Goal: Register for event/course: Sign up to attend an event or enroll in a course

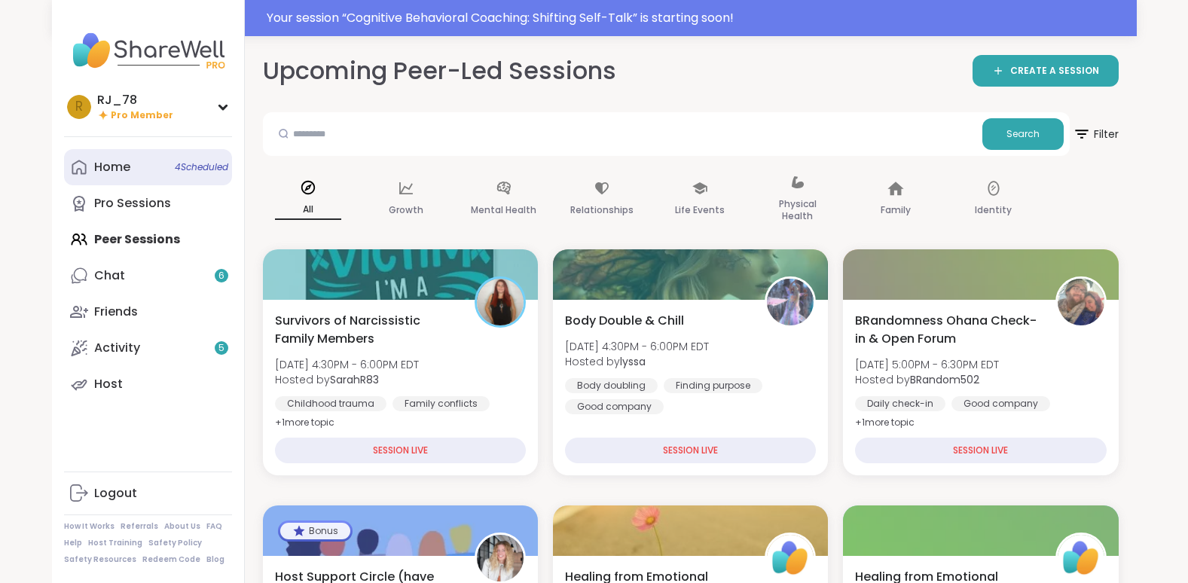
click at [145, 172] on link "Home 4 Scheduled" at bounding box center [148, 167] width 168 height 36
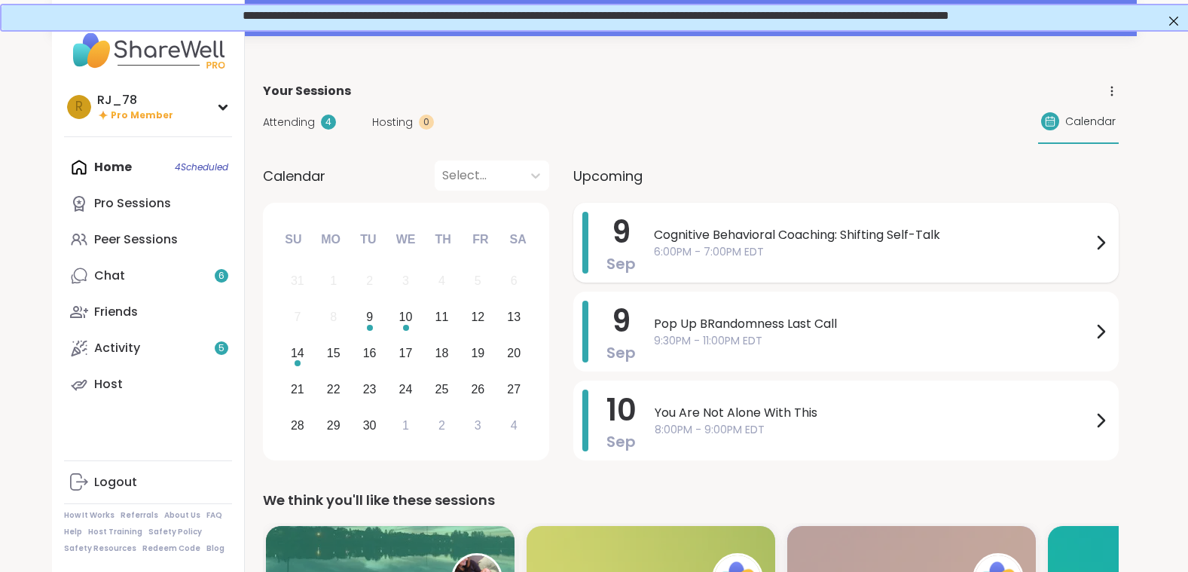
click at [795, 245] on span "6:00PM - 7:00PM EDT" at bounding box center [873, 252] width 438 height 16
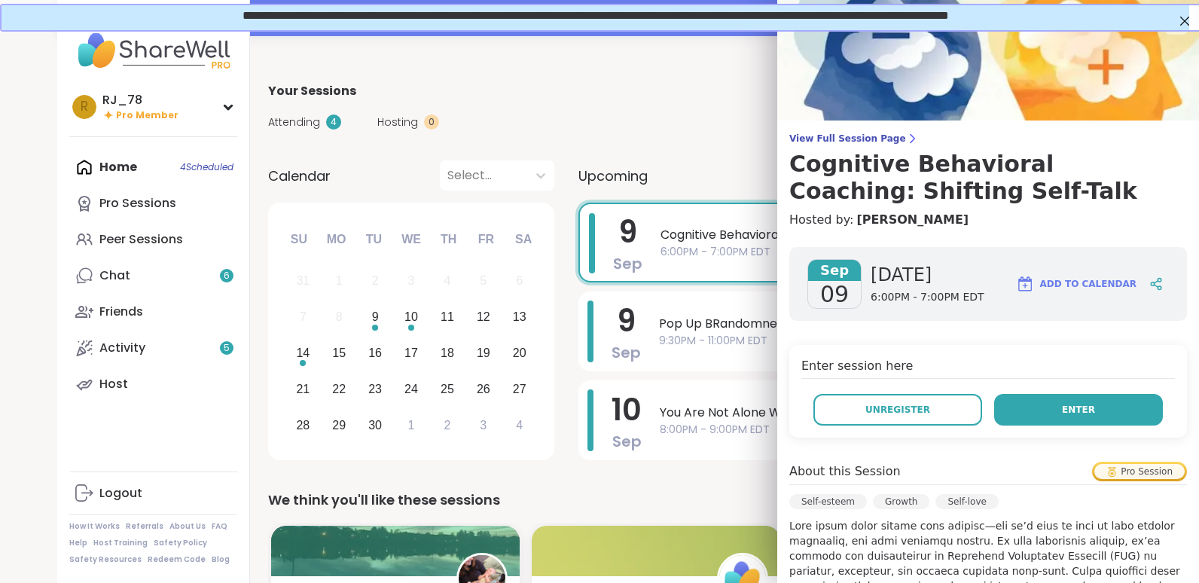
drag, startPoint x: 1043, startPoint y: 400, endPoint x: 1041, endPoint y: 417, distance: 17.5
click at [1041, 417] on button "Enter" at bounding box center [1078, 410] width 169 height 32
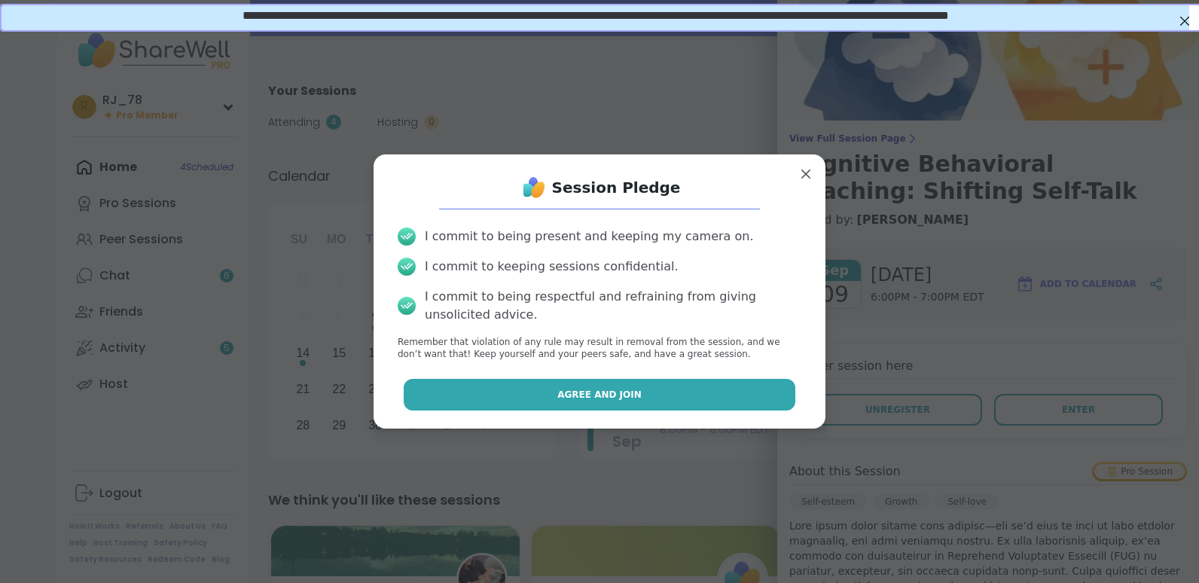
click at [639, 401] on button "Agree and Join" at bounding box center [600, 395] width 392 height 32
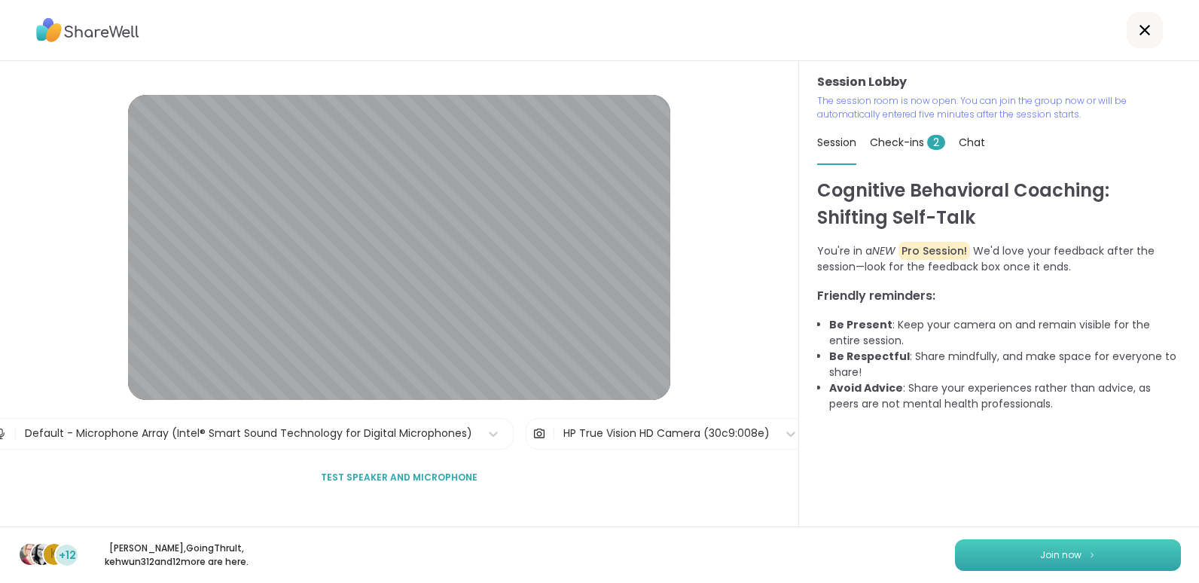
click at [1012, 559] on button "Join now" at bounding box center [1068, 555] width 226 height 32
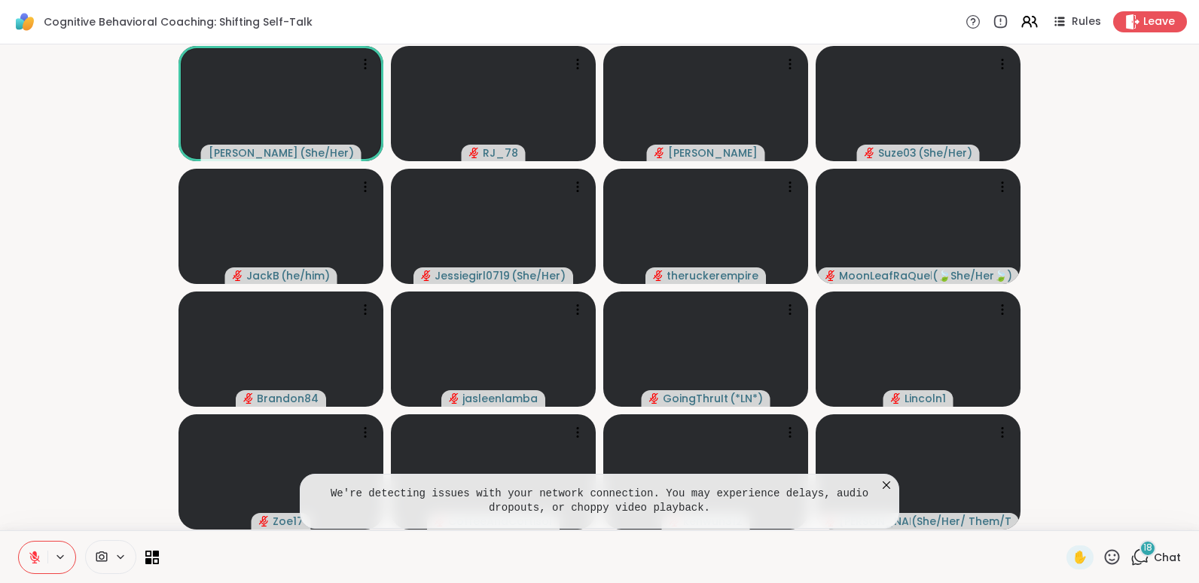
click at [888, 487] on icon at bounding box center [887, 485] width 8 height 8
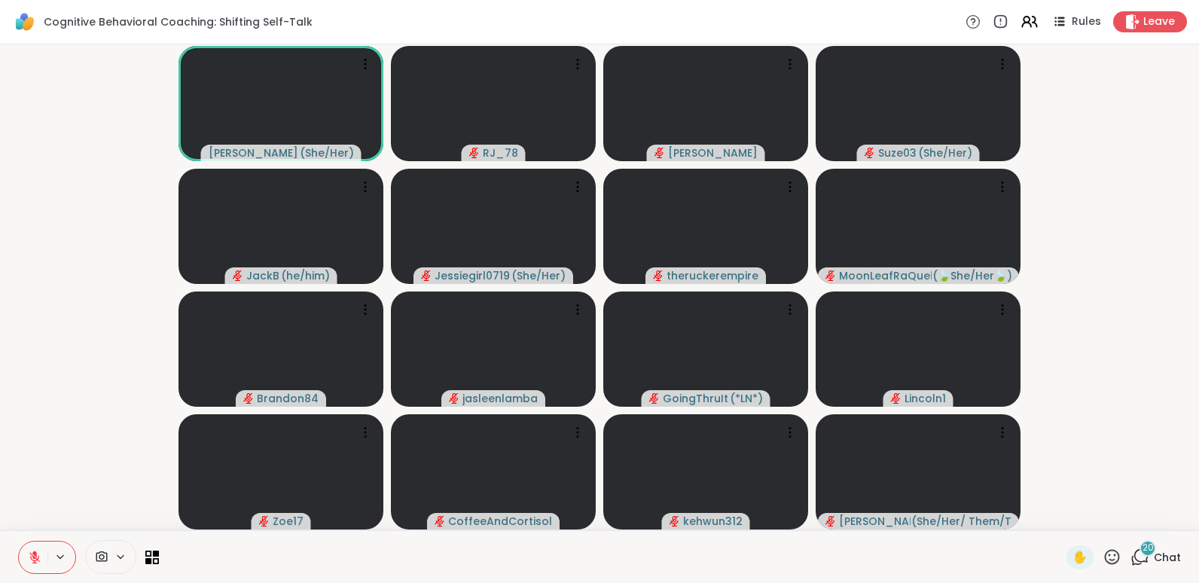
click at [1105, 556] on icon at bounding box center [1112, 556] width 15 height 15
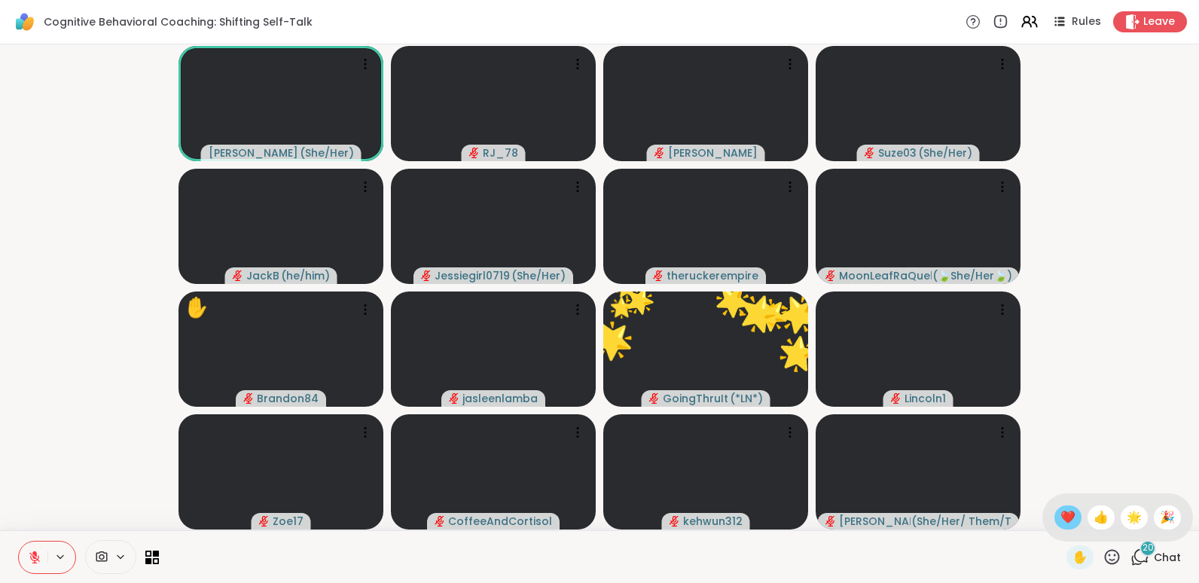
click at [1060, 519] on span "❤️" at bounding box center [1067, 517] width 15 height 18
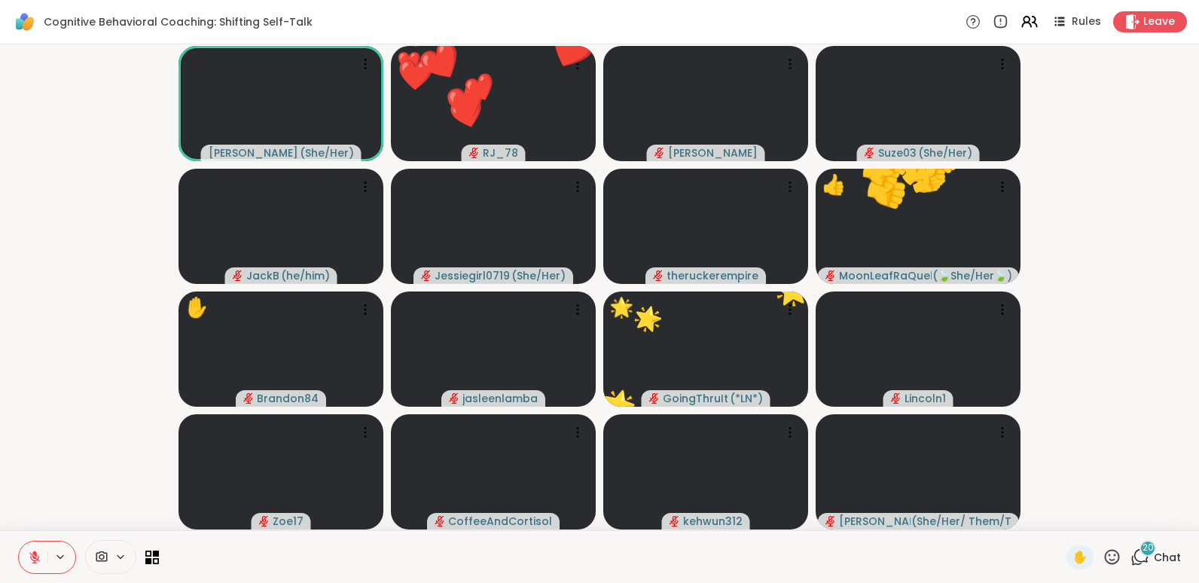
click at [1105, 555] on icon at bounding box center [1112, 556] width 15 height 15
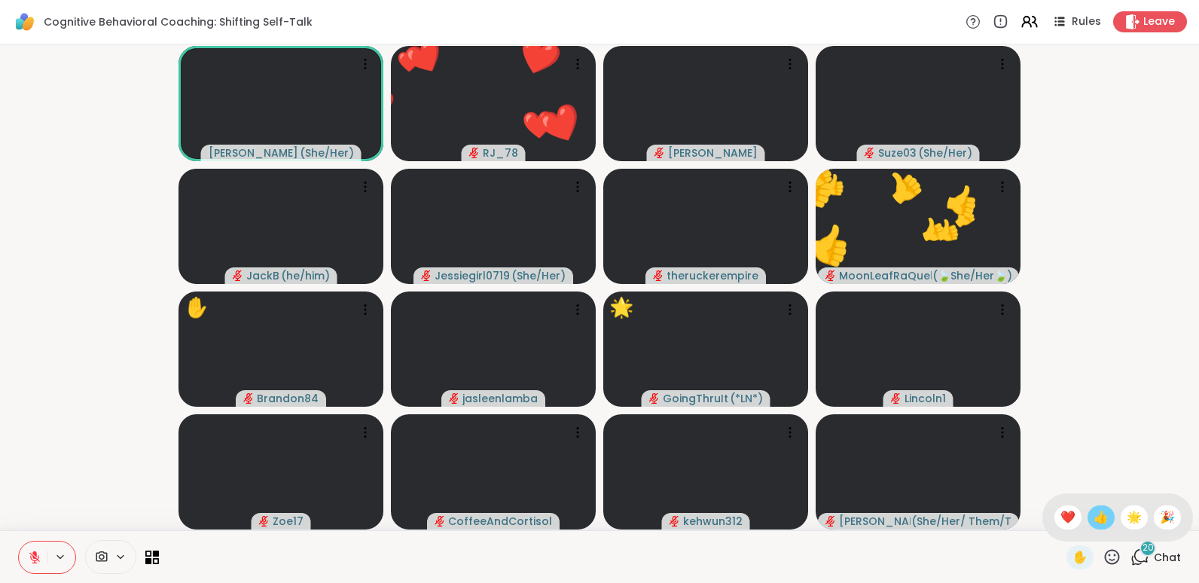
click at [1094, 517] on span "👍" at bounding box center [1101, 517] width 15 height 18
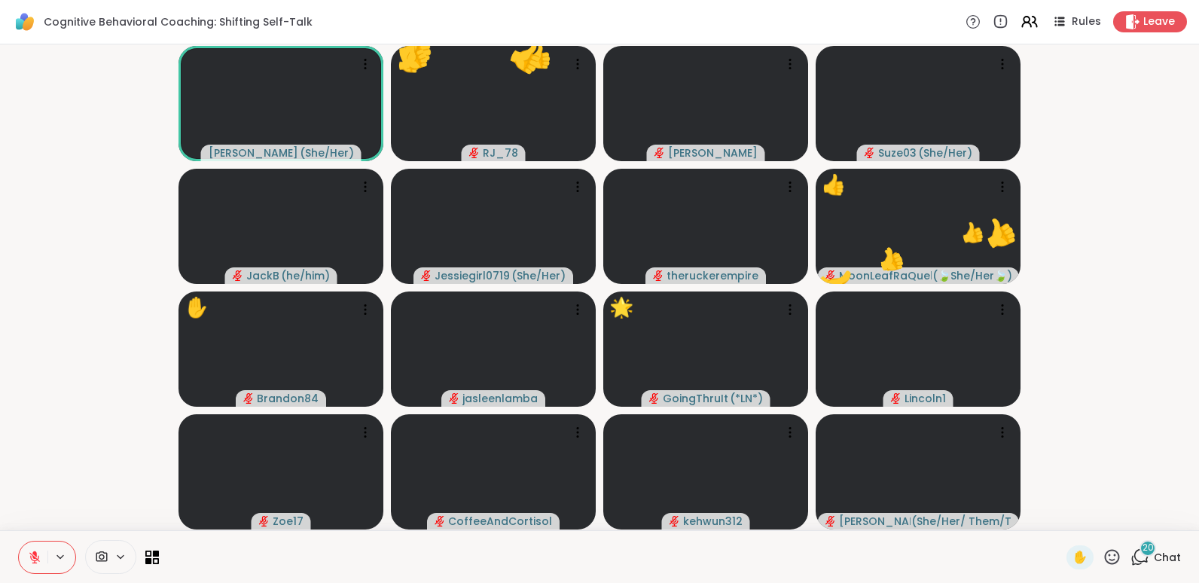
click at [1104, 558] on icon at bounding box center [1112, 557] width 19 height 19
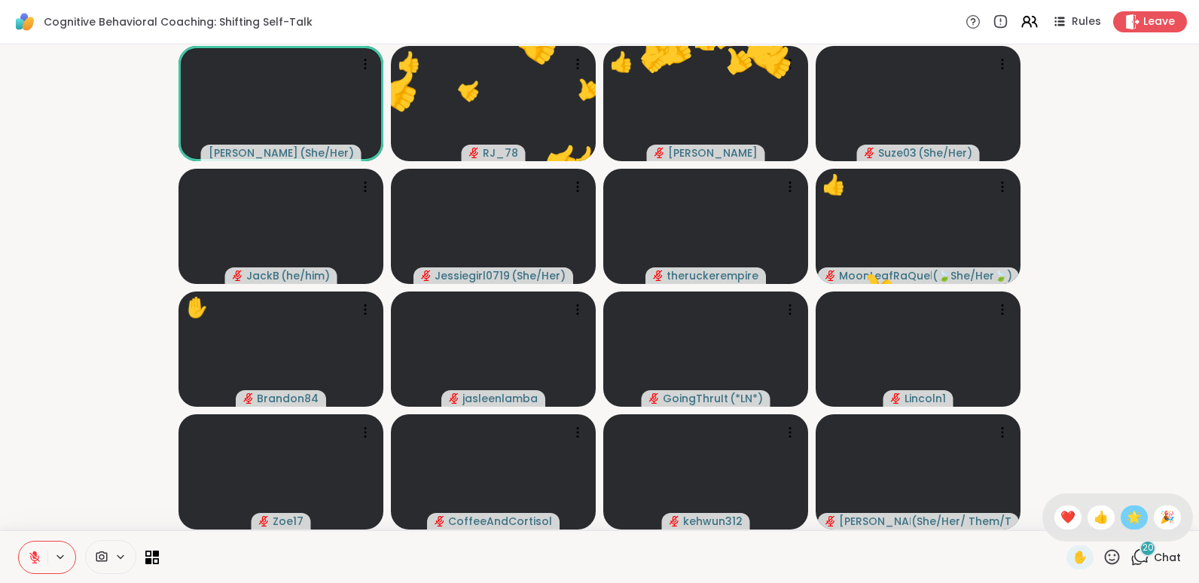
click at [1127, 519] on span "🌟" at bounding box center [1134, 517] width 15 height 18
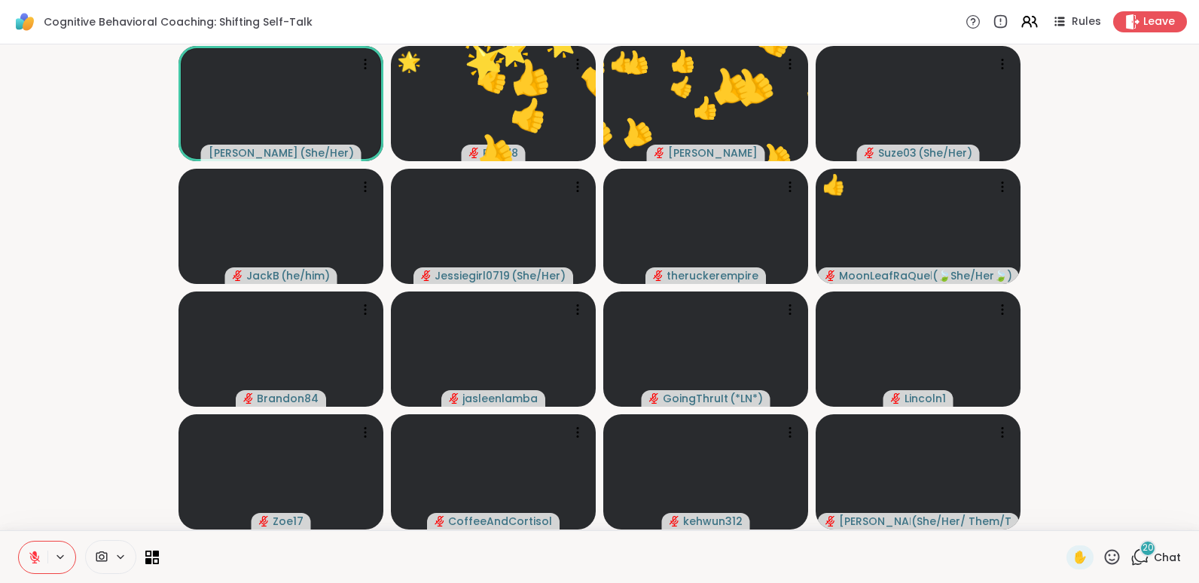
click at [1103, 558] on icon at bounding box center [1112, 557] width 19 height 19
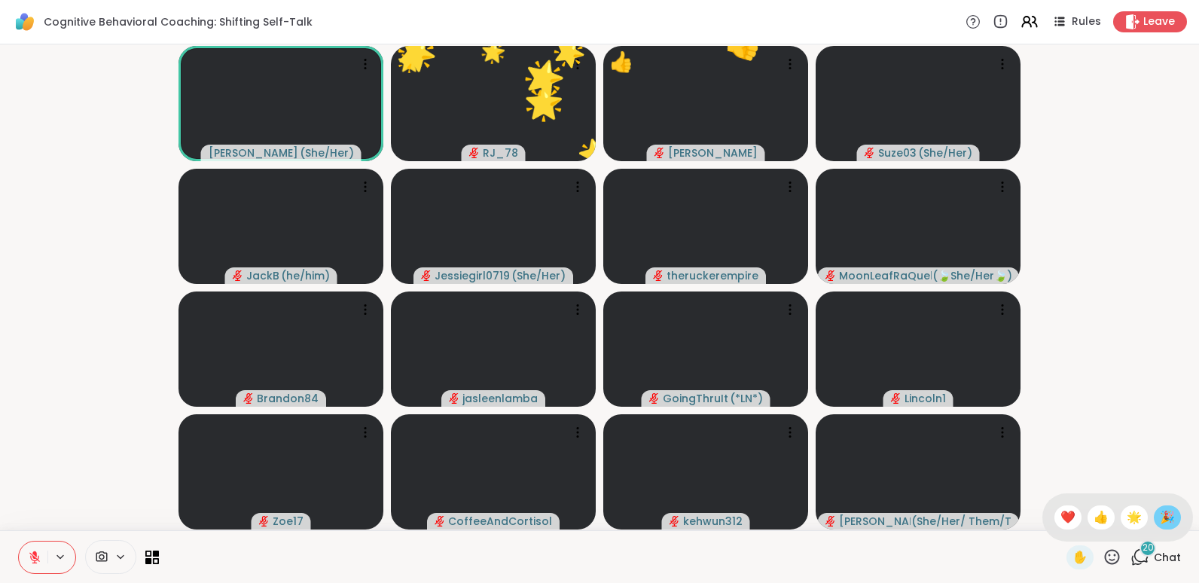
click at [1160, 514] on span "🎉" at bounding box center [1167, 517] width 15 height 18
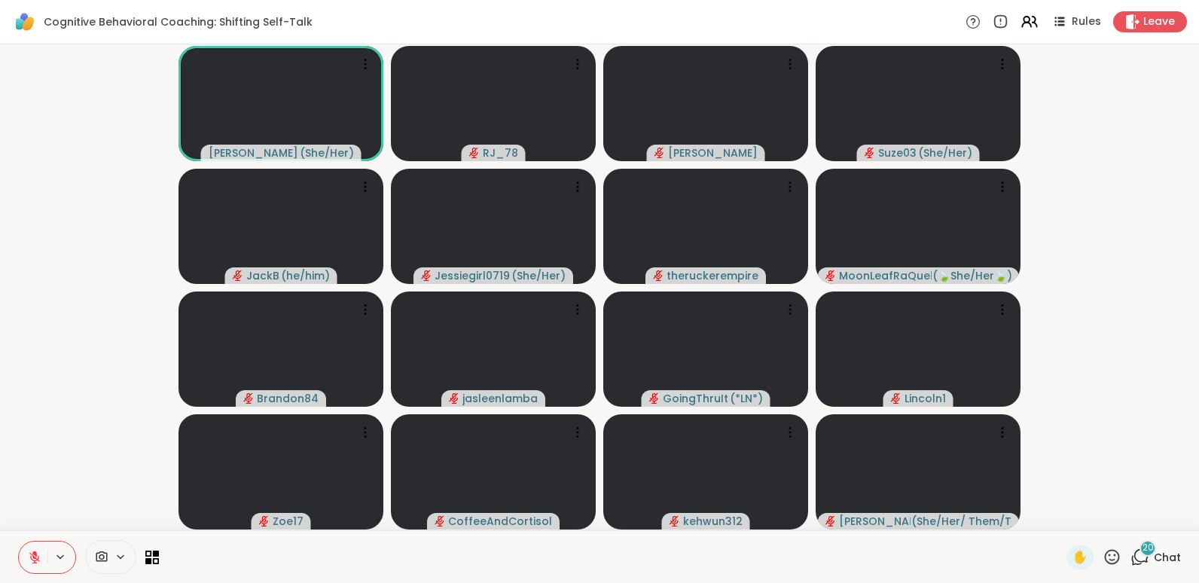
click at [29, 560] on icon at bounding box center [35, 558] width 14 height 14
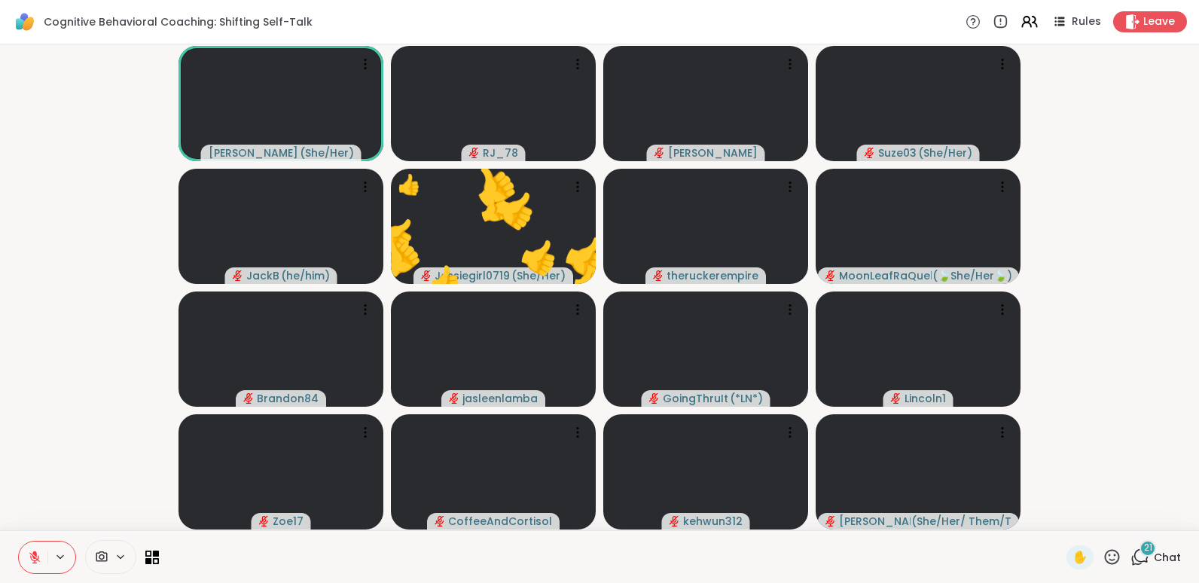
click at [1105, 553] on icon at bounding box center [1112, 556] width 15 height 15
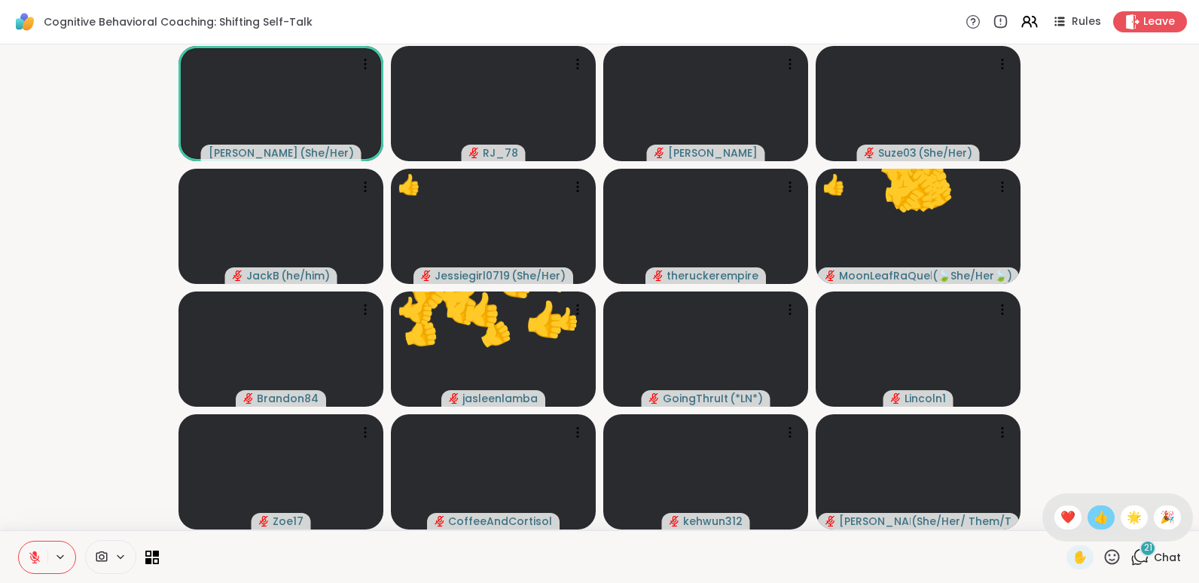
click at [1094, 517] on span "👍" at bounding box center [1101, 517] width 15 height 18
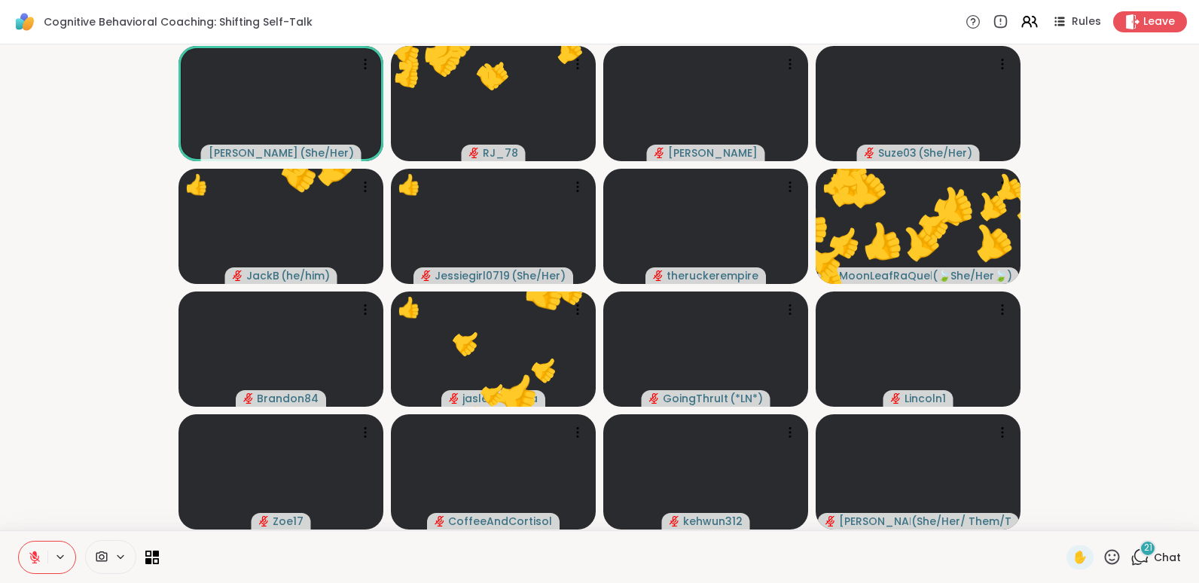
click at [1130, 557] on icon at bounding box center [1139, 557] width 19 height 19
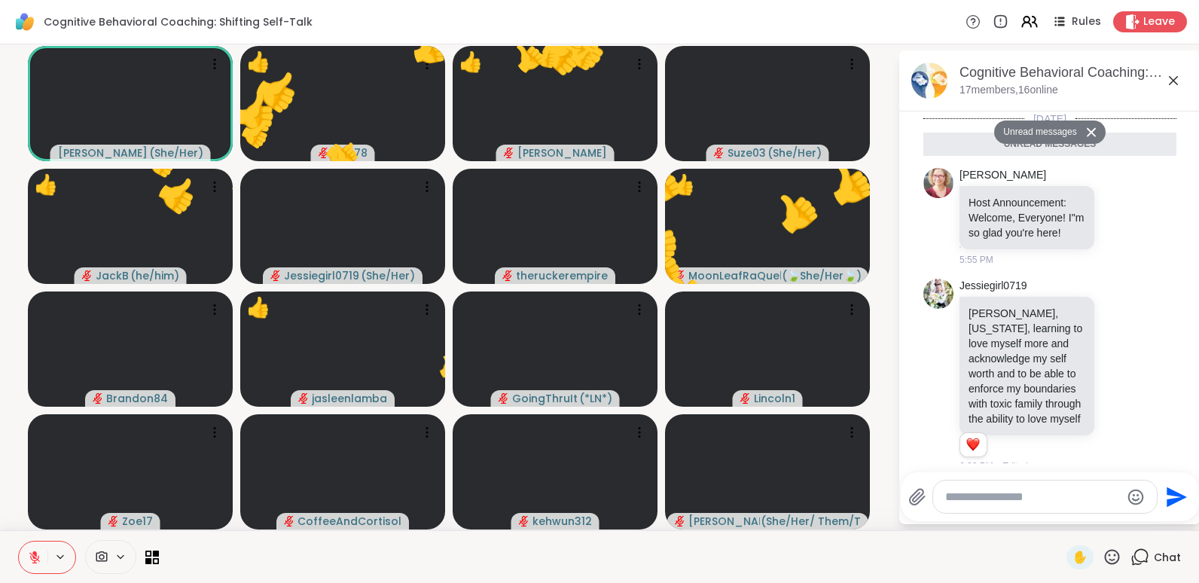
scroll to position [3230, 0]
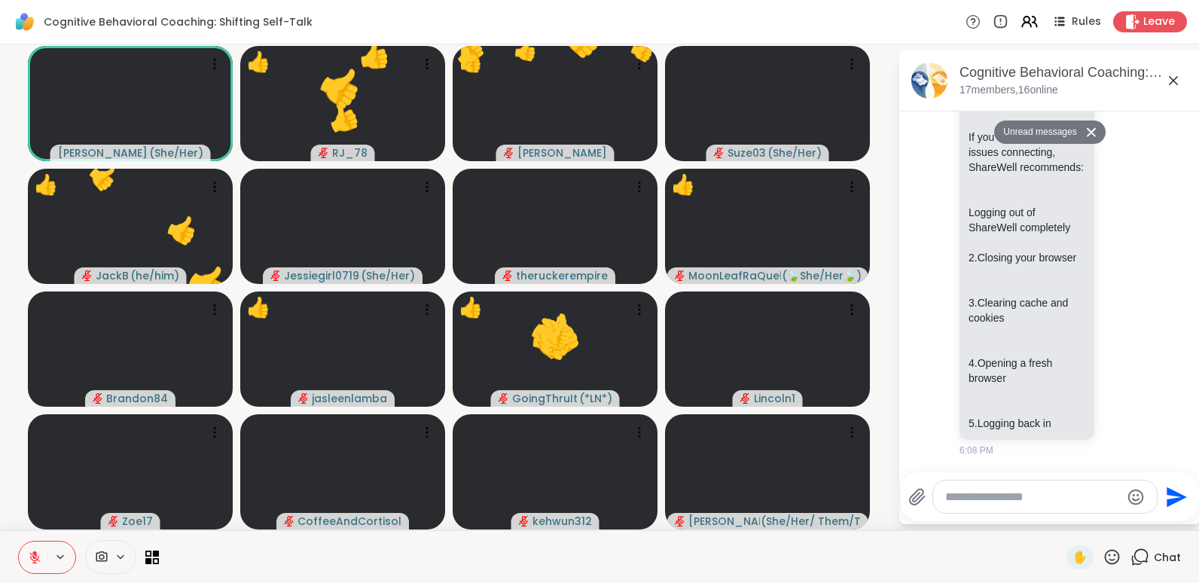
click at [1034, 496] on textarea "Type your message" at bounding box center [1032, 497] width 175 height 15
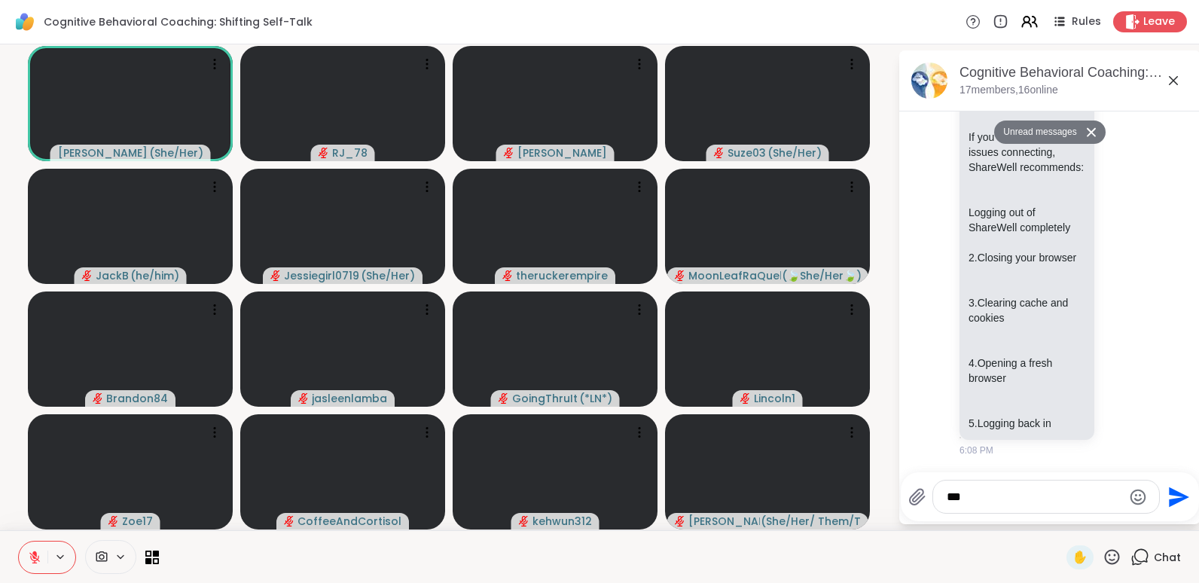
type textarea "***"
click at [1171, 495] on icon "Send" at bounding box center [1179, 497] width 20 height 20
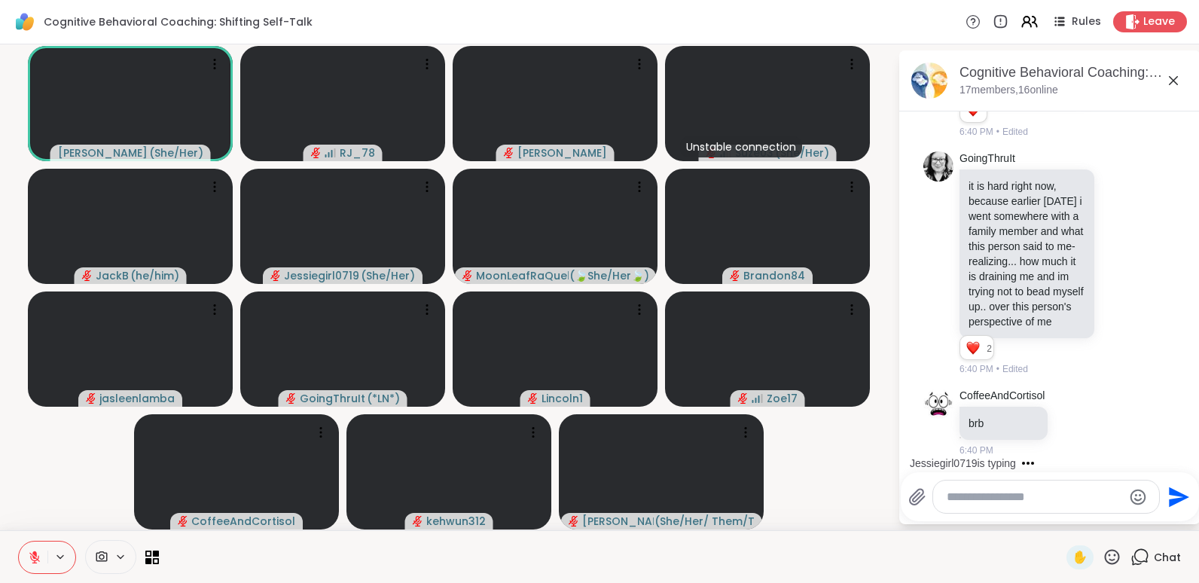
scroll to position [9541, 0]
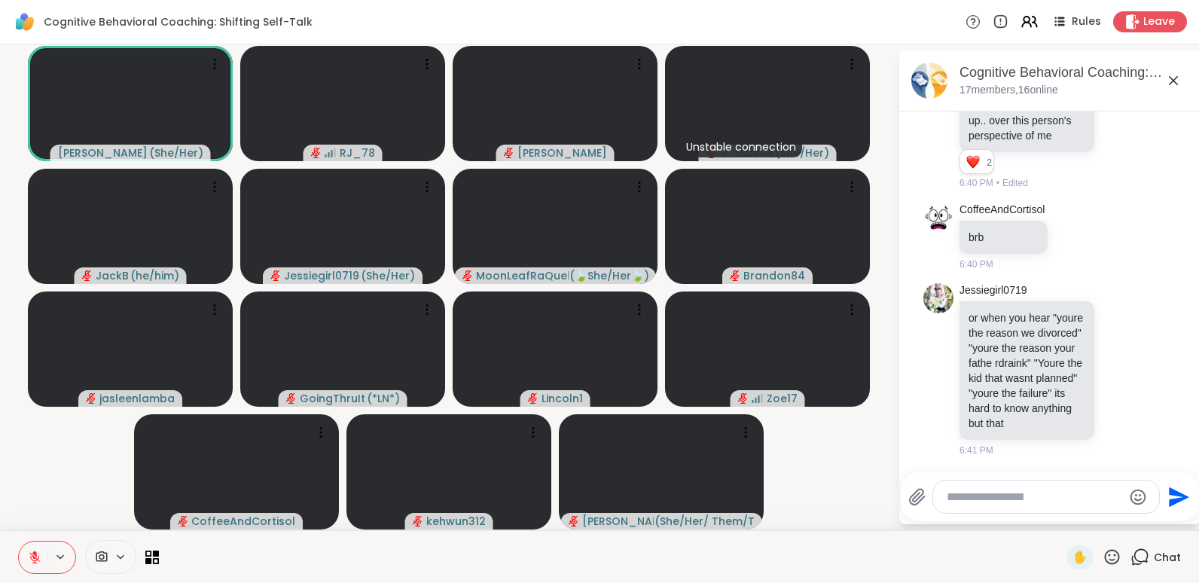
click at [1187, 215] on html "Cognitive Behavioral Coaching: Shifting Self-Talk Rules Leave Fausta ( She/Her …" at bounding box center [599, 291] width 1199 height 583
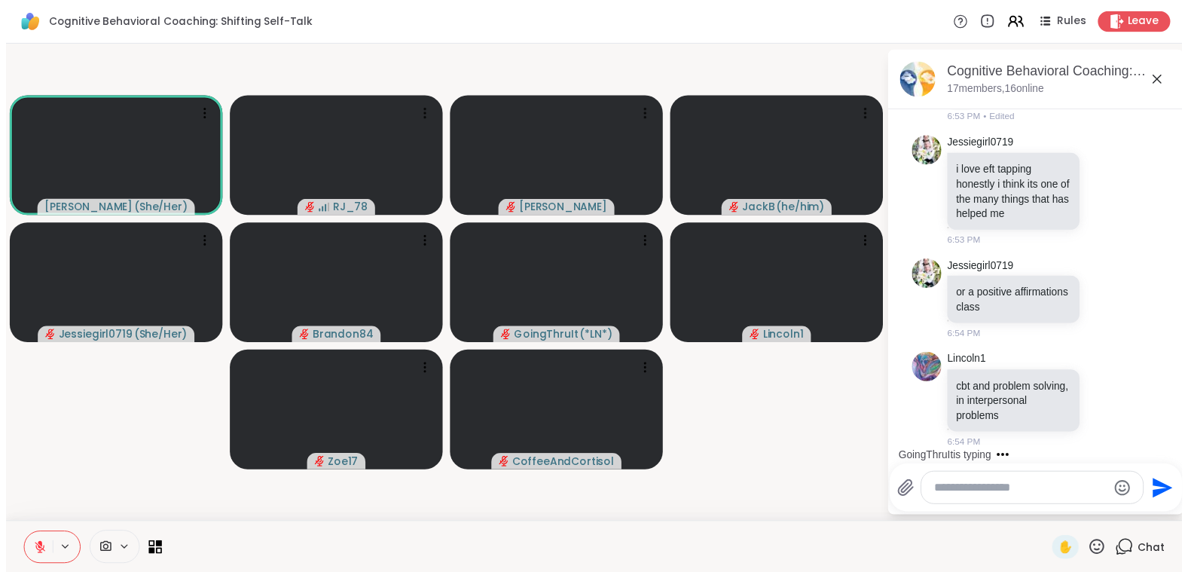
scroll to position [13165, 0]
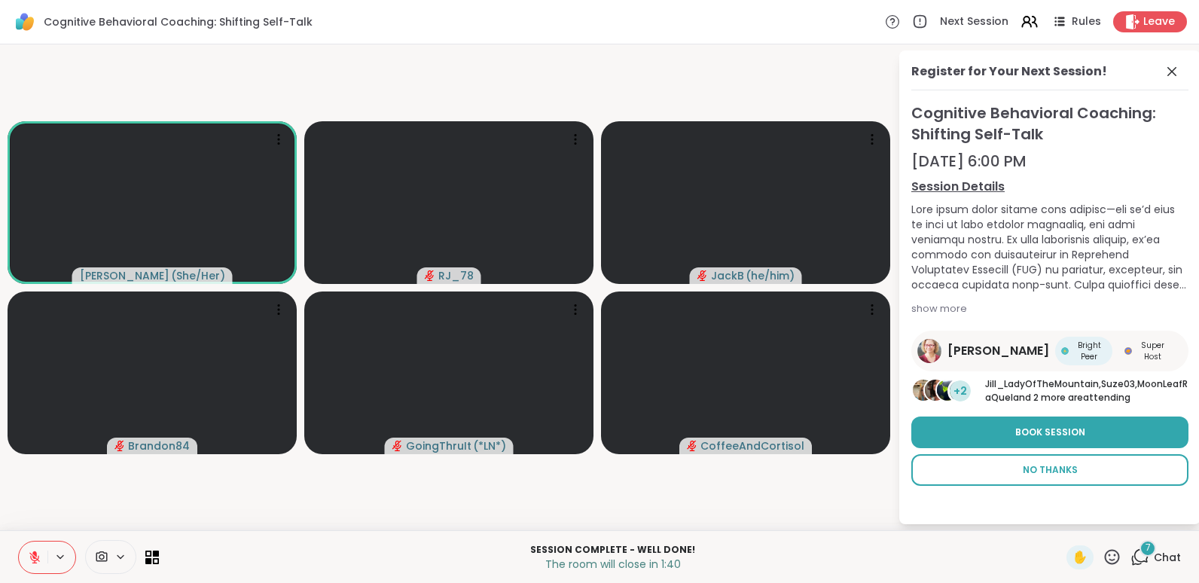
click at [1043, 475] on button "No Thanks" at bounding box center [1049, 470] width 277 height 32
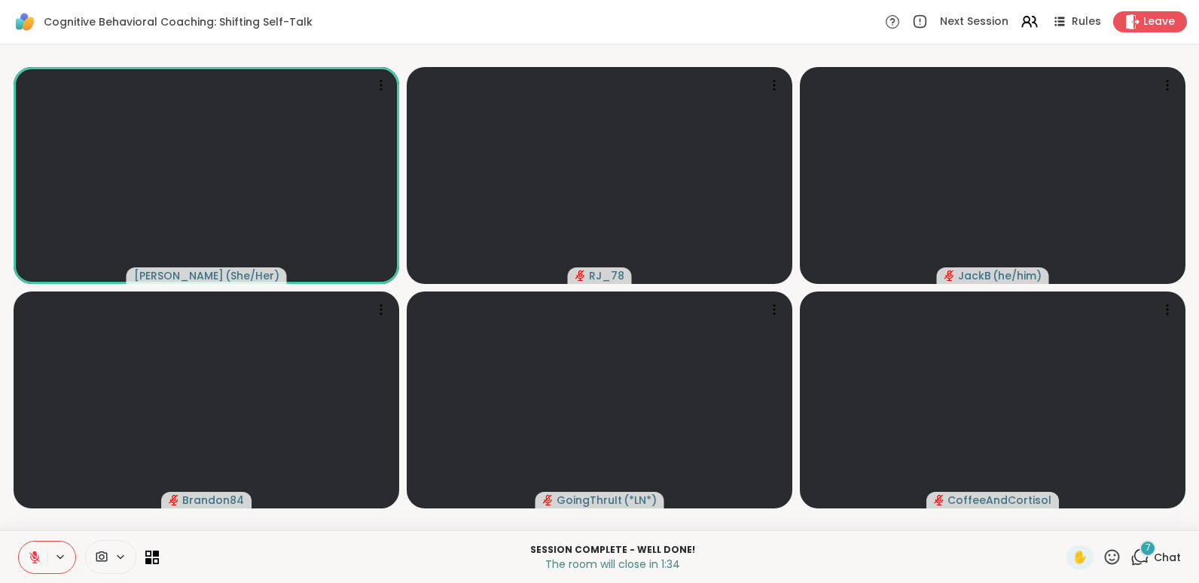
click at [1103, 559] on icon at bounding box center [1112, 557] width 19 height 19
click at [1060, 520] on span "❤️" at bounding box center [1067, 517] width 15 height 18
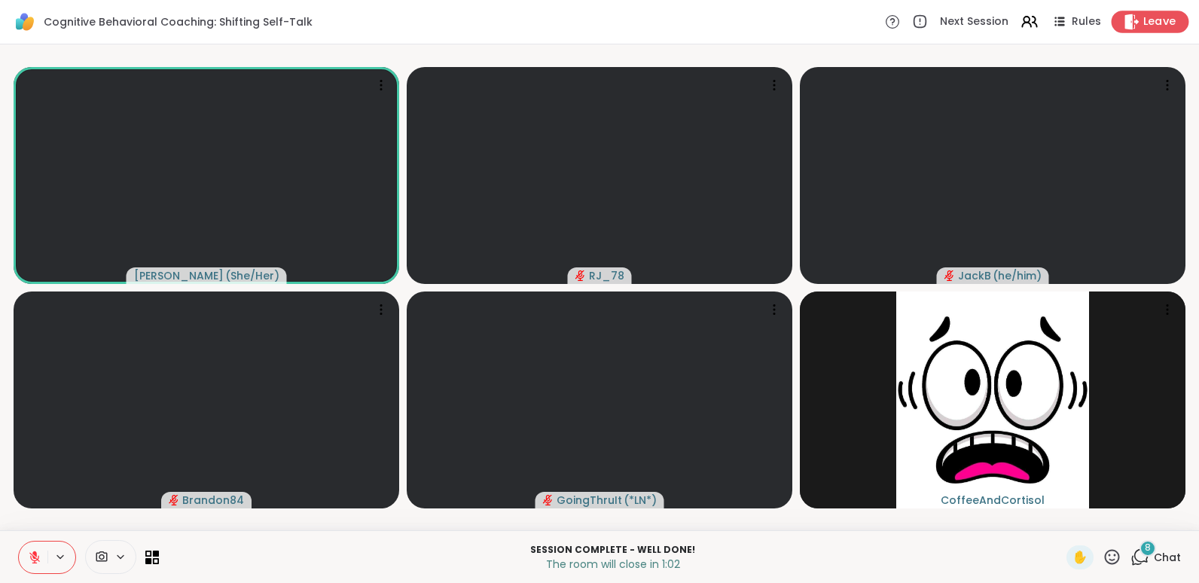
click at [1143, 21] on span "Leave" at bounding box center [1159, 22] width 33 height 16
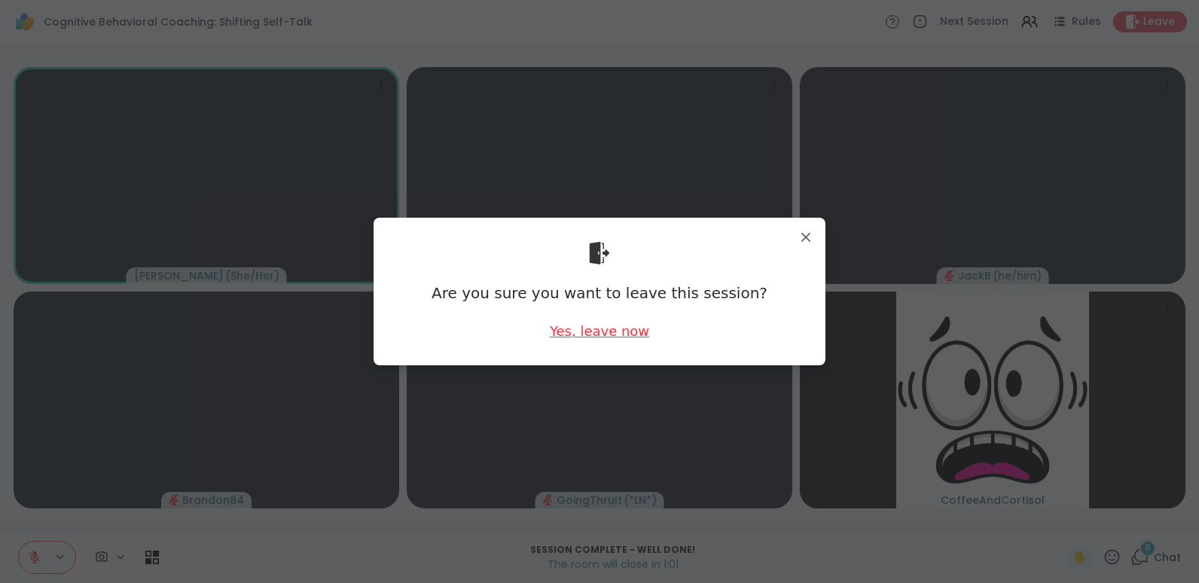
click at [610, 332] on div "Yes, leave now" at bounding box center [599, 331] width 99 height 19
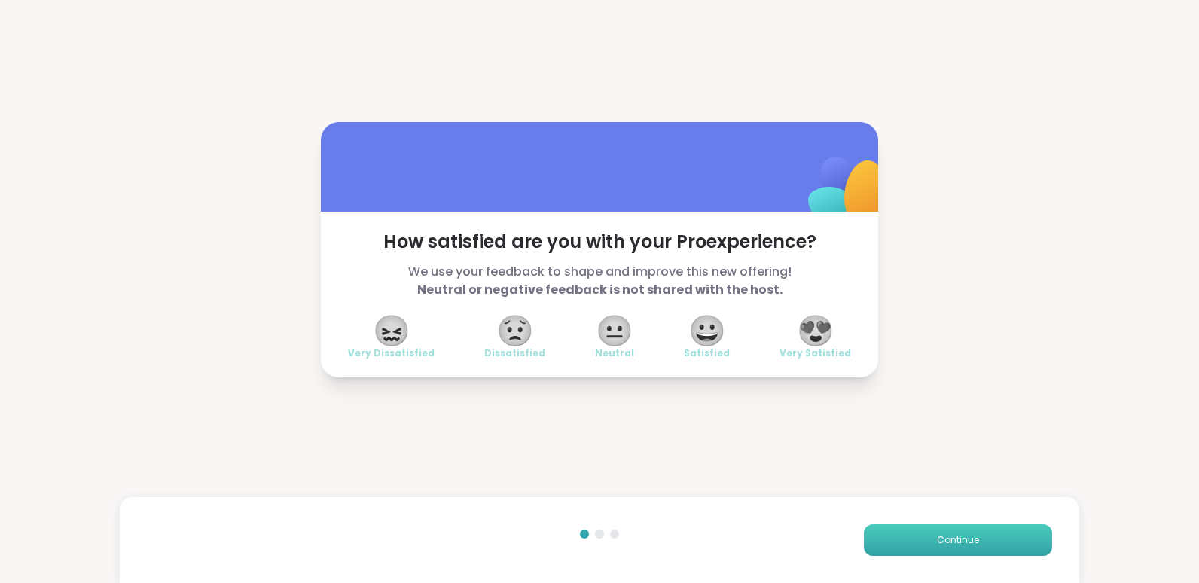
click at [944, 525] on button "Continue" at bounding box center [958, 540] width 188 height 32
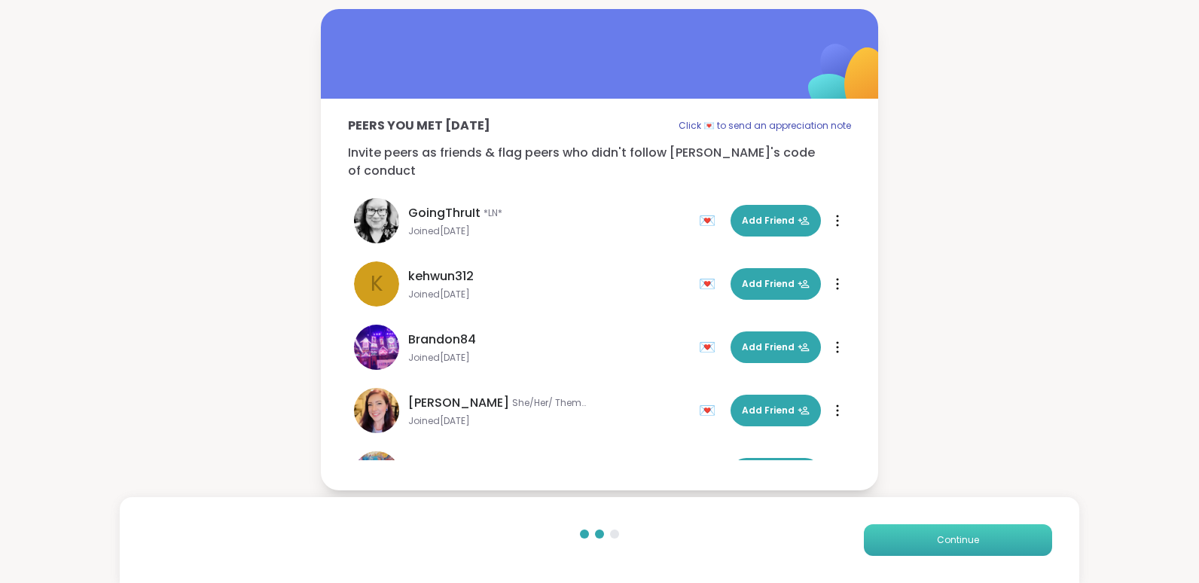
click at [944, 525] on button "Continue" at bounding box center [958, 540] width 188 height 32
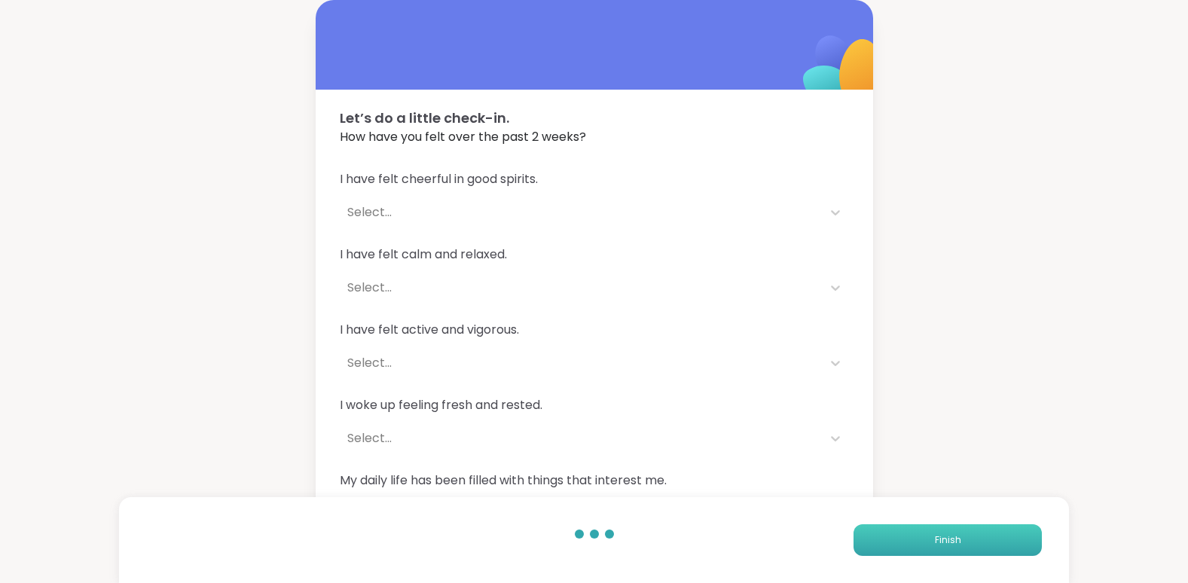
click at [944, 525] on button "Finish" at bounding box center [947, 540] width 188 height 32
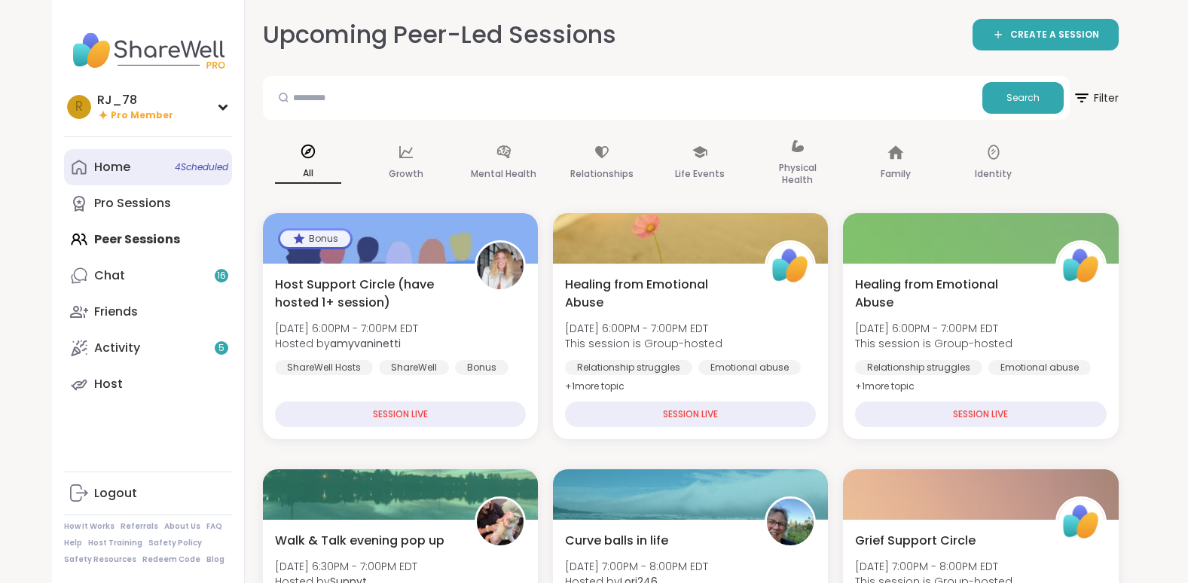
click at [136, 166] on link "Home 4 Scheduled" at bounding box center [148, 167] width 168 height 36
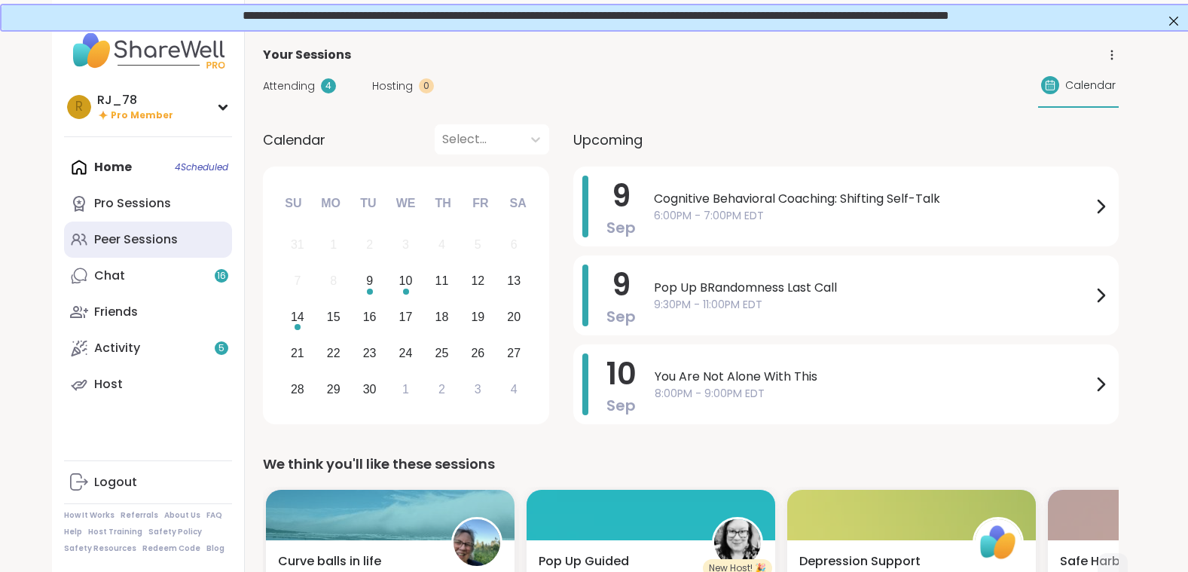
click at [146, 241] on div "Peer Sessions" at bounding box center [136, 239] width 84 height 17
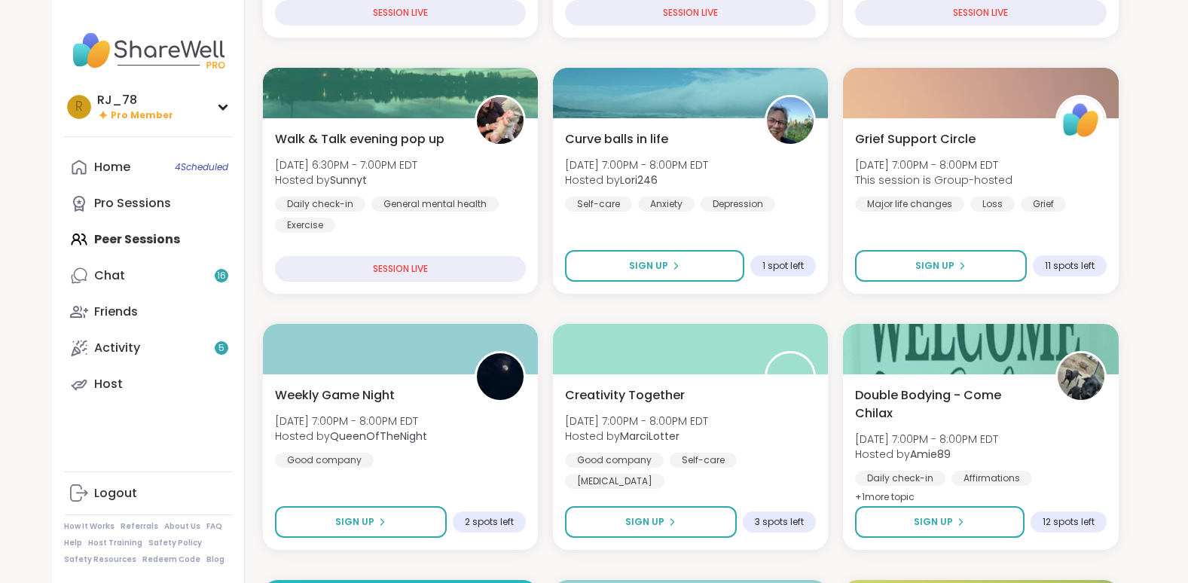
scroll to position [406, 0]
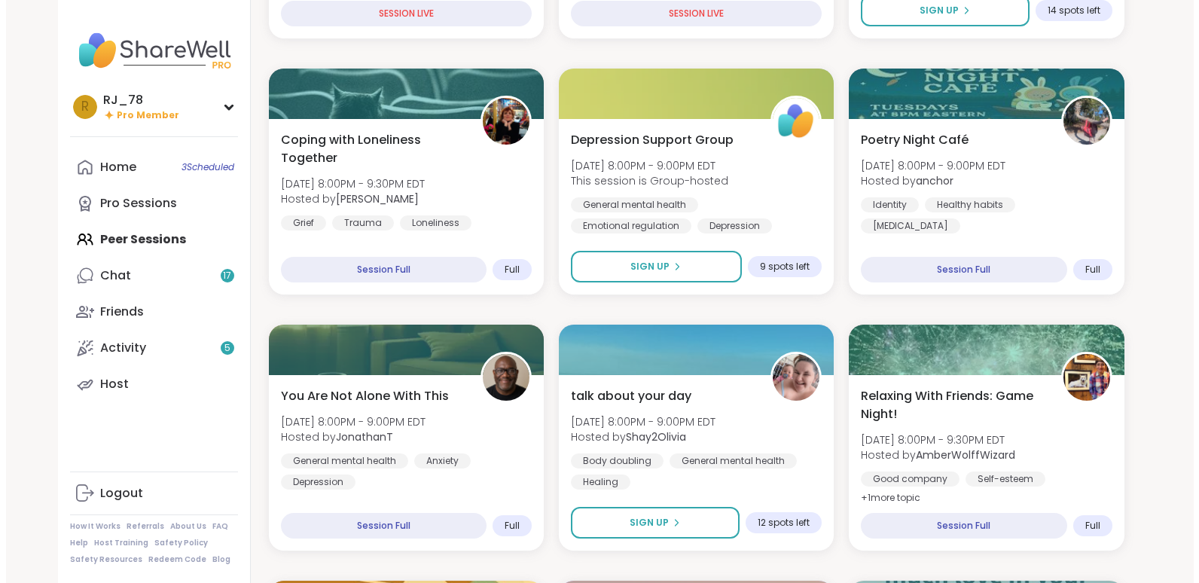
scroll to position [652, 0]
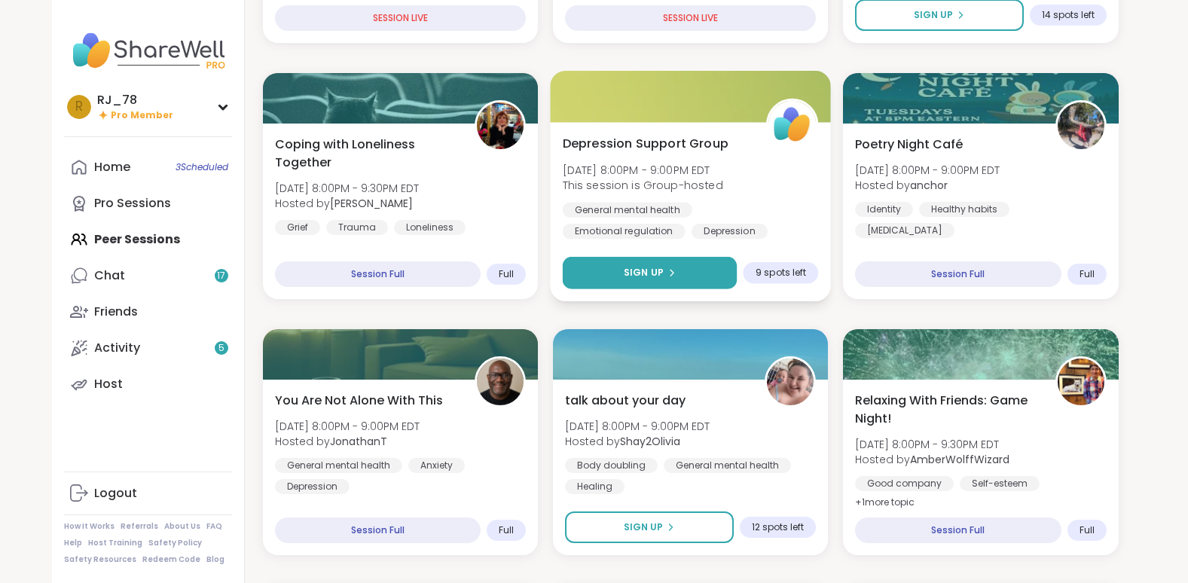
click at [644, 270] on span "Sign Up" at bounding box center [644, 273] width 40 height 14
click at [776, 227] on div "General mental health Emotional regulation Depression" at bounding box center [690, 220] width 256 height 37
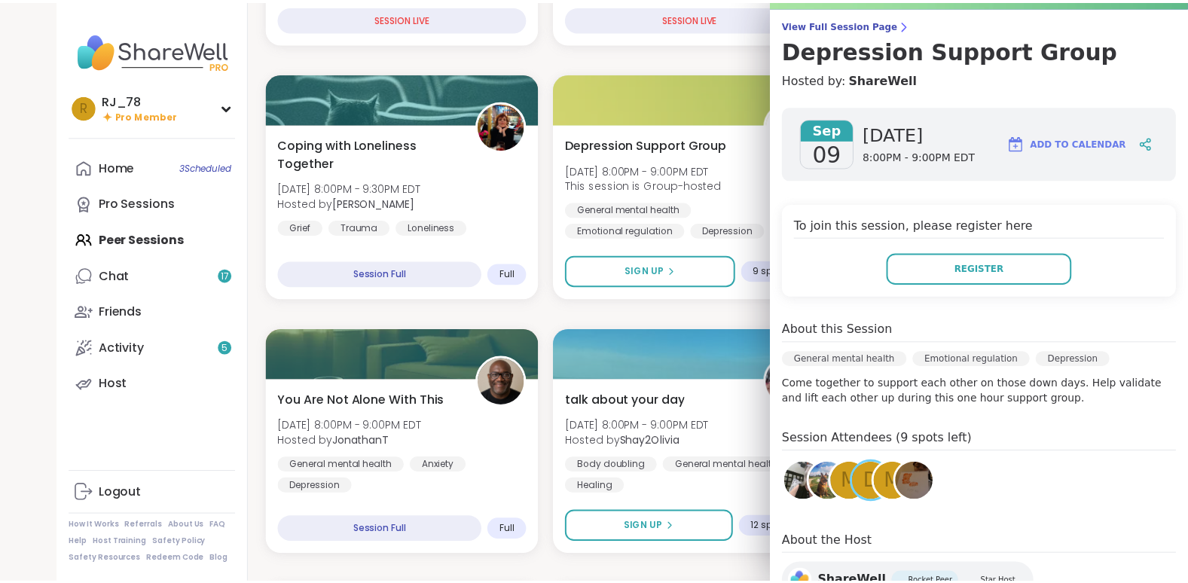
scroll to position [116, 0]
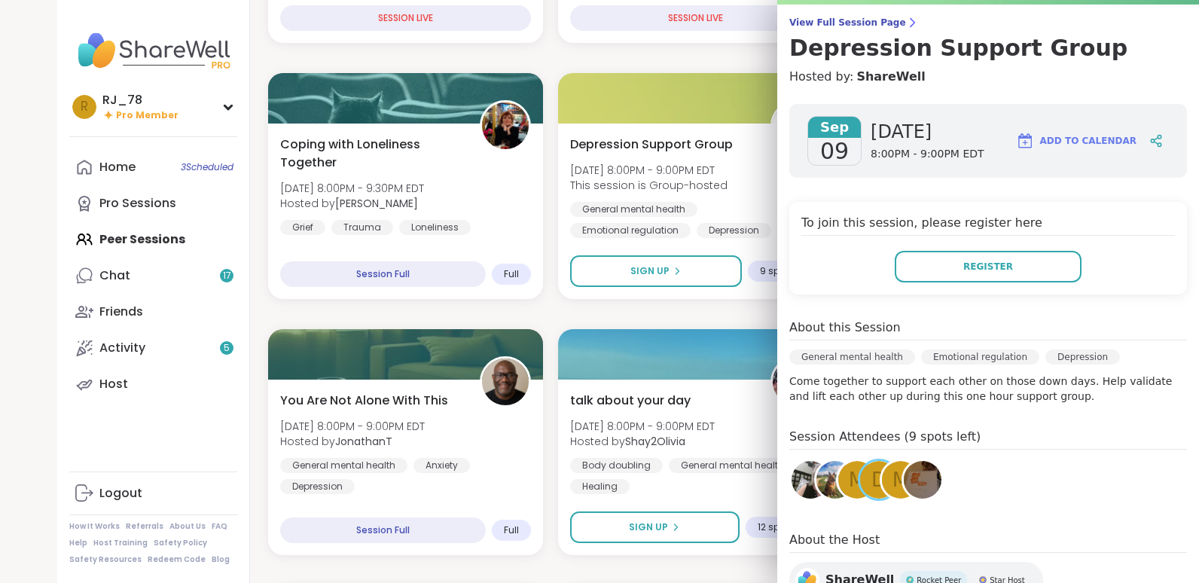
click at [792, 484] on img at bounding box center [811, 480] width 38 height 38
click at [816, 481] on img at bounding box center [835, 480] width 38 height 38
click at [904, 482] on img at bounding box center [923, 480] width 38 height 38
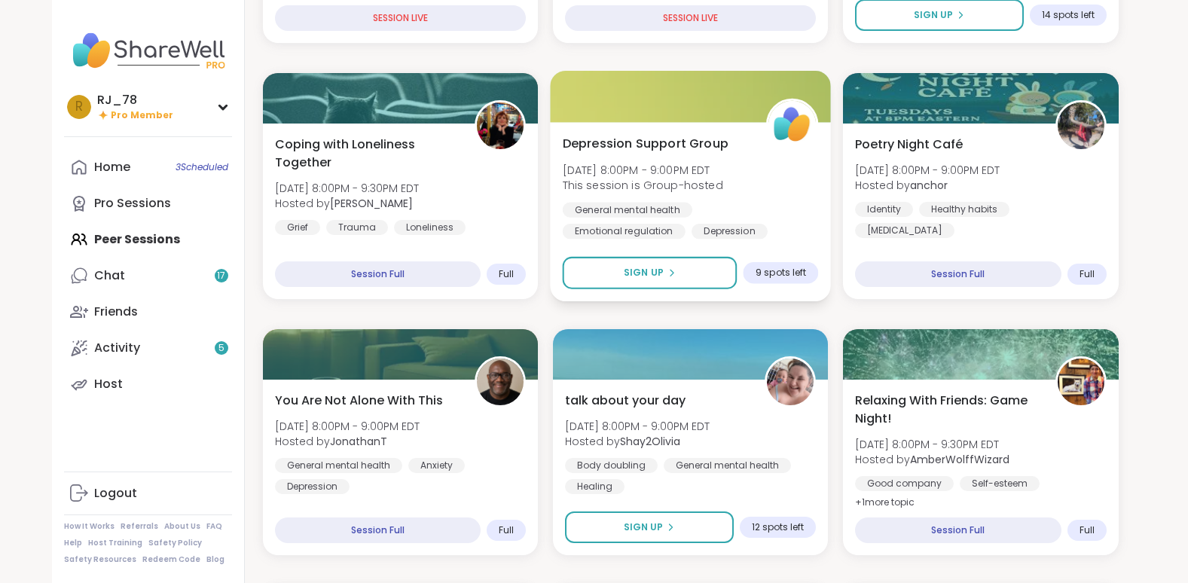
click at [777, 240] on div "Depression Support Group Tue, Sep 09 | 8:00PM - 9:00PM EDT This session is Grou…" at bounding box center [690, 211] width 281 height 179
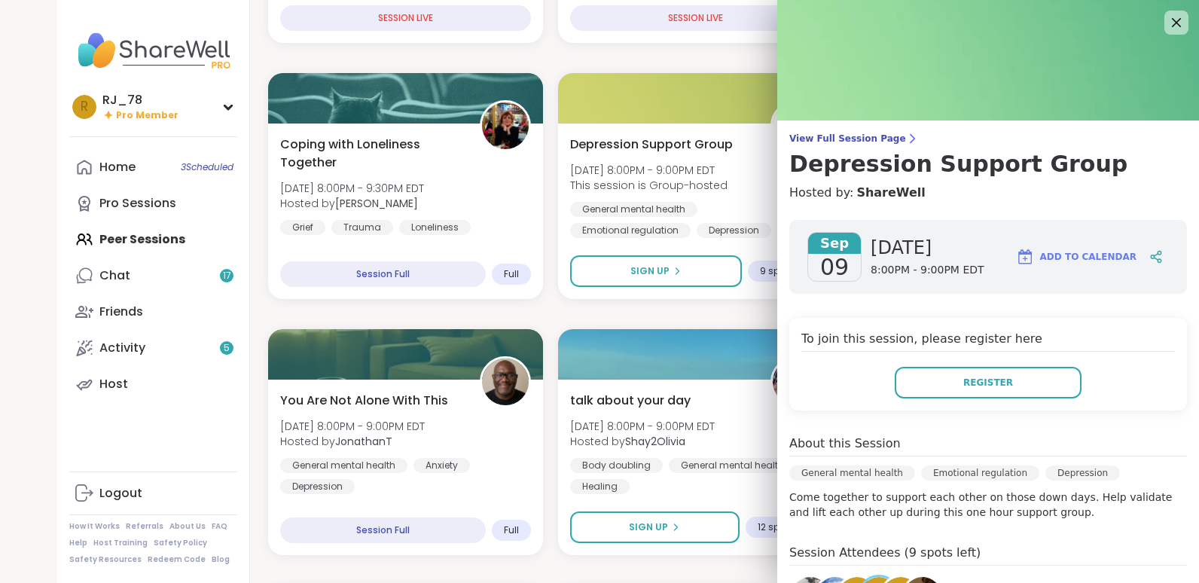
click at [883, 483] on div "General mental health Emotional regulation Depression" at bounding box center [988, 477] width 398 height 24
click at [824, 392] on div "Register" at bounding box center [988, 383] width 374 height 32
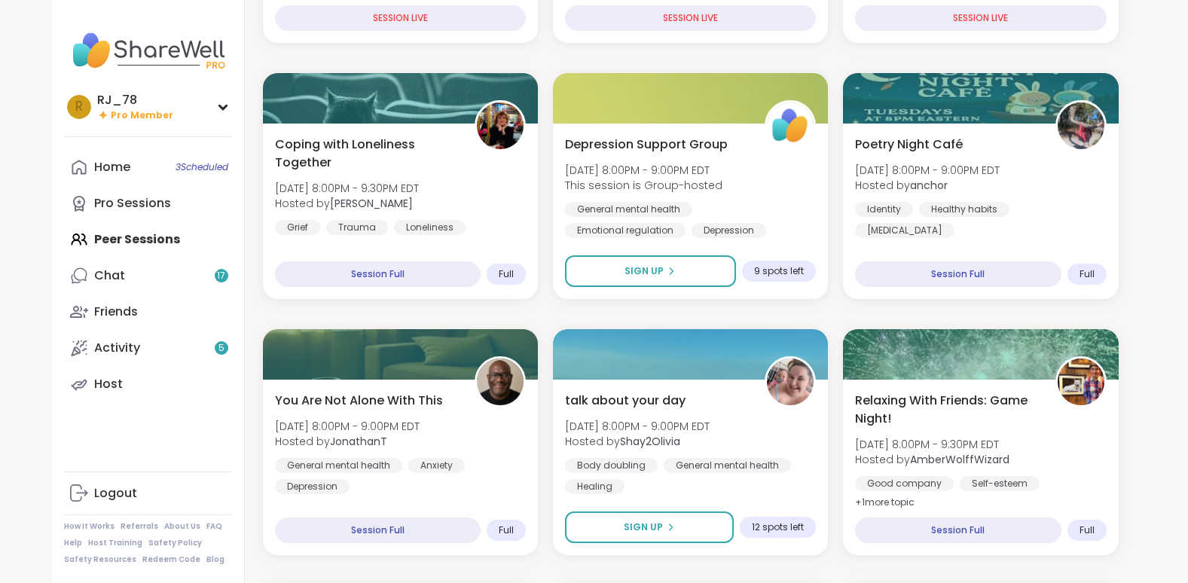
click at [612, 353] on div at bounding box center [690, 352] width 281 height 51
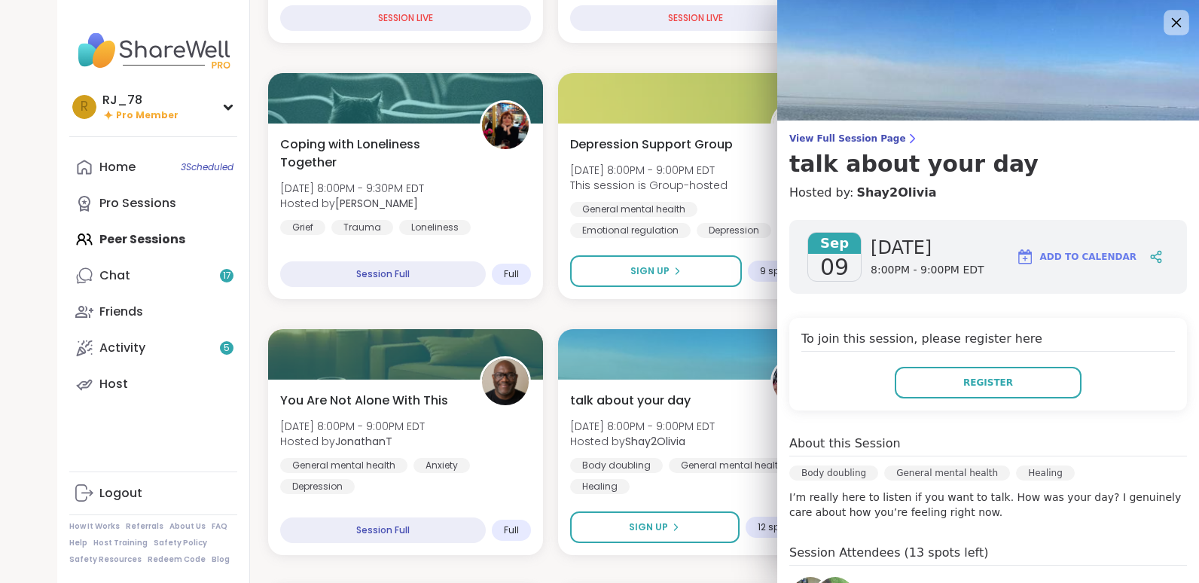
click at [1167, 18] on icon at bounding box center [1176, 22] width 19 height 19
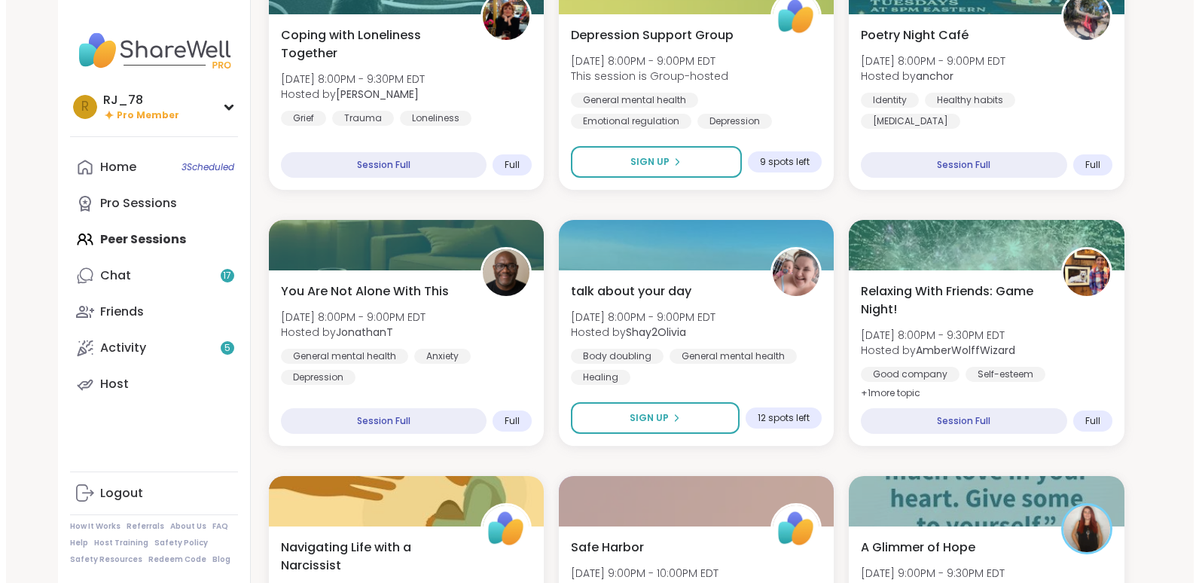
scroll to position [711, 0]
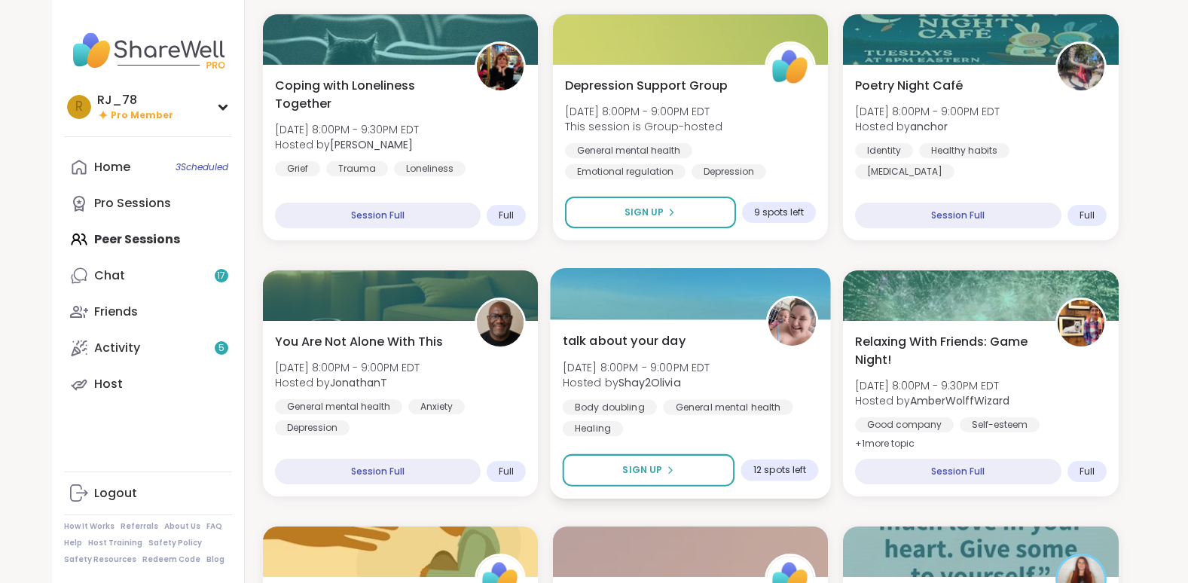
click at [775, 429] on div "Body doubling General mental health Healing" at bounding box center [690, 417] width 256 height 37
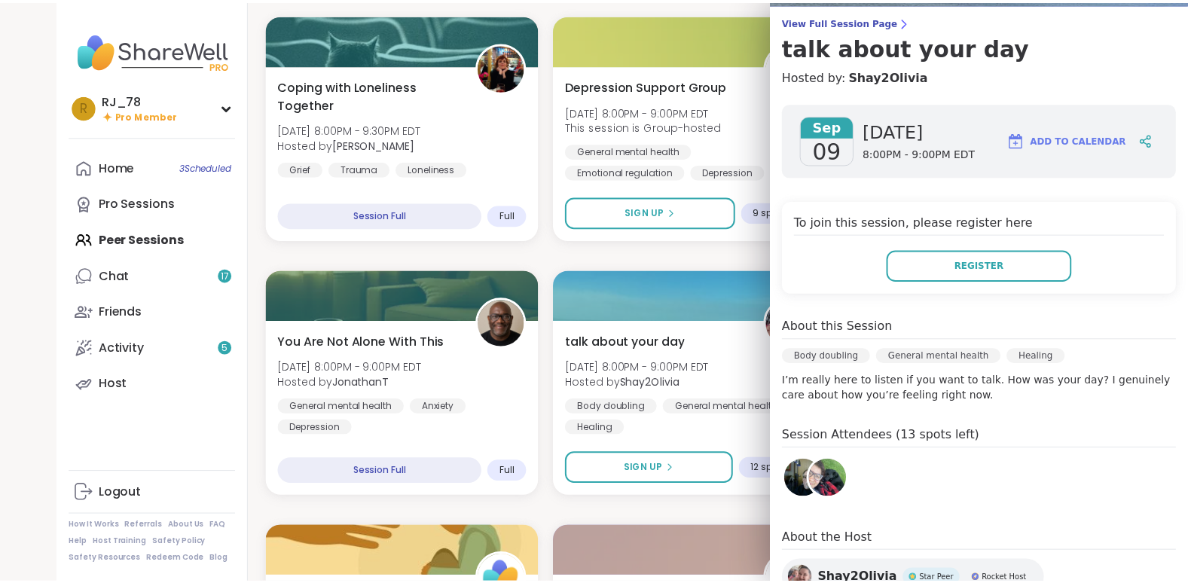
scroll to position [134, 0]
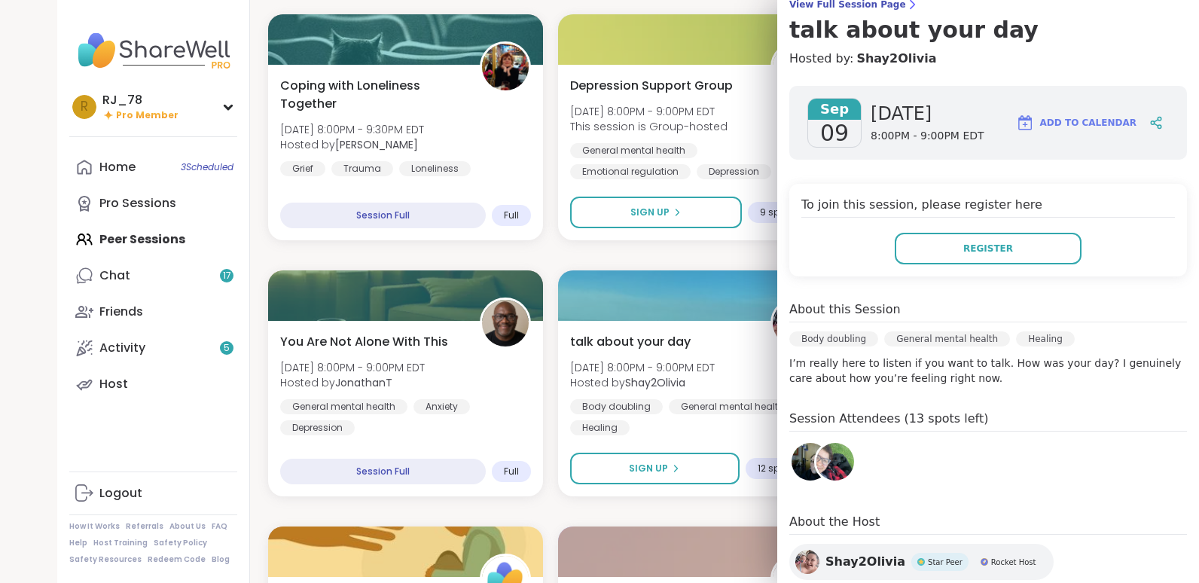
click at [819, 464] on img at bounding box center [835, 462] width 38 height 38
click at [792, 458] on img at bounding box center [811, 462] width 38 height 38
click at [663, 299] on div at bounding box center [696, 293] width 281 height 51
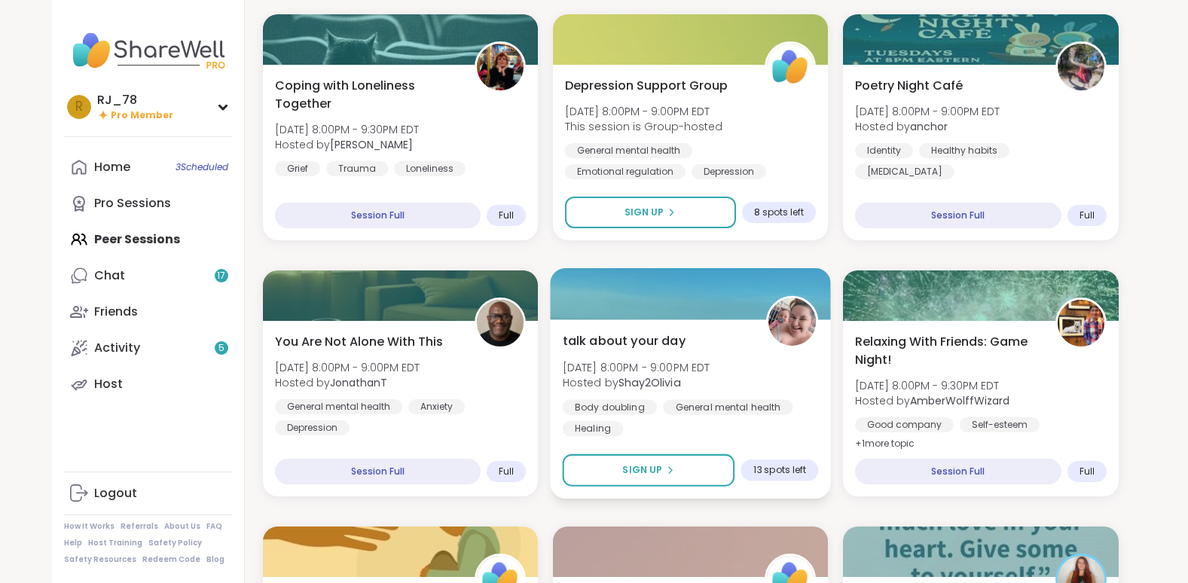
click at [663, 299] on div at bounding box center [690, 293] width 281 height 51
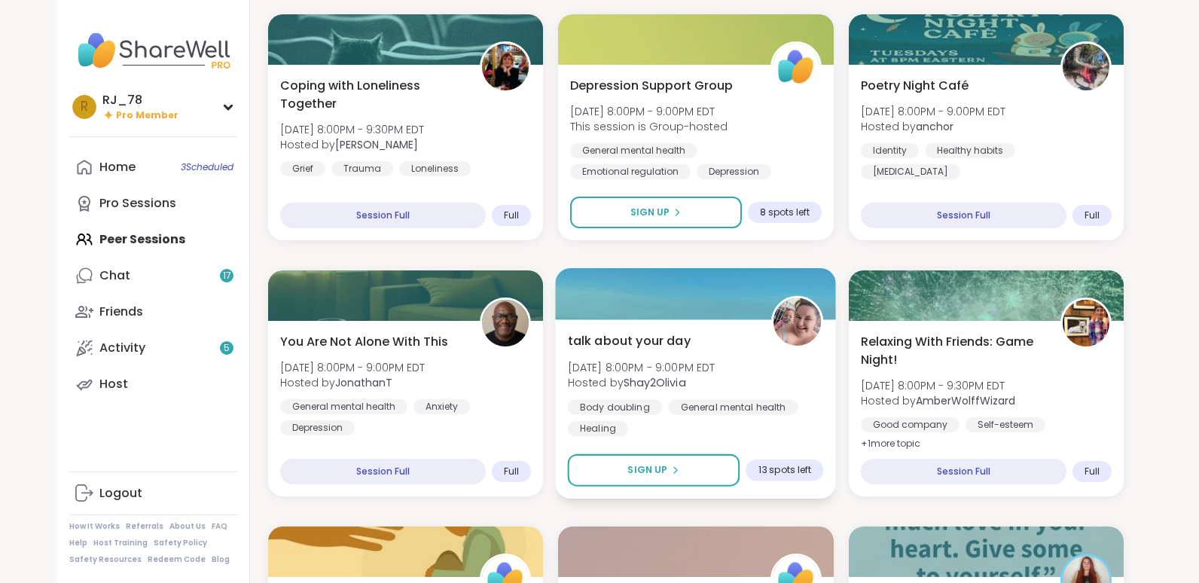
click at [663, 299] on div at bounding box center [696, 293] width 281 height 51
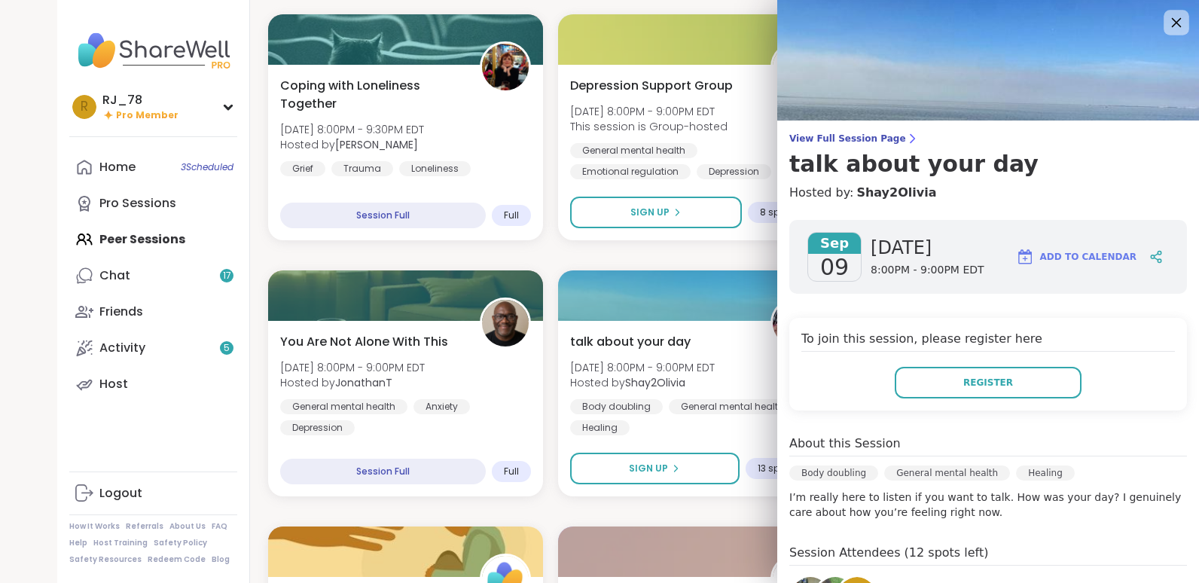
click at [1167, 26] on icon at bounding box center [1176, 22] width 19 height 19
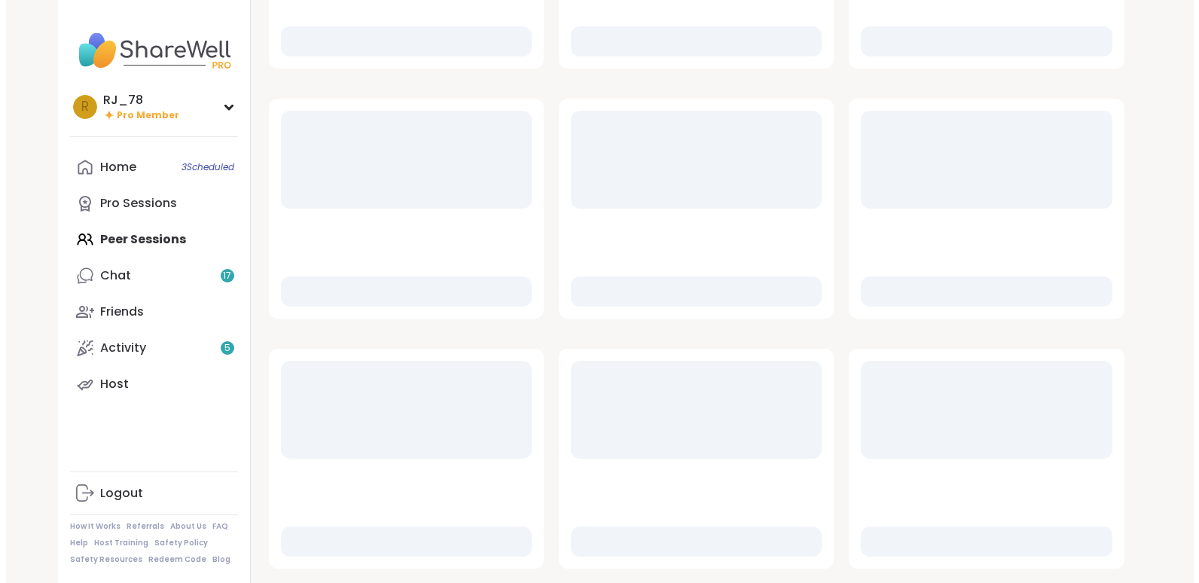
scroll to position [615, 0]
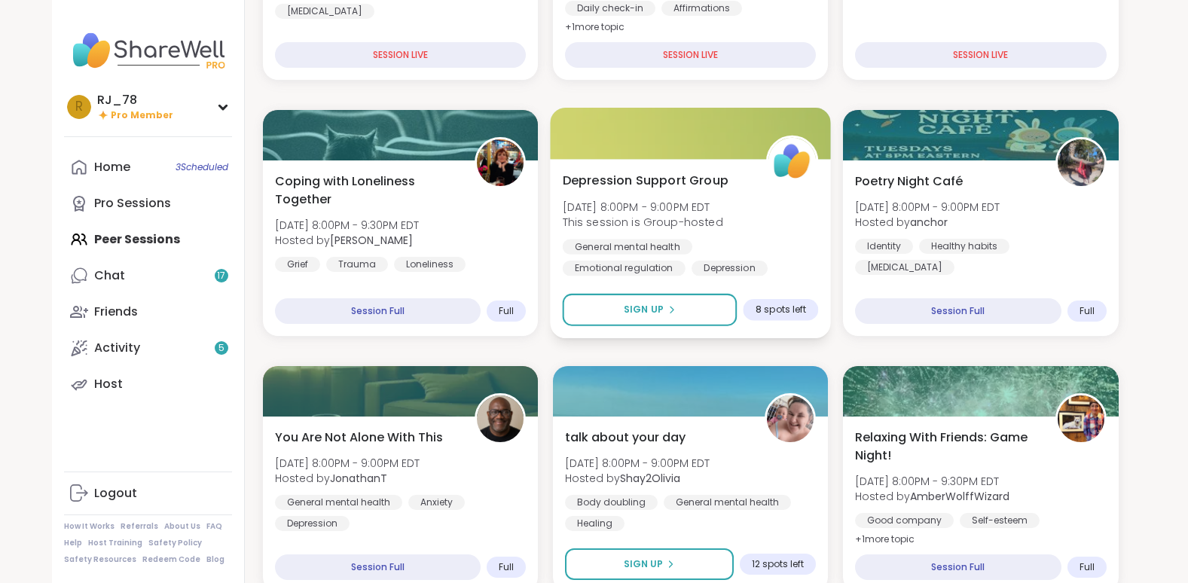
click at [777, 308] on span "8 spots left" at bounding box center [780, 310] width 50 height 12
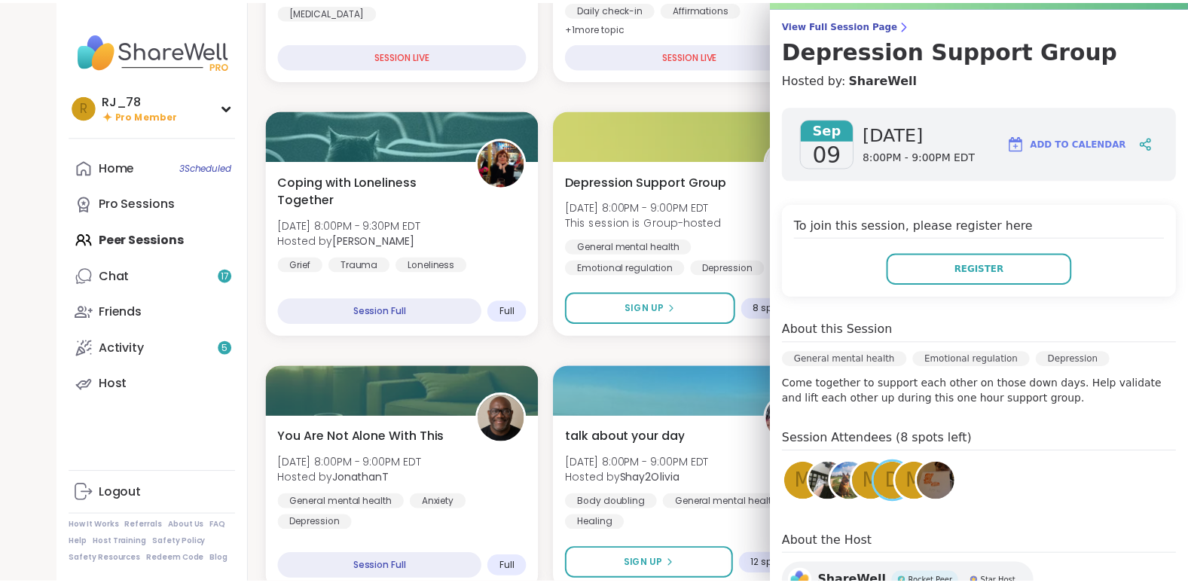
scroll to position [114, 0]
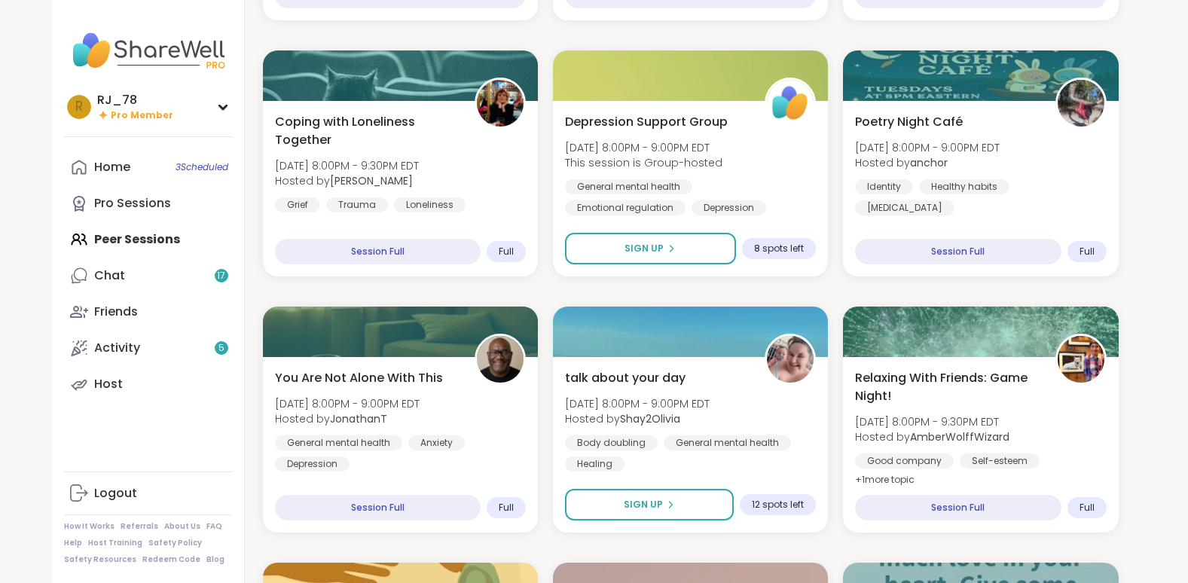
scroll to position [661, 0]
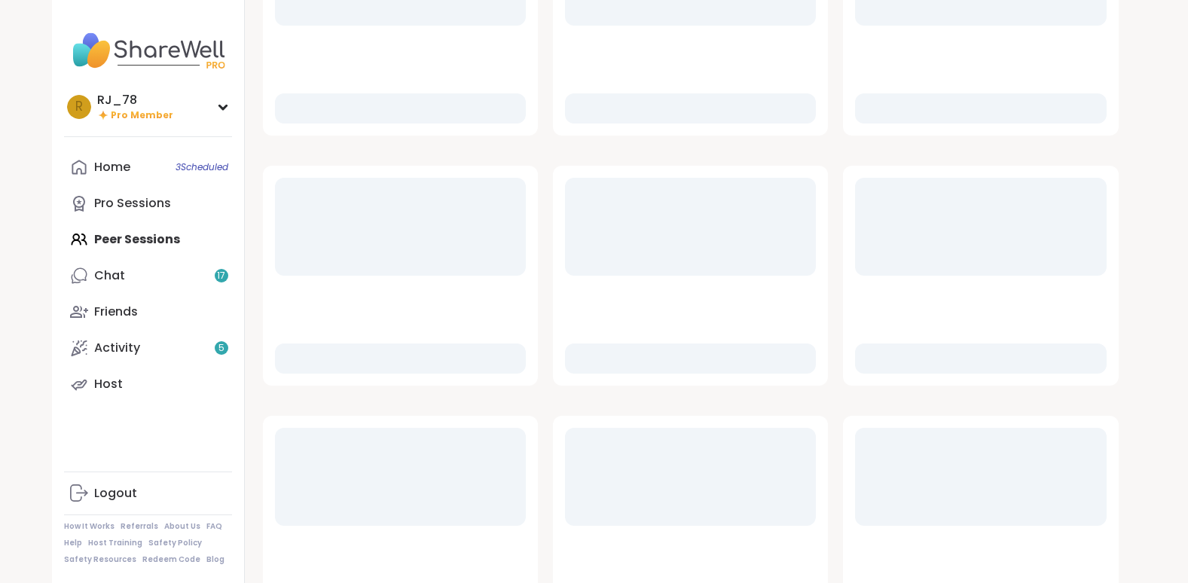
scroll to position [615, 0]
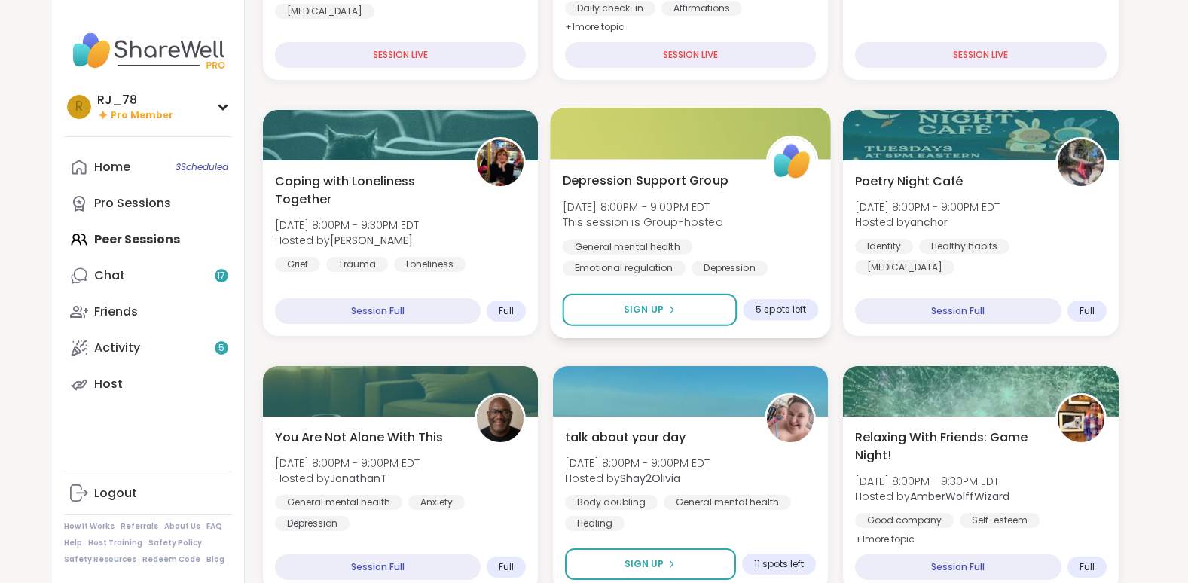
click at [773, 305] on span "5 spots left" at bounding box center [780, 310] width 50 height 12
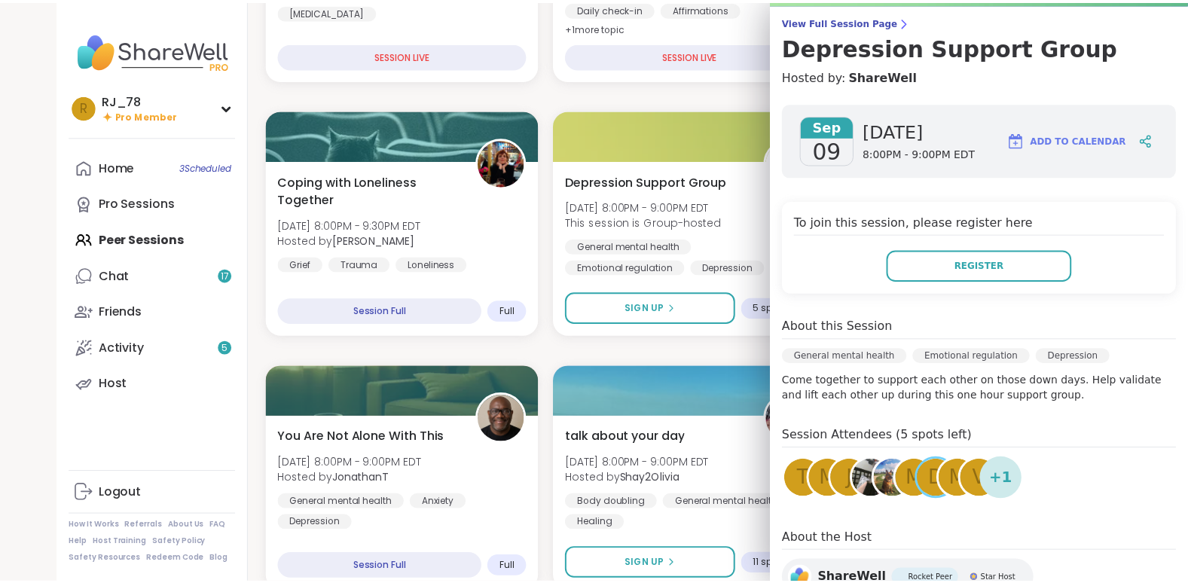
scroll to position [122, 0]
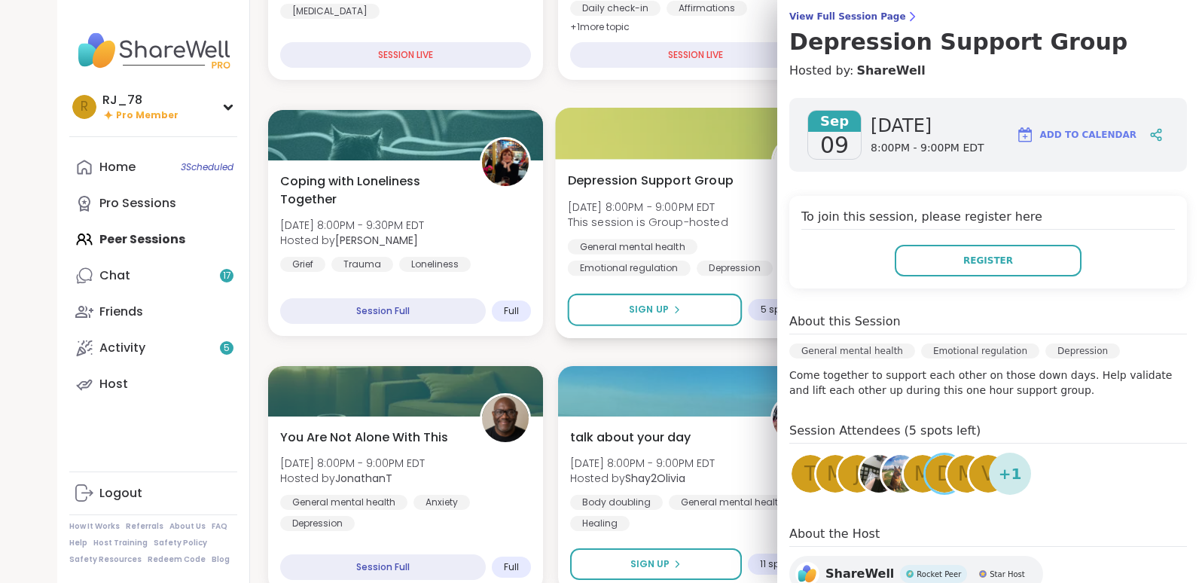
click at [659, 327] on div "[MEDICAL_DATA] Support Group [DATE] 8:00PM - 9:00PM EDT This session is Group-h…" at bounding box center [696, 248] width 281 height 179
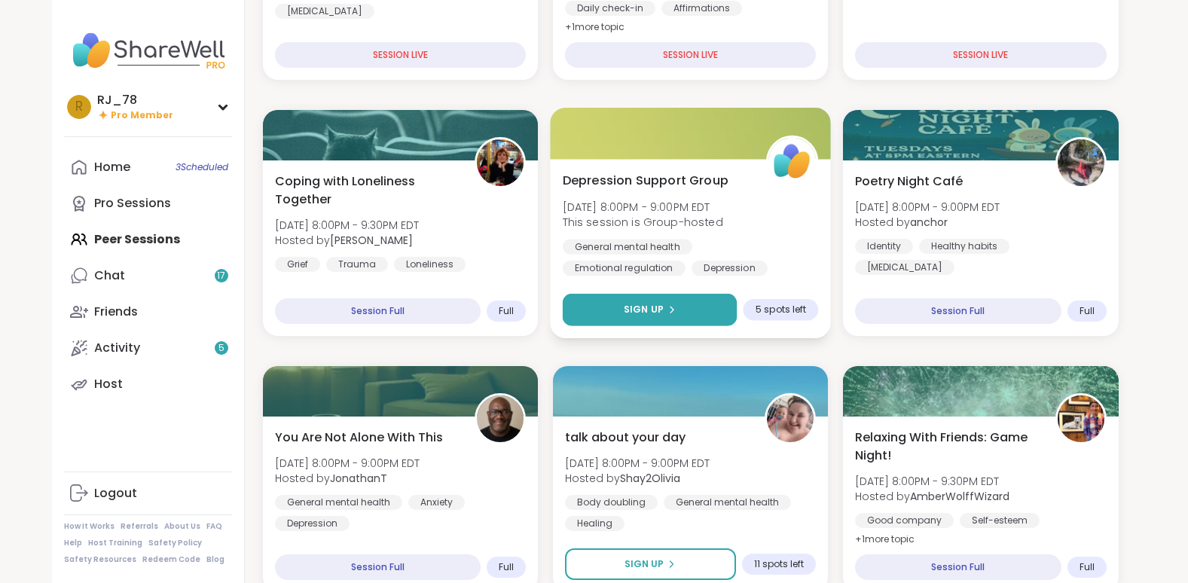
click at [650, 325] on button "Sign Up" at bounding box center [649, 310] width 175 height 32
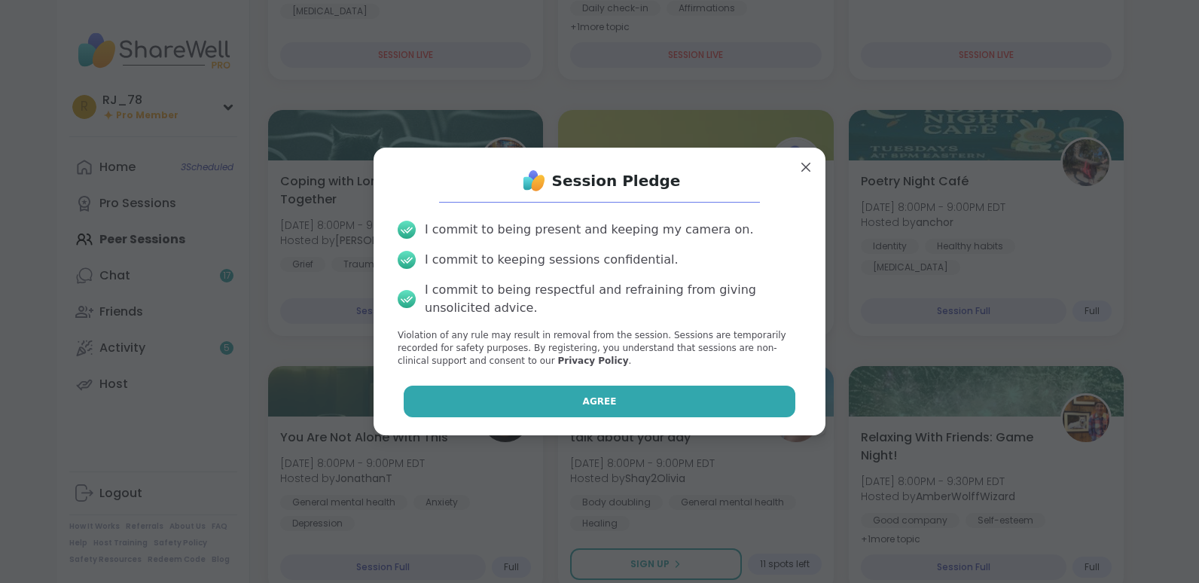
click at [625, 414] on button "Agree" at bounding box center [600, 402] width 392 height 32
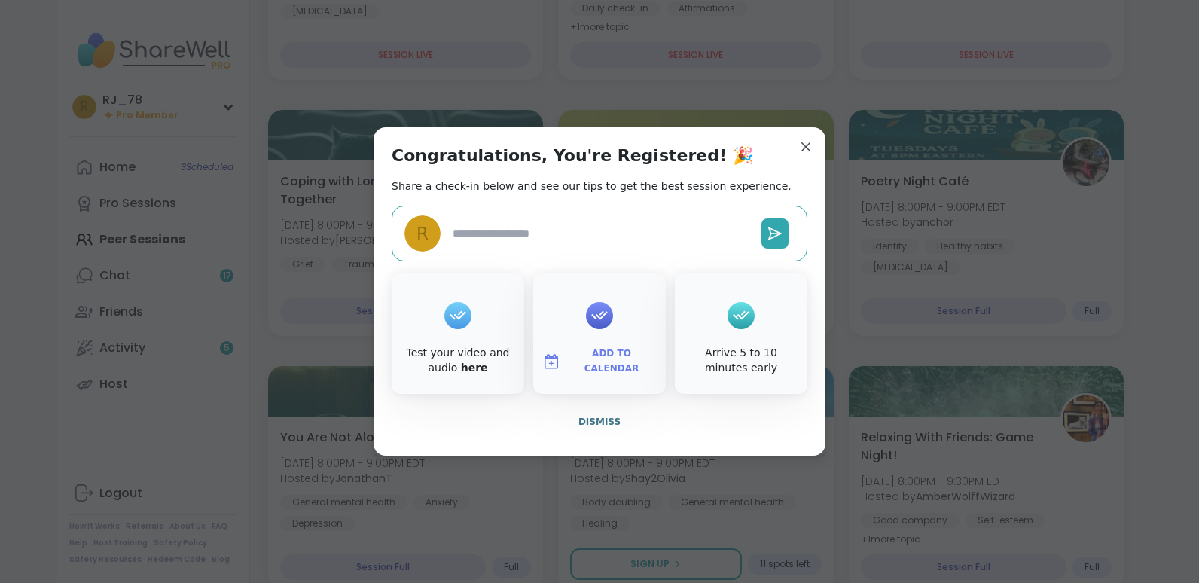
type textarea "*"
click at [600, 426] on span "Dismiss" at bounding box center [599, 421] width 42 height 11
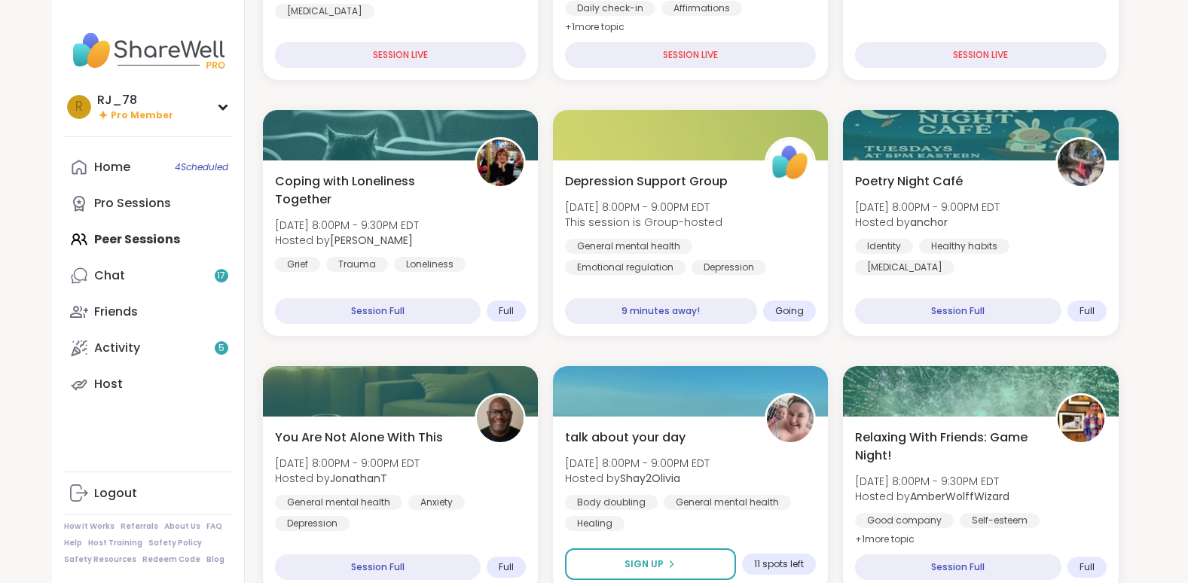
scroll to position [651, 0]
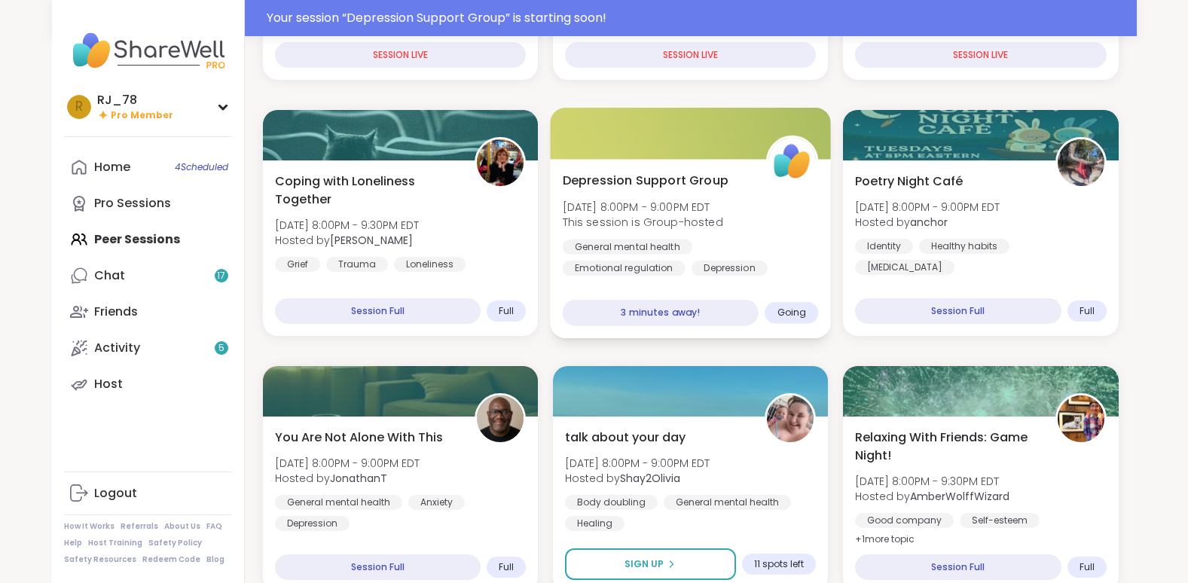
click at [701, 301] on div "3 minutes away!" at bounding box center [660, 313] width 196 height 26
click at [779, 315] on span "Going" at bounding box center [791, 313] width 29 height 12
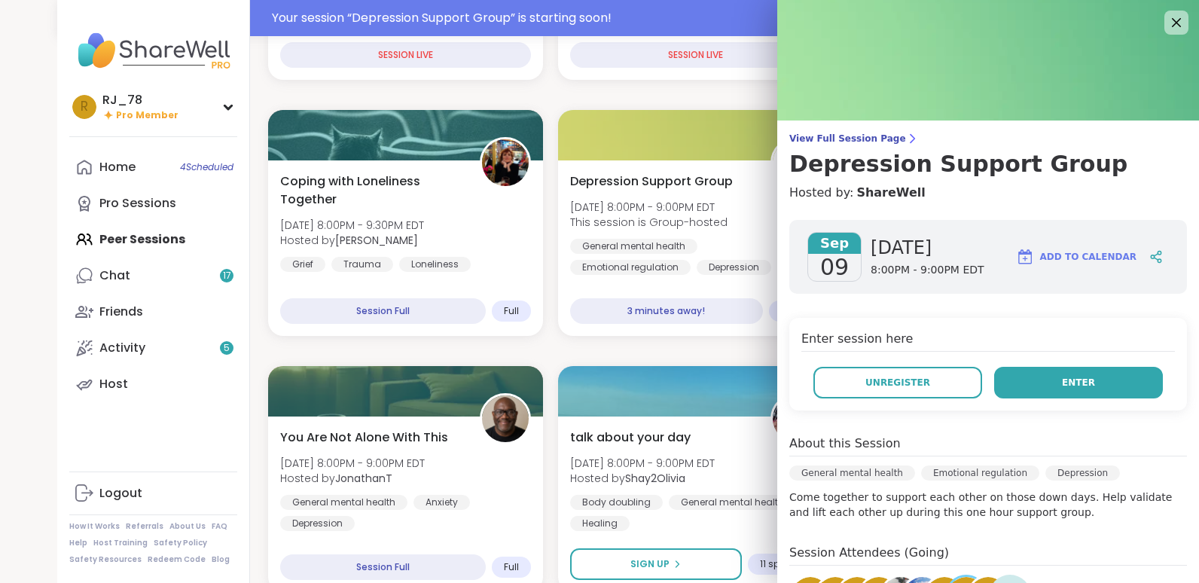
click at [1025, 385] on button "Enter" at bounding box center [1078, 383] width 169 height 32
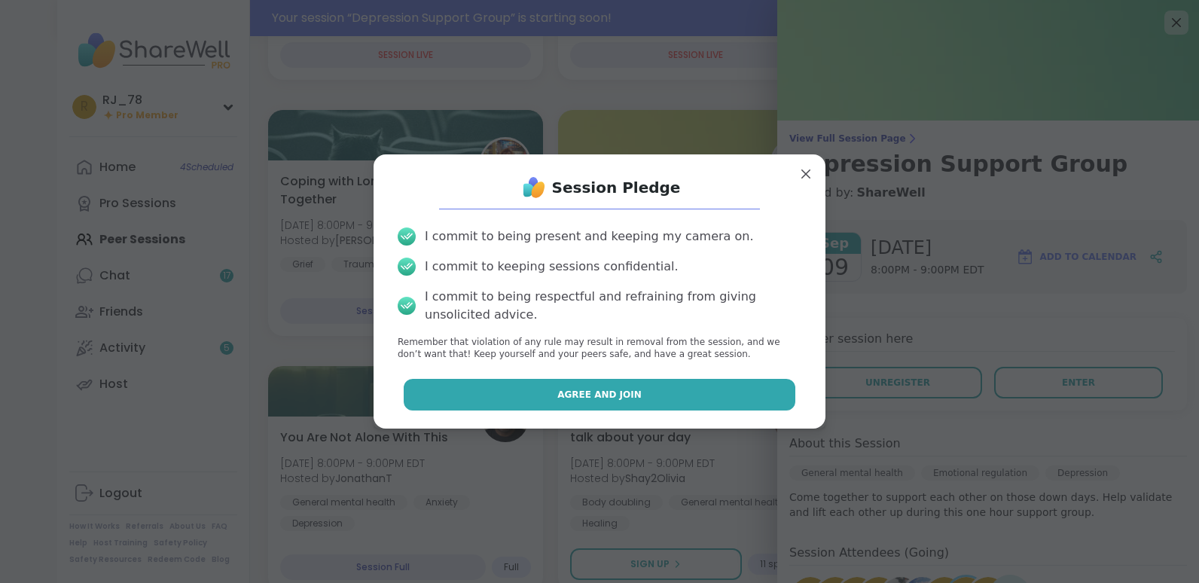
click at [676, 400] on button "Agree and Join" at bounding box center [600, 395] width 392 height 32
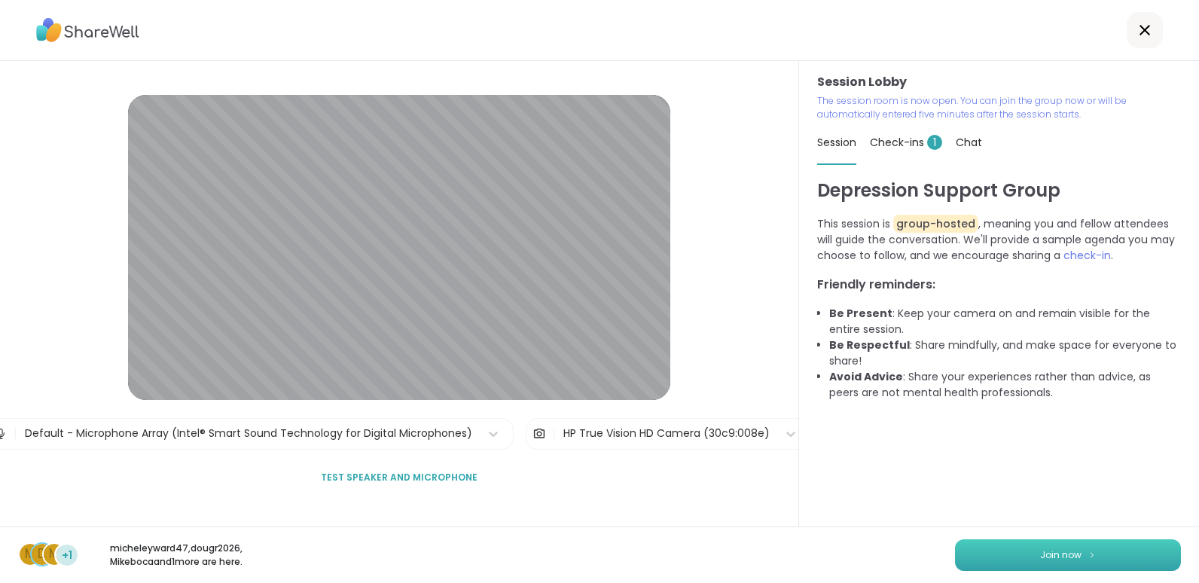
click at [995, 557] on button "Join now" at bounding box center [1068, 555] width 226 height 32
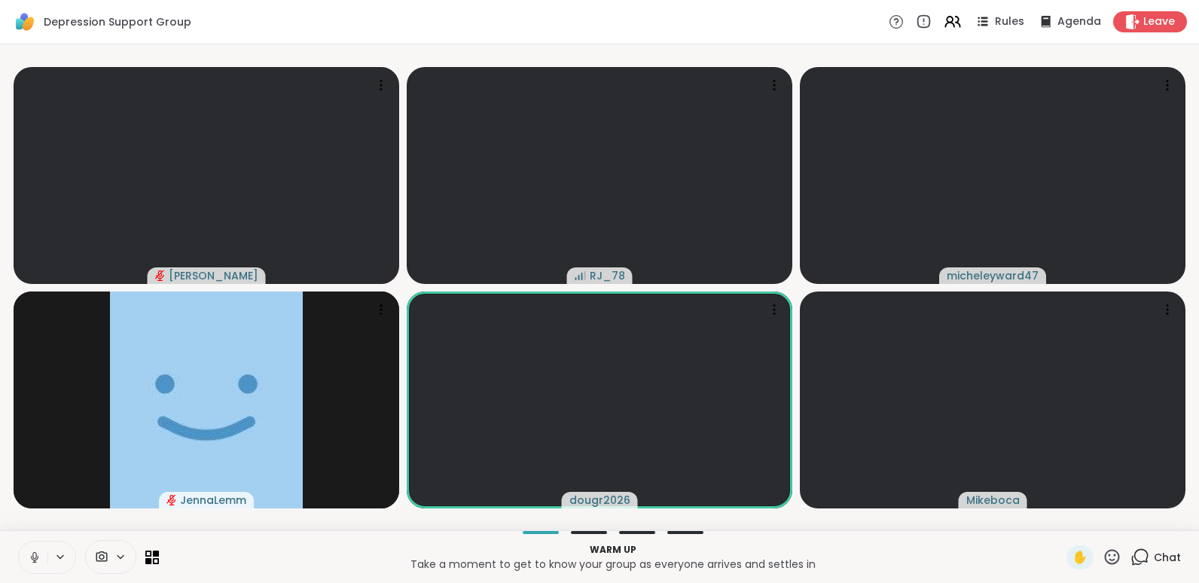
click at [33, 551] on icon at bounding box center [35, 558] width 14 height 14
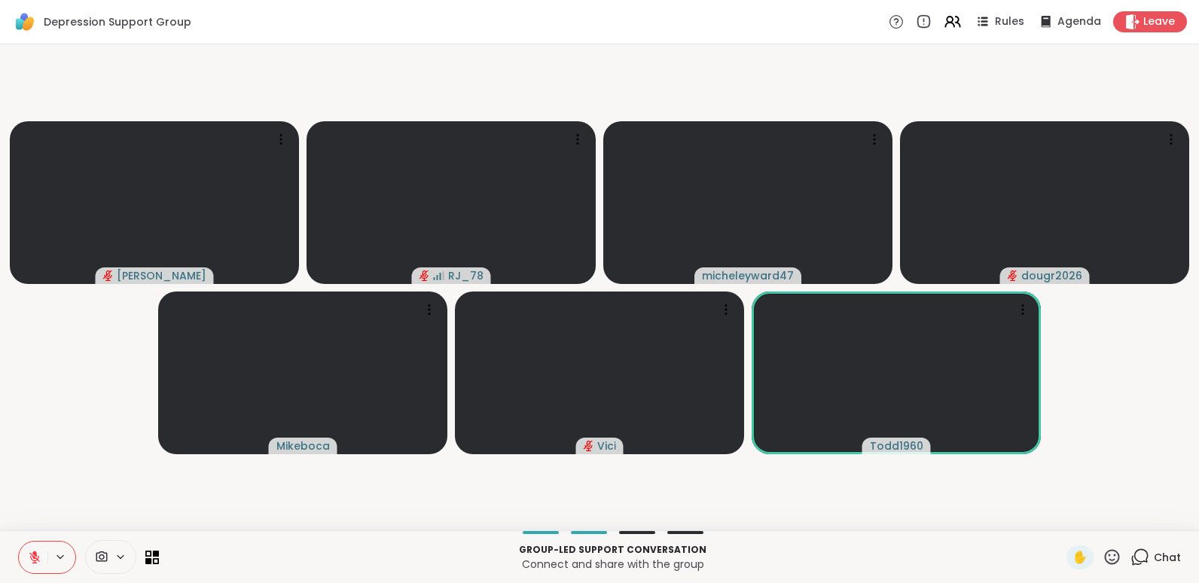
click at [33, 551] on icon at bounding box center [35, 558] width 14 height 14
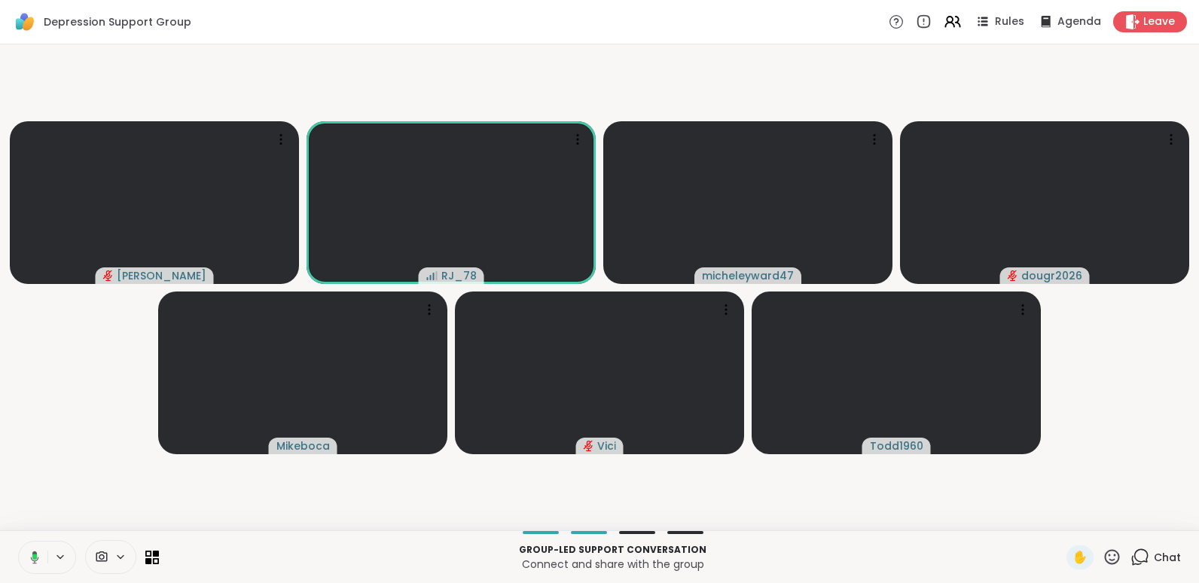
click at [33, 551] on icon at bounding box center [33, 558] width 14 height 14
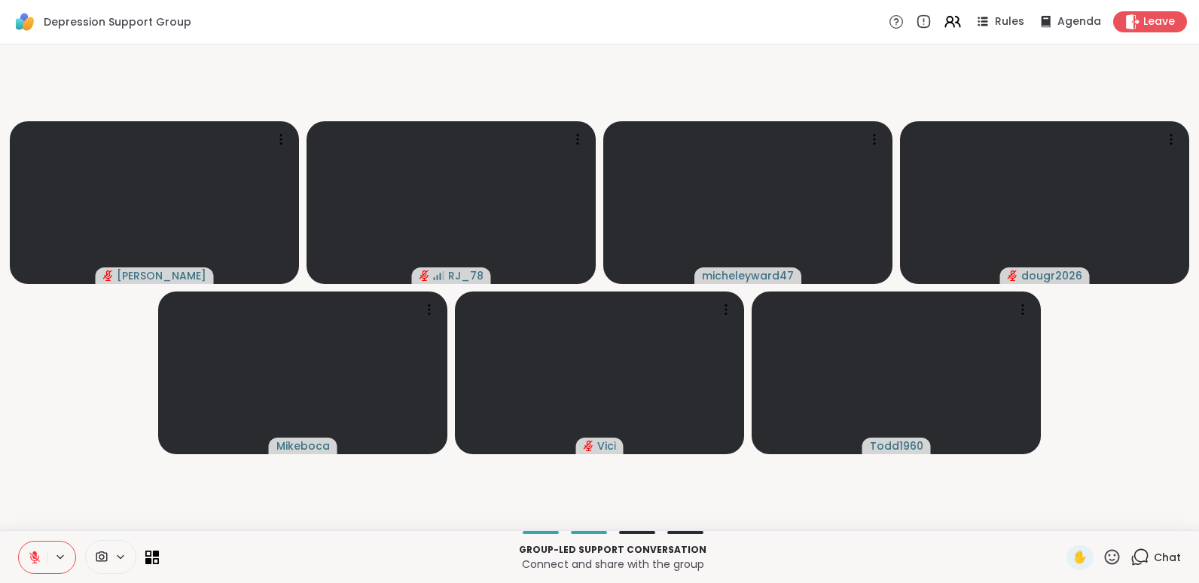
click at [33, 551] on icon at bounding box center [35, 558] width 14 height 14
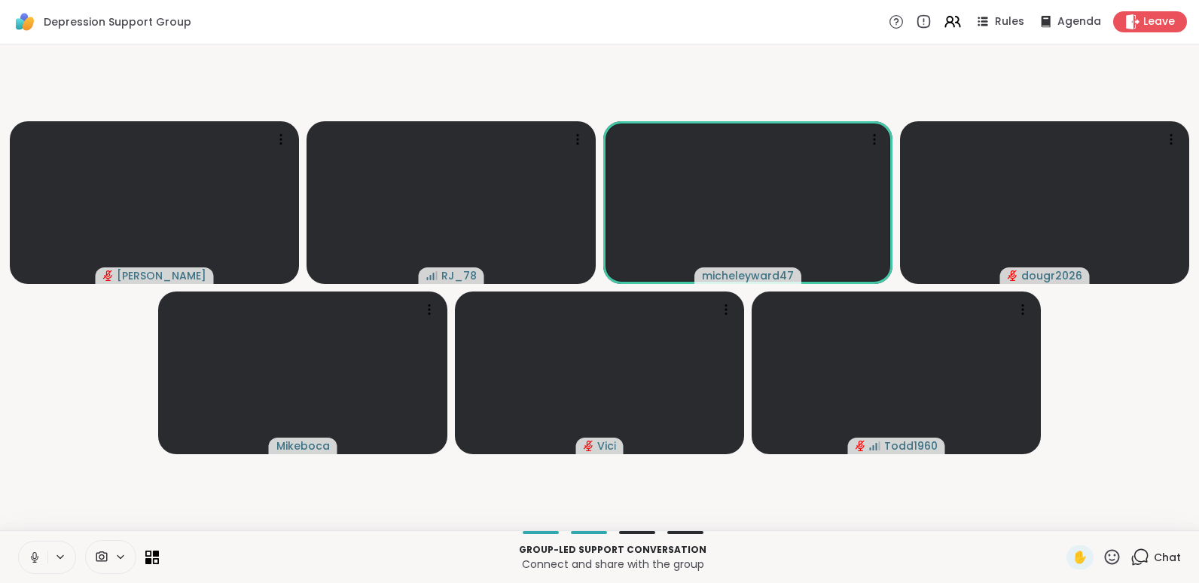
click at [33, 551] on icon at bounding box center [35, 558] width 14 height 14
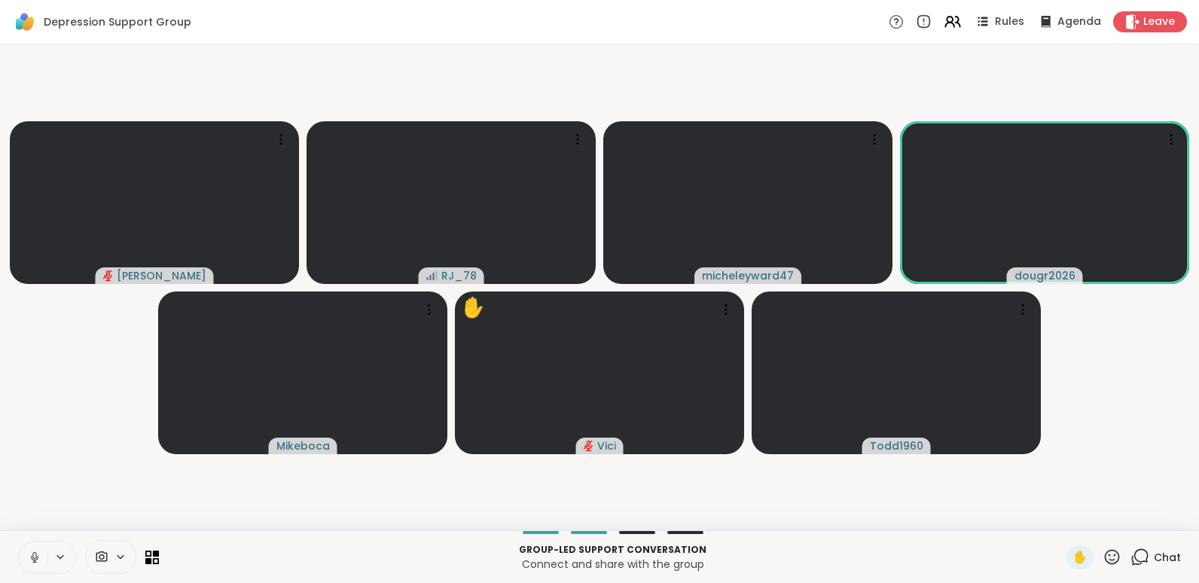
click at [33, 551] on icon at bounding box center [35, 558] width 14 height 14
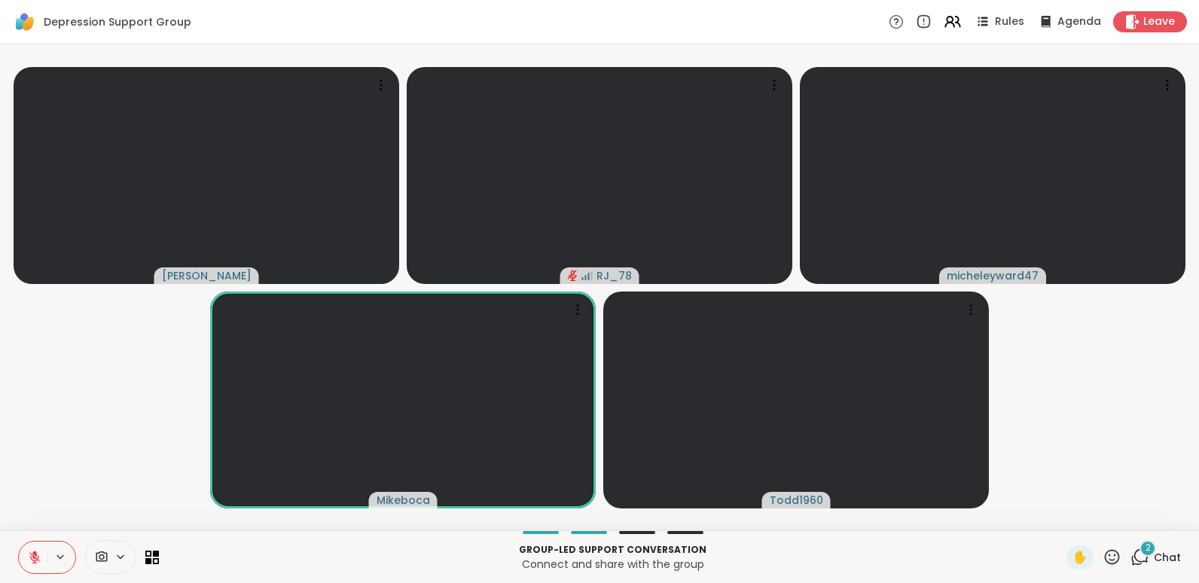
click at [35, 551] on icon at bounding box center [35, 558] width 14 height 14
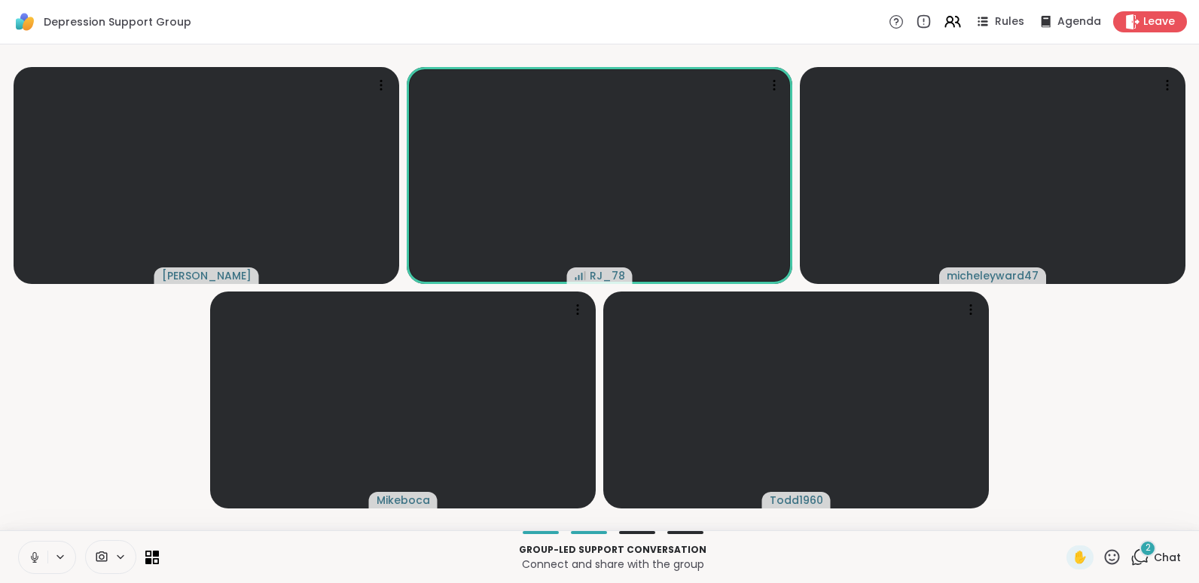
click at [35, 551] on icon at bounding box center [35, 558] width 14 height 14
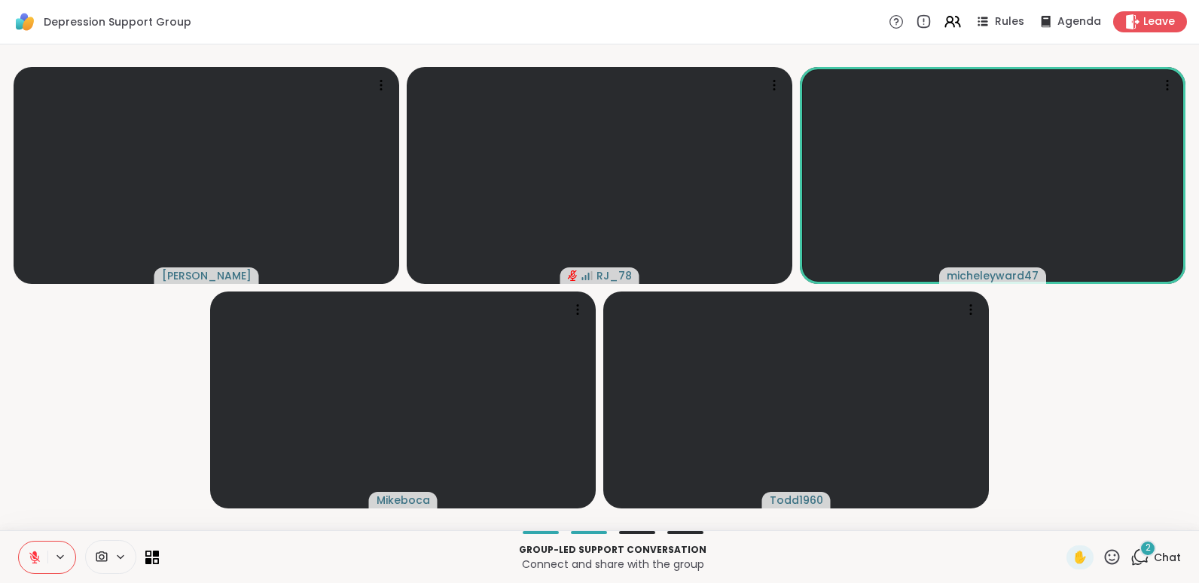
click at [35, 551] on icon at bounding box center [35, 558] width 14 height 14
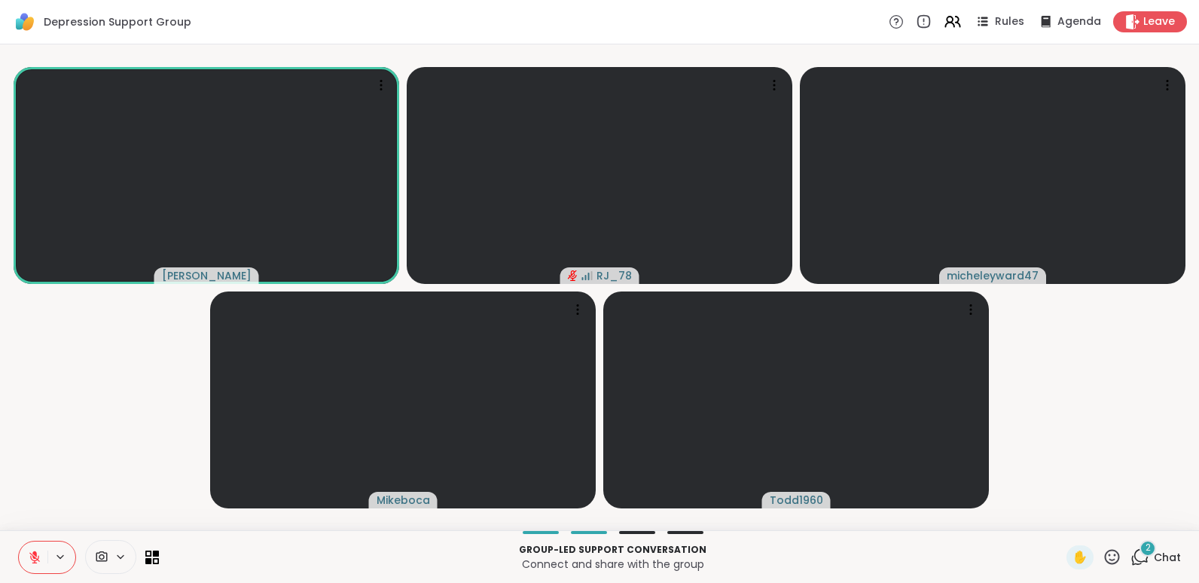
click at [35, 551] on icon at bounding box center [35, 558] width 14 height 14
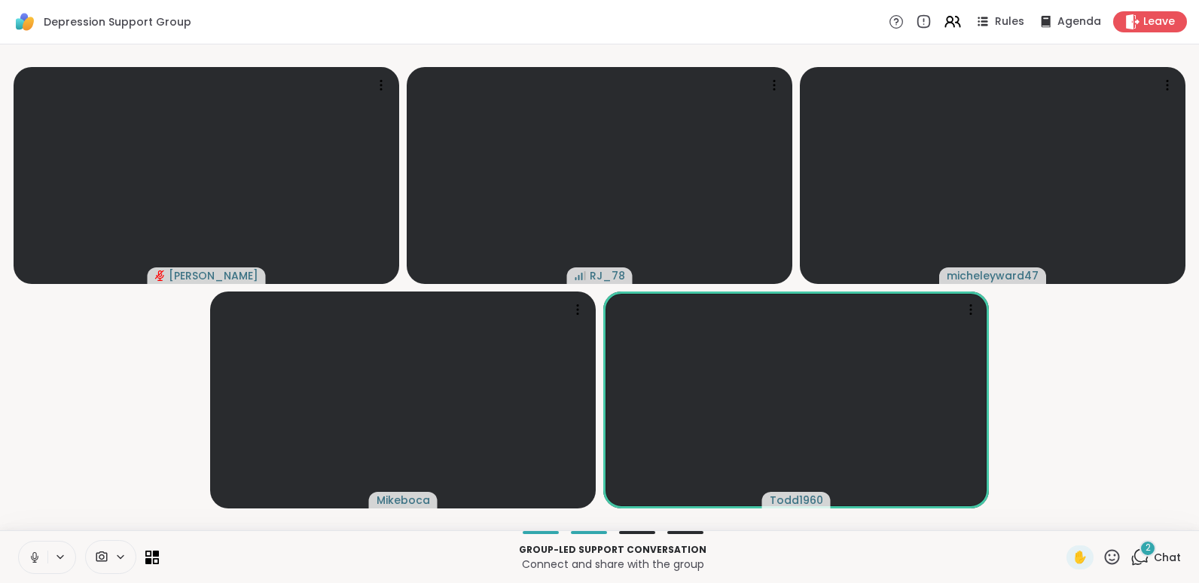
click at [35, 551] on icon at bounding box center [35, 558] width 14 height 14
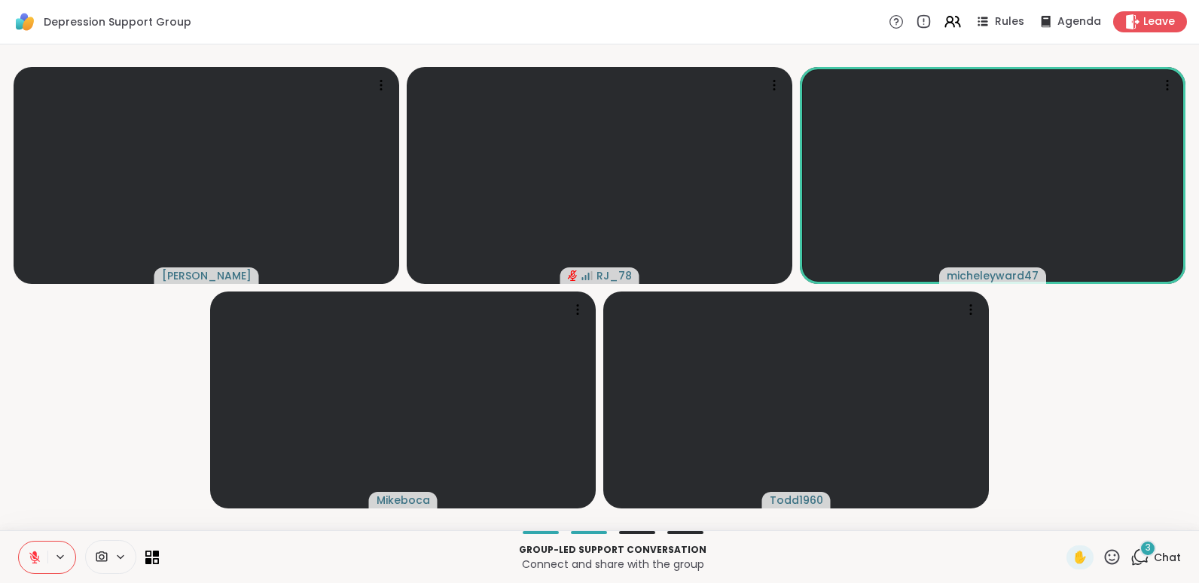
click at [35, 551] on icon at bounding box center [35, 558] width 14 height 14
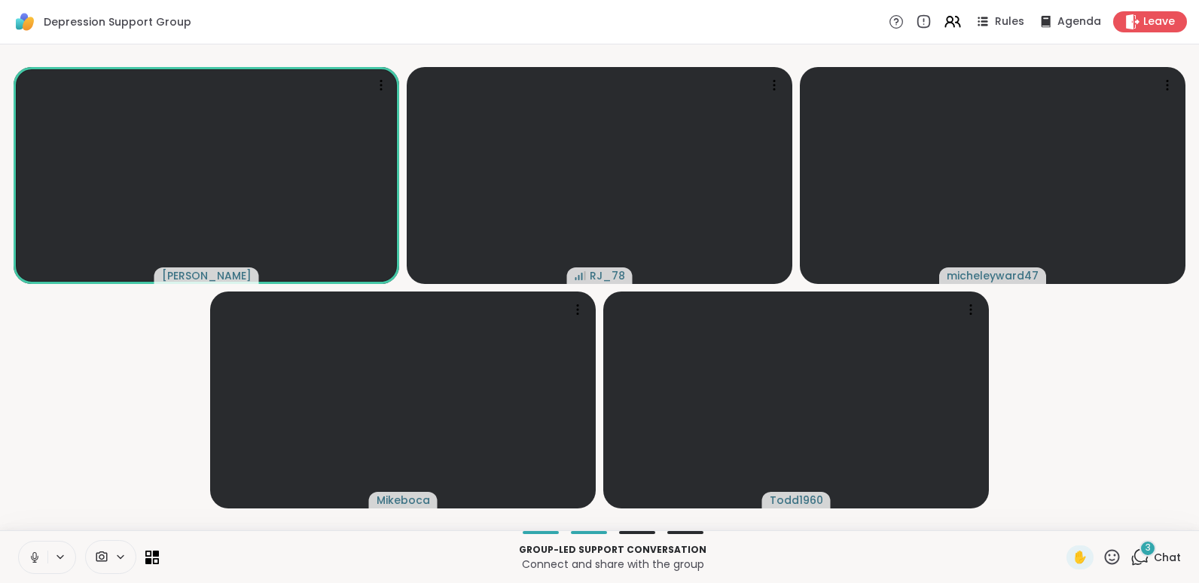
click at [24, 548] on button at bounding box center [33, 558] width 29 height 32
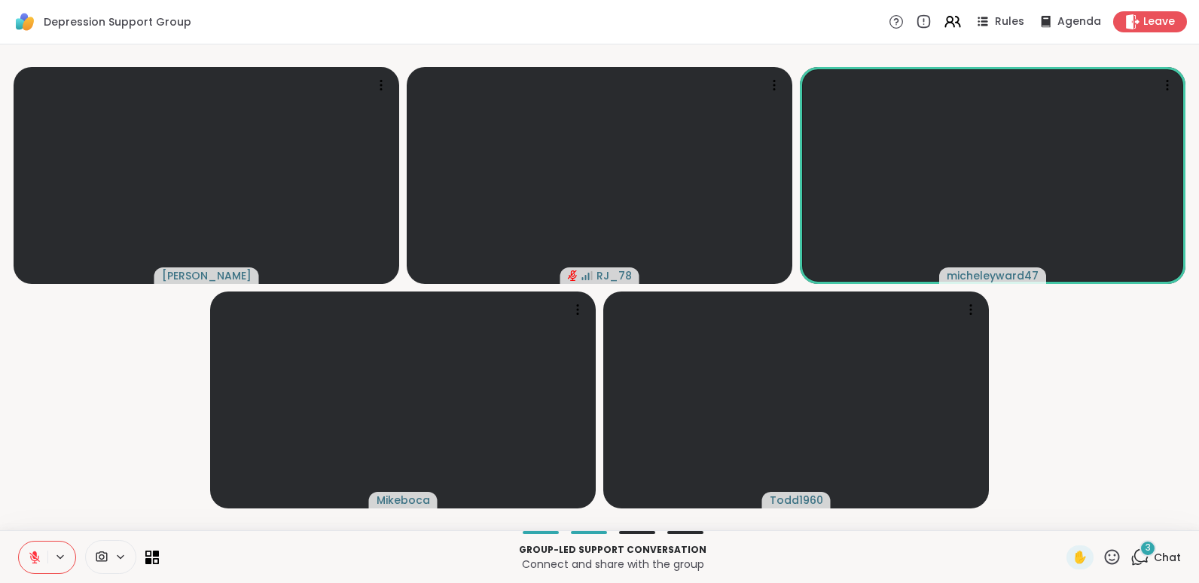
click at [24, 548] on button at bounding box center [33, 558] width 29 height 32
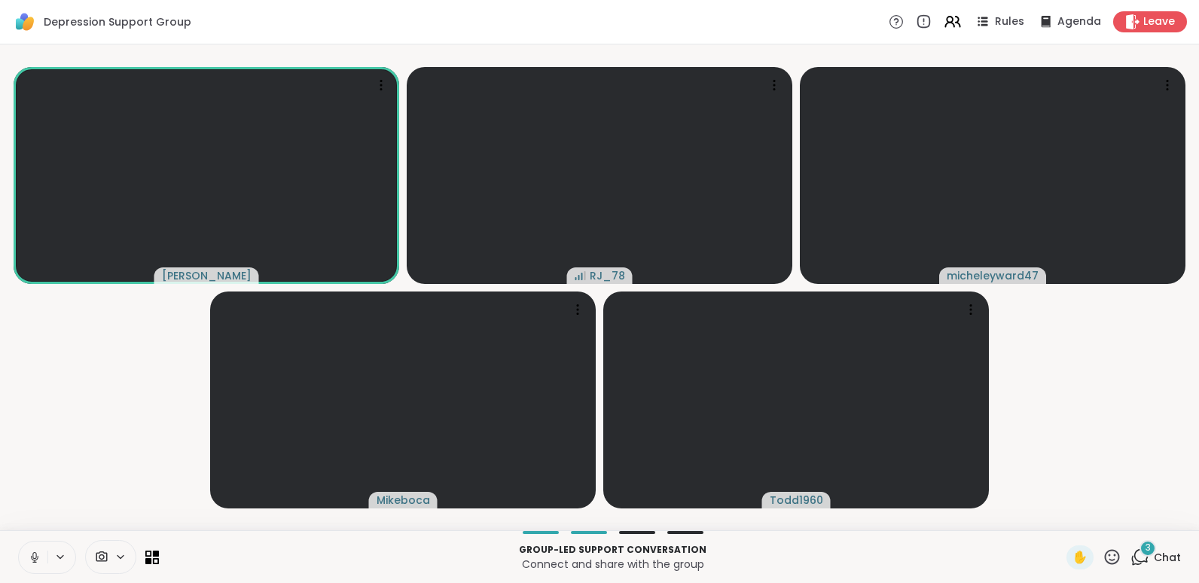
click at [24, 548] on button at bounding box center [33, 558] width 29 height 32
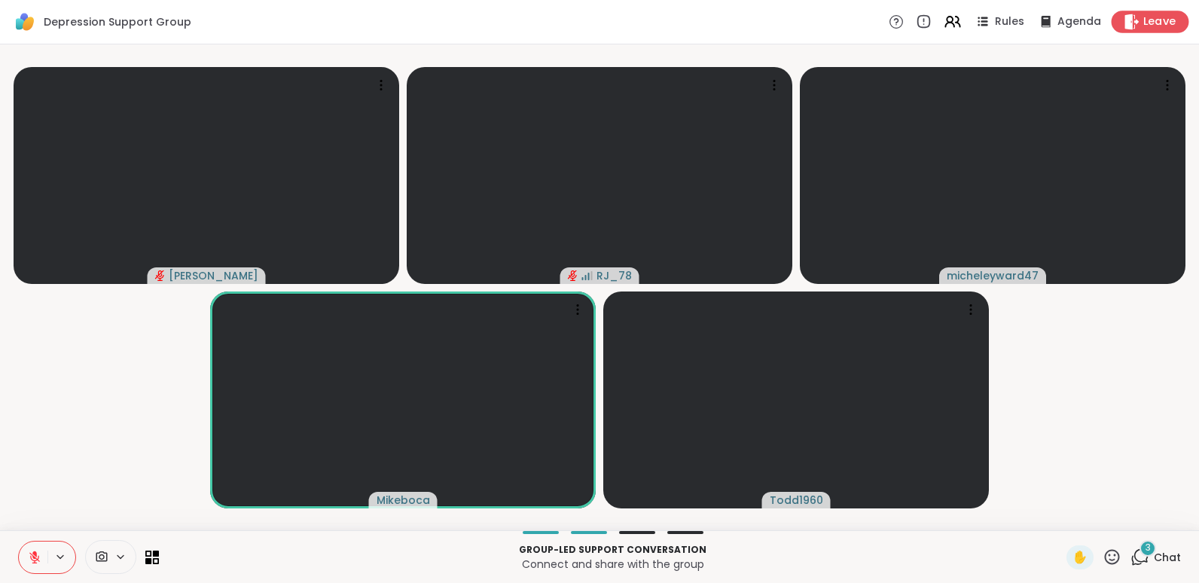
click at [1131, 23] on div "Leave" at bounding box center [1151, 22] width 78 height 22
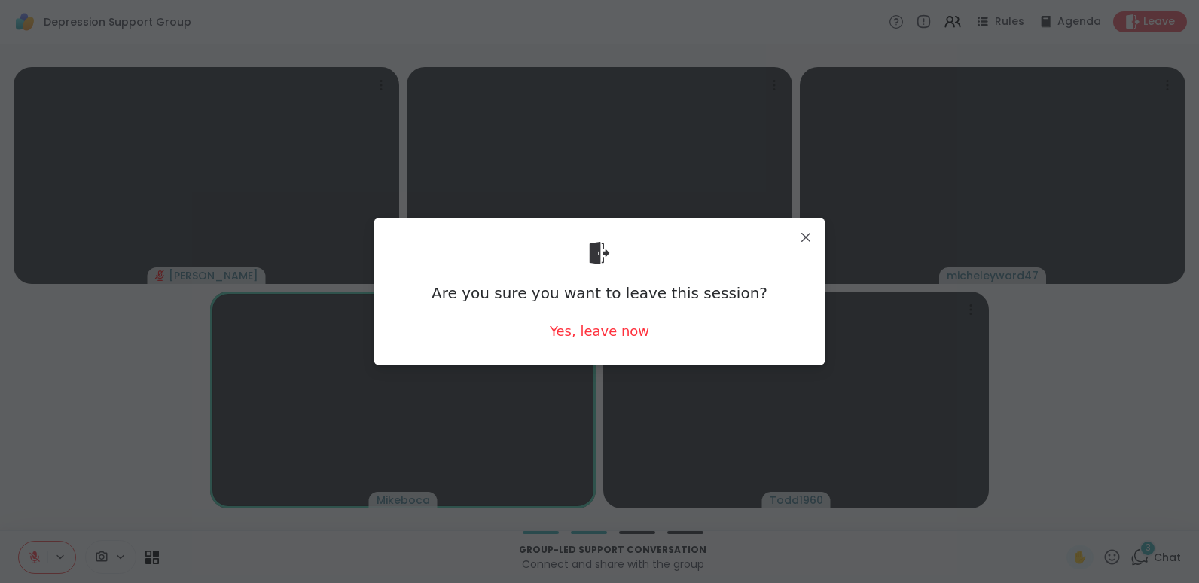
click at [588, 331] on div "Yes, leave now" at bounding box center [599, 331] width 99 height 19
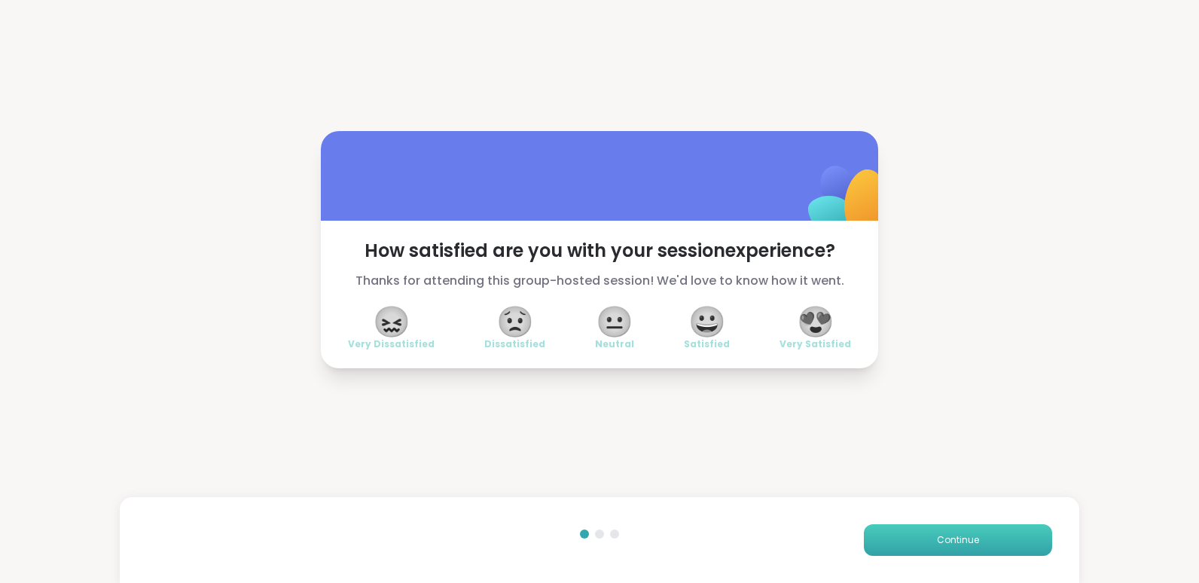
click at [939, 539] on span "Continue" at bounding box center [958, 540] width 42 height 14
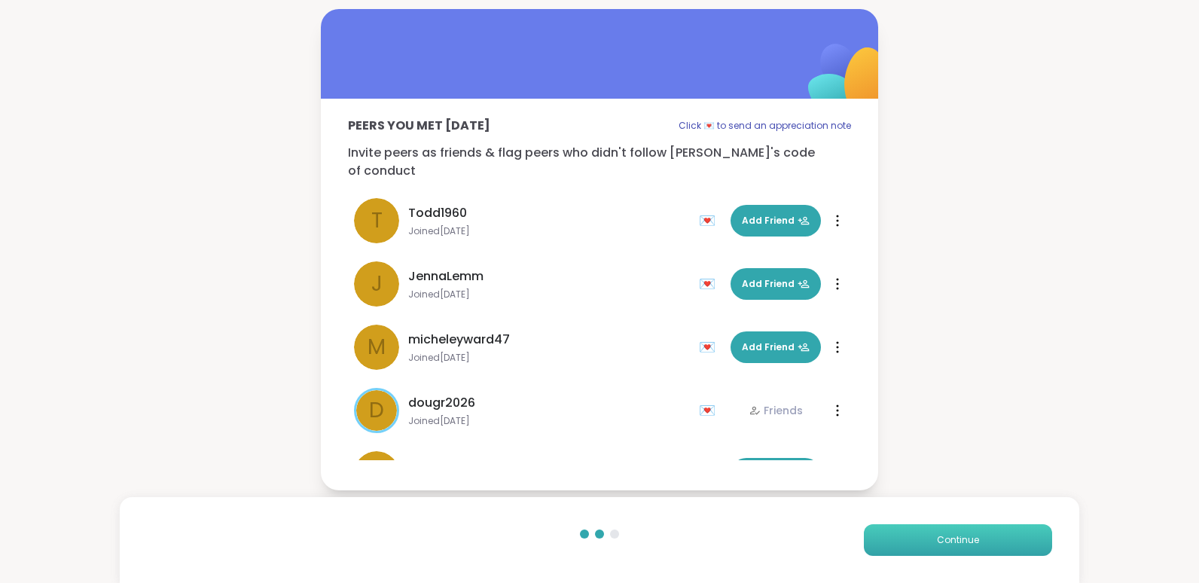
click at [939, 539] on span "Continue" at bounding box center [958, 540] width 42 height 14
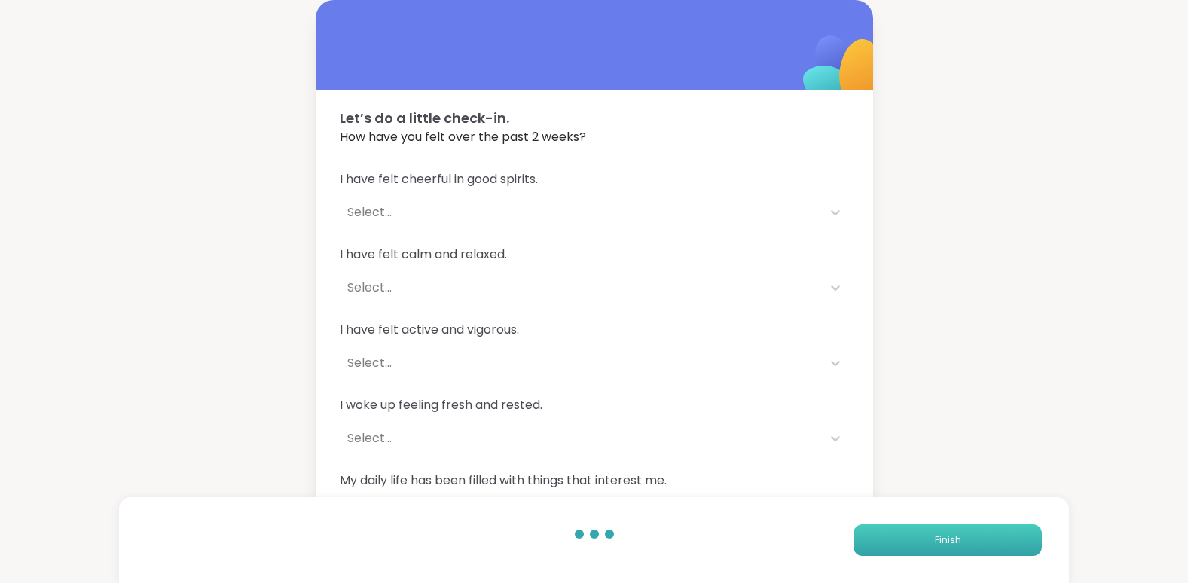
click at [939, 539] on span "Finish" at bounding box center [948, 540] width 26 height 14
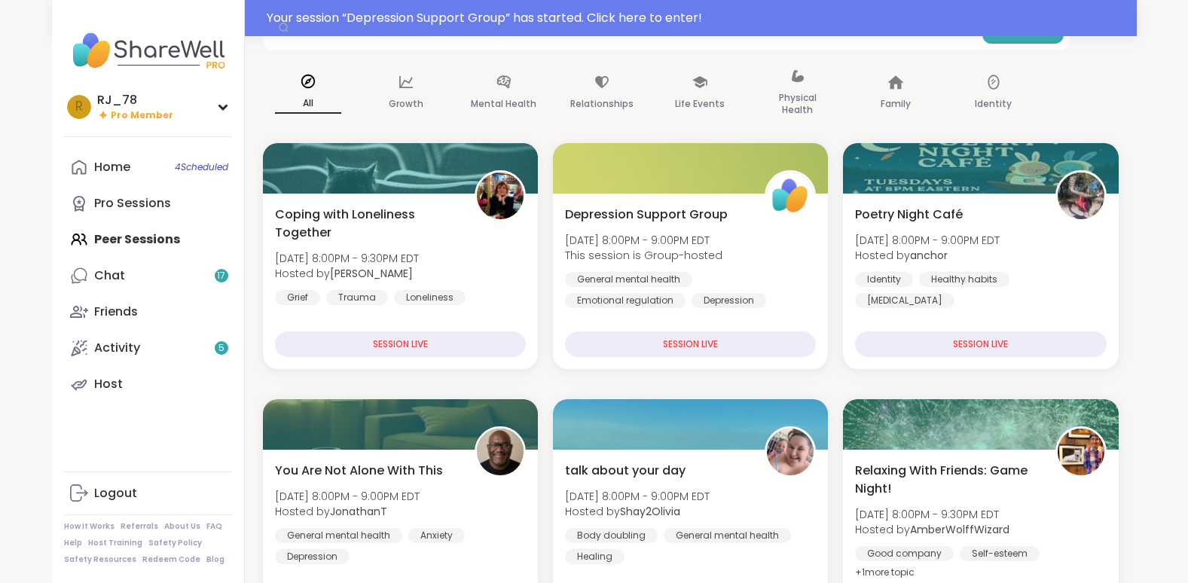
scroll to position [120, 0]
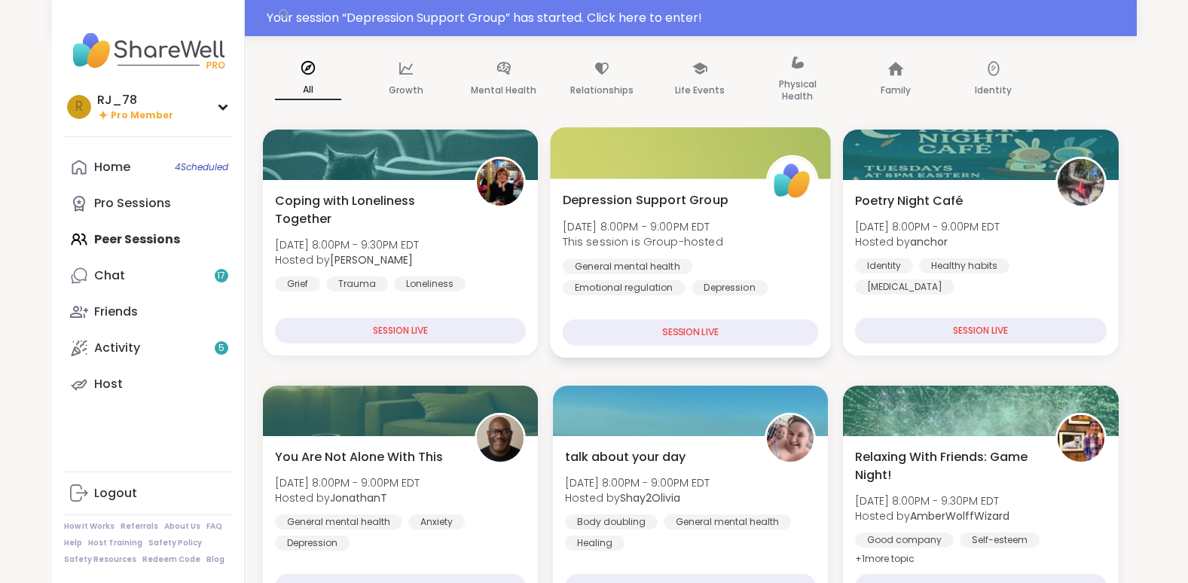
click at [685, 320] on div "SESSION LIVE" at bounding box center [690, 332] width 256 height 26
click at [718, 320] on div "SESSION LIVE" at bounding box center [690, 332] width 256 height 26
click at [722, 229] on span "[DATE] 8:00PM - 9:00PM EDT" at bounding box center [642, 225] width 160 height 15
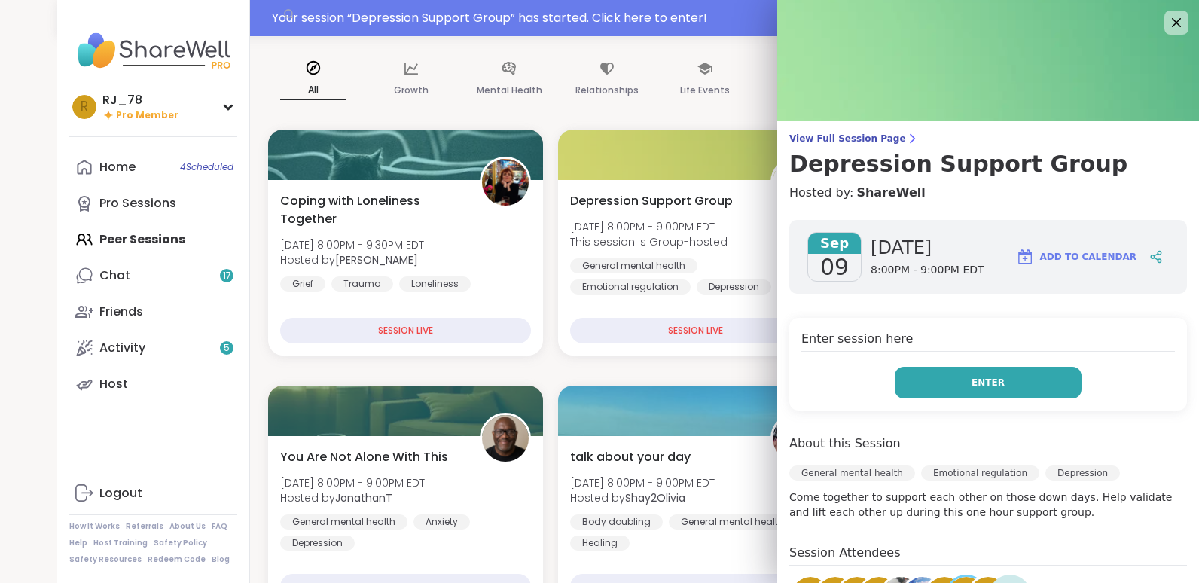
click at [994, 370] on button "Enter" at bounding box center [988, 383] width 187 height 32
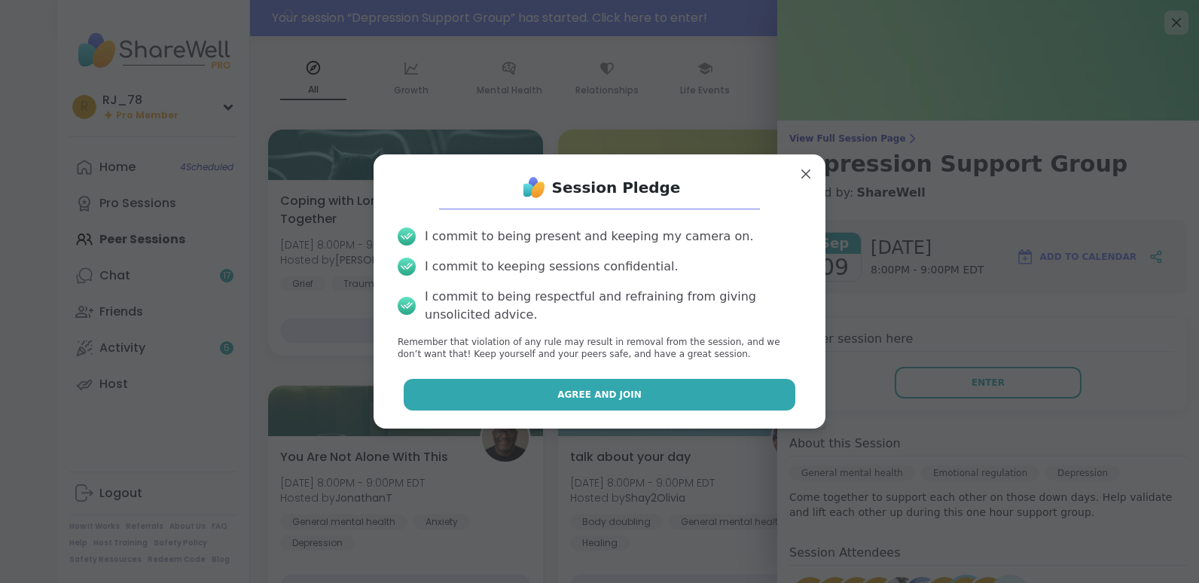
click at [632, 403] on button "Agree and Join" at bounding box center [600, 395] width 392 height 32
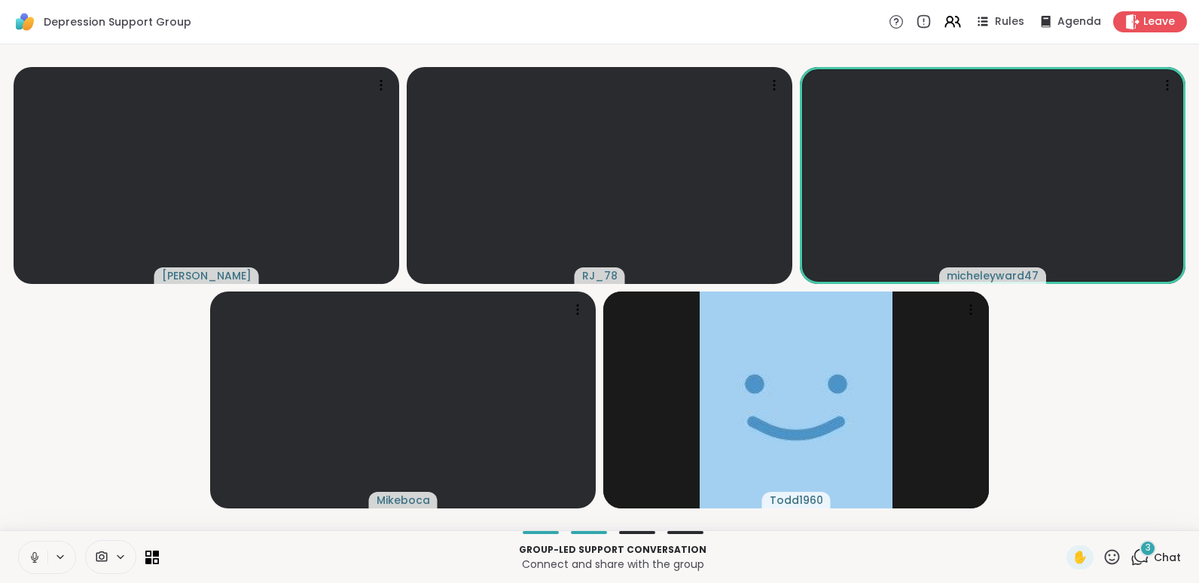
click at [42, 557] on button at bounding box center [33, 558] width 29 height 32
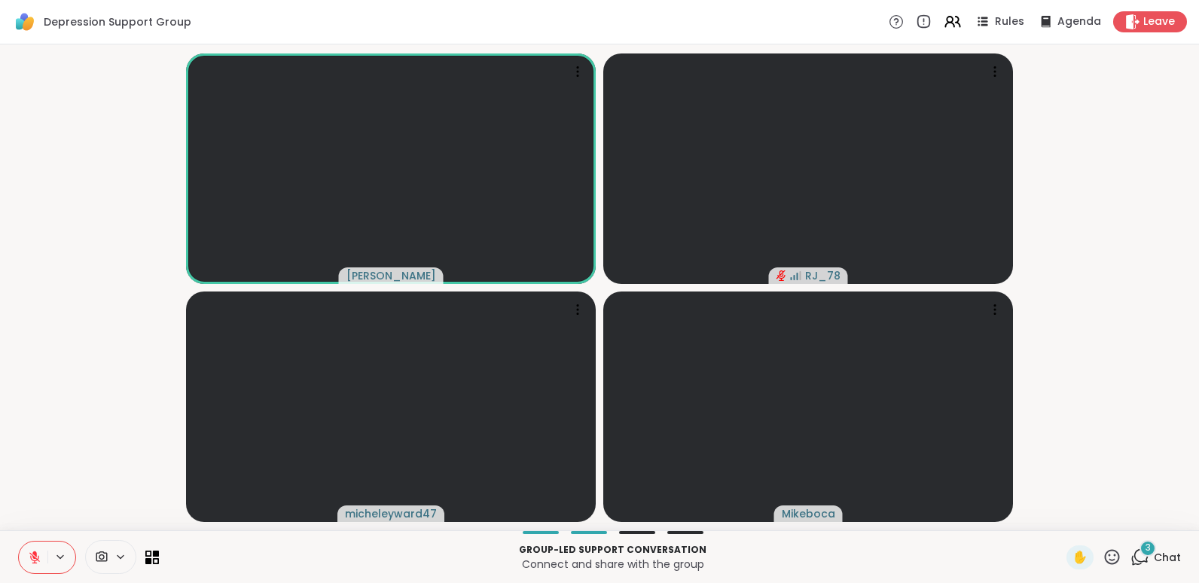
click at [42, 557] on button at bounding box center [33, 558] width 29 height 32
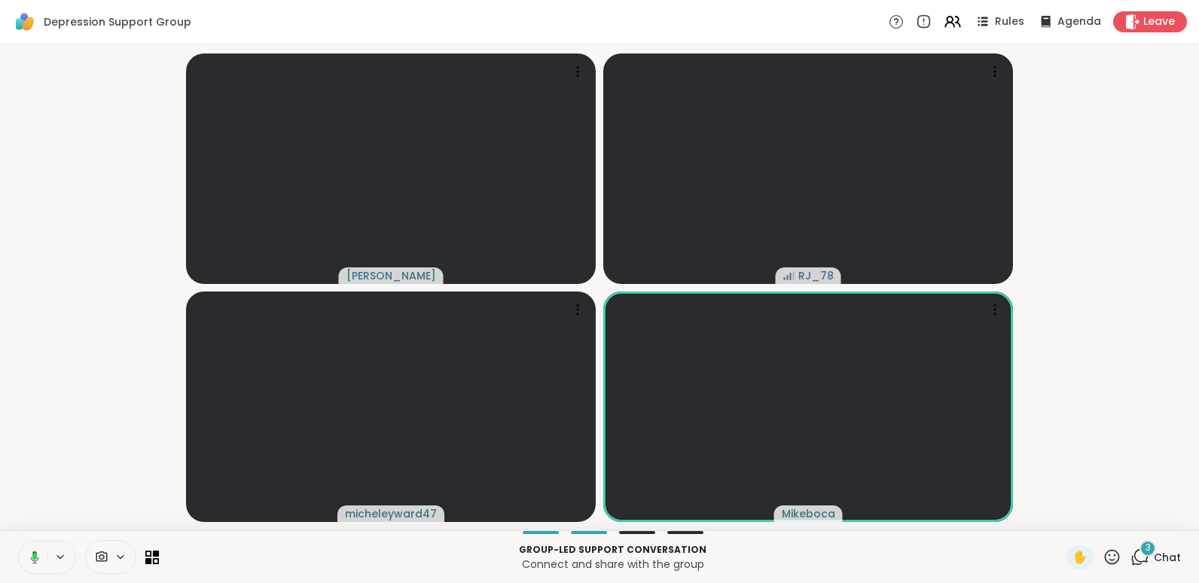
click at [42, 557] on button at bounding box center [32, 558] width 31 height 32
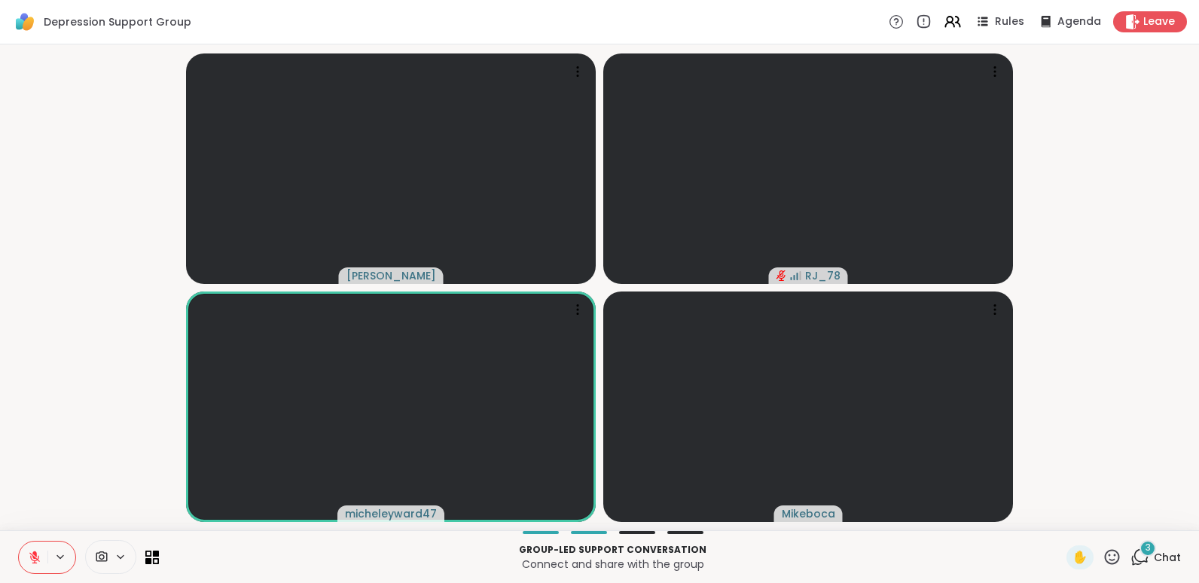
click at [1140, 548] on div "3" at bounding box center [1148, 548] width 17 height 17
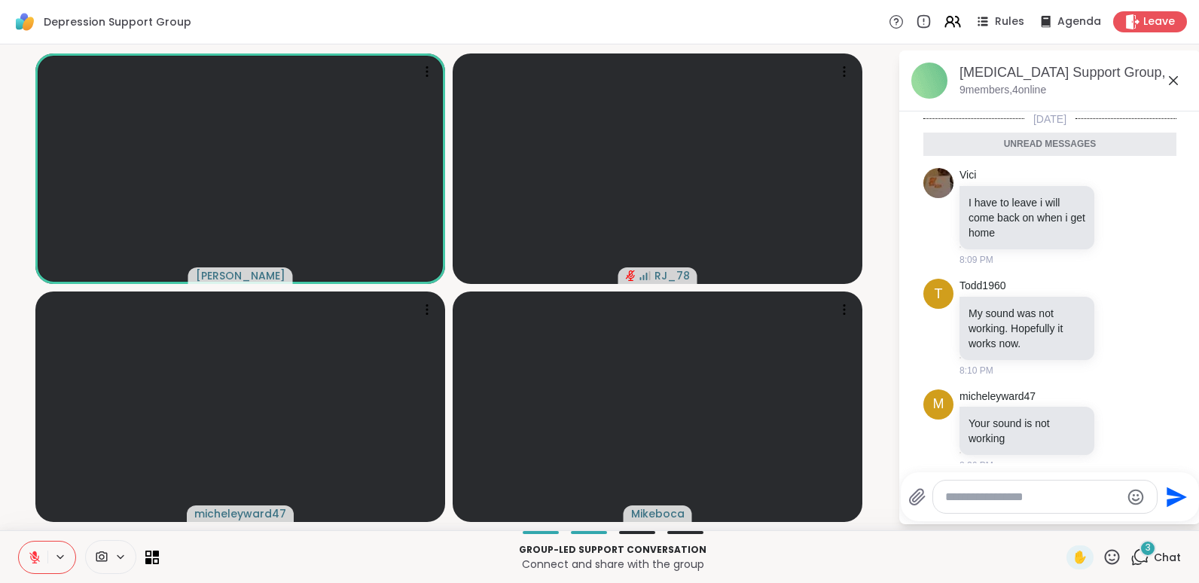
scroll to position [15, 0]
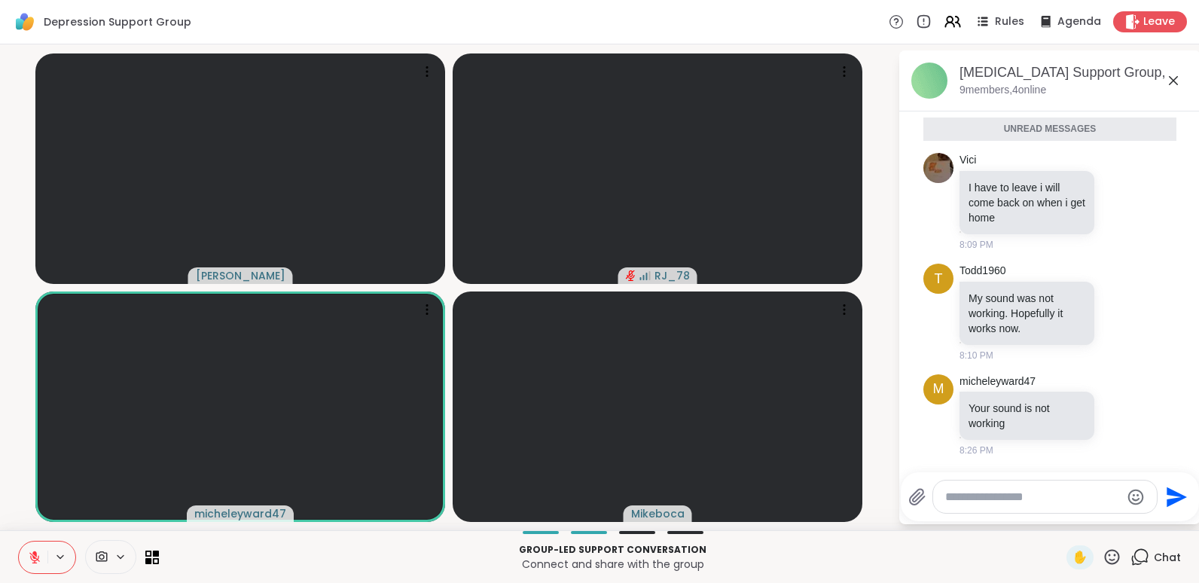
click at [1014, 496] on textarea "Type your message" at bounding box center [1032, 497] width 175 height 15
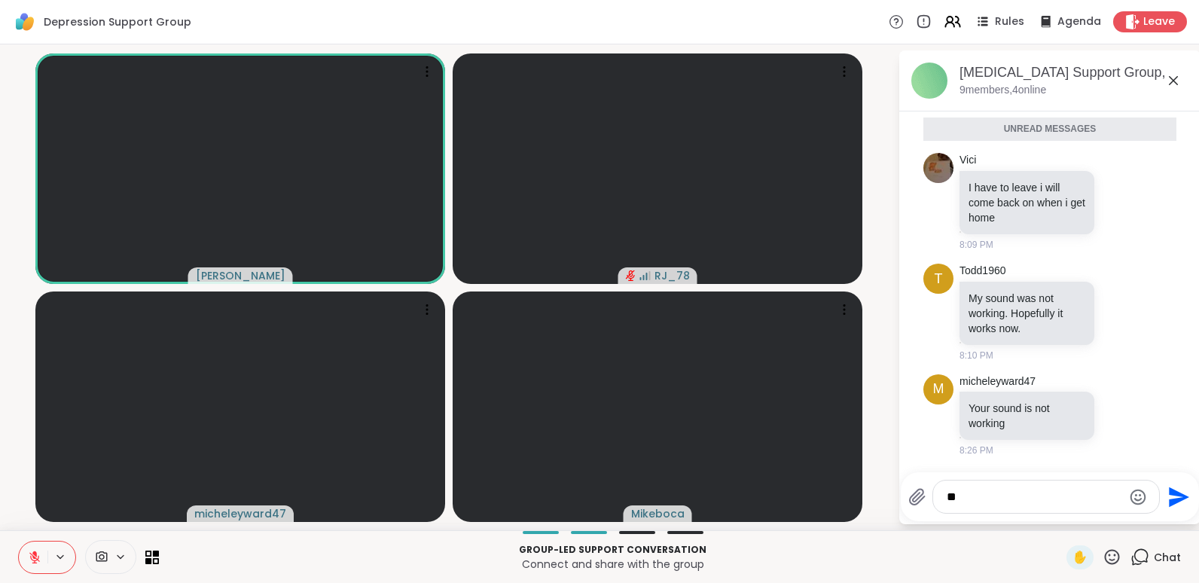
type textarea "*"
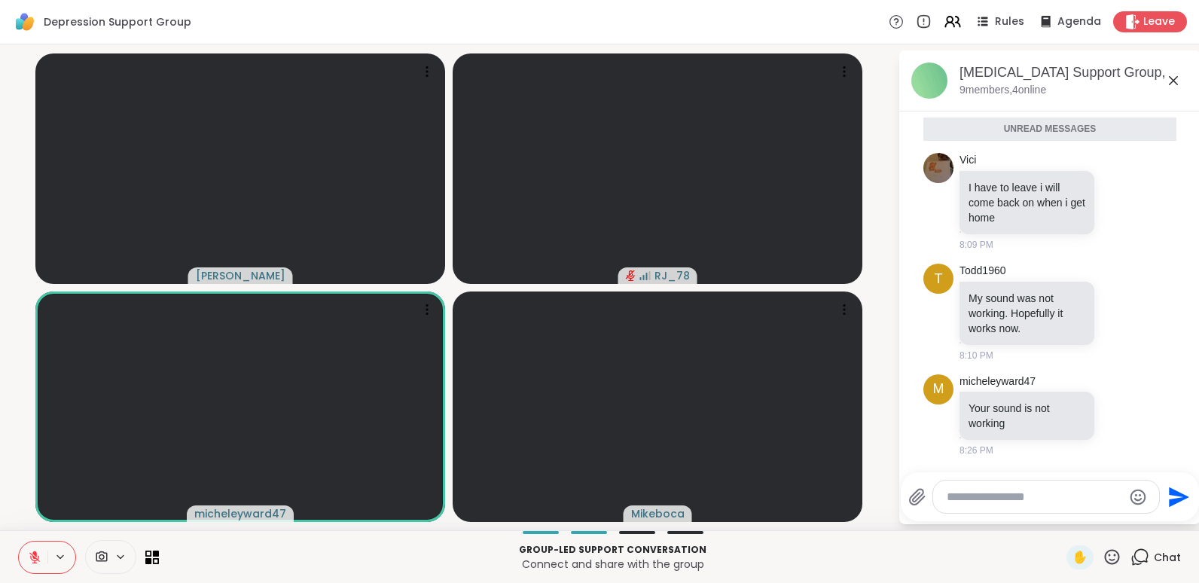
click at [994, 493] on textarea "Type your message" at bounding box center [1034, 497] width 175 height 15
type textarea "**********"
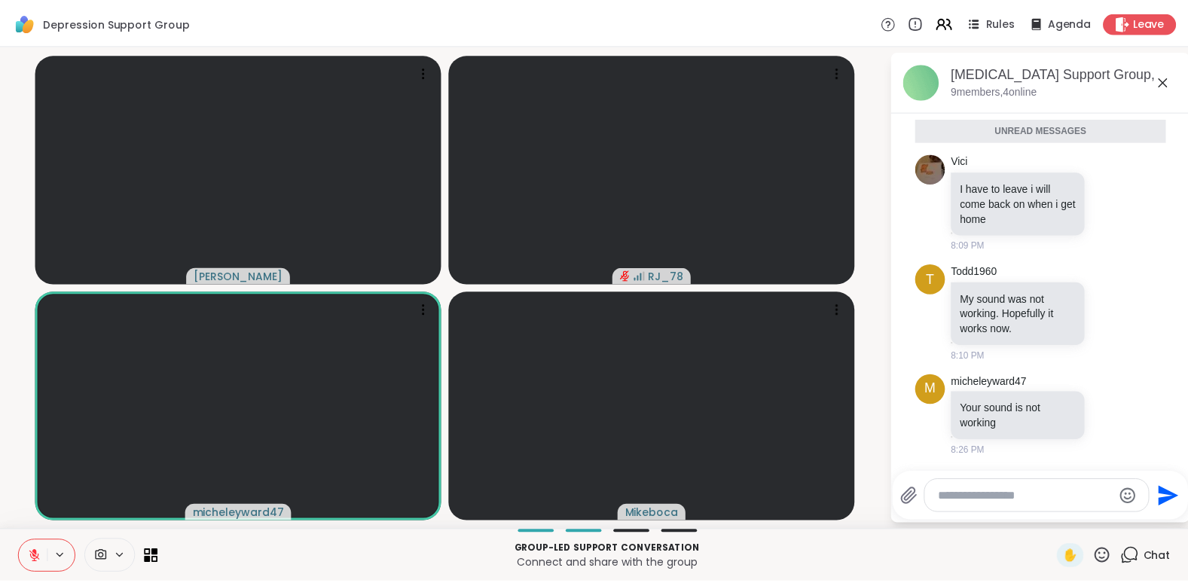
scroll to position [75, 0]
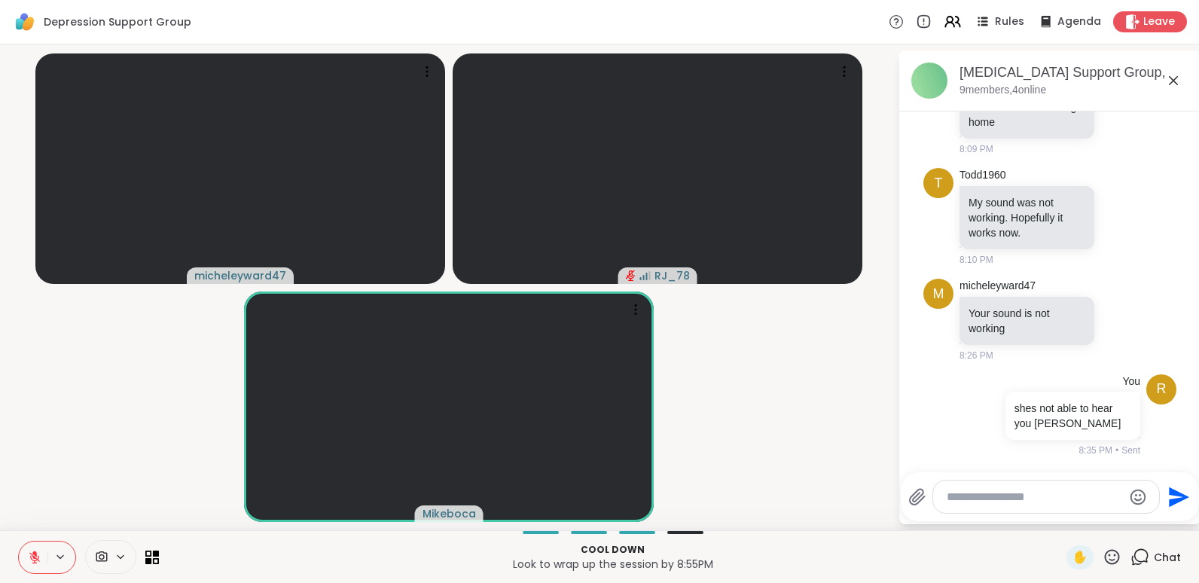
click at [30, 557] on icon at bounding box center [35, 558] width 14 height 14
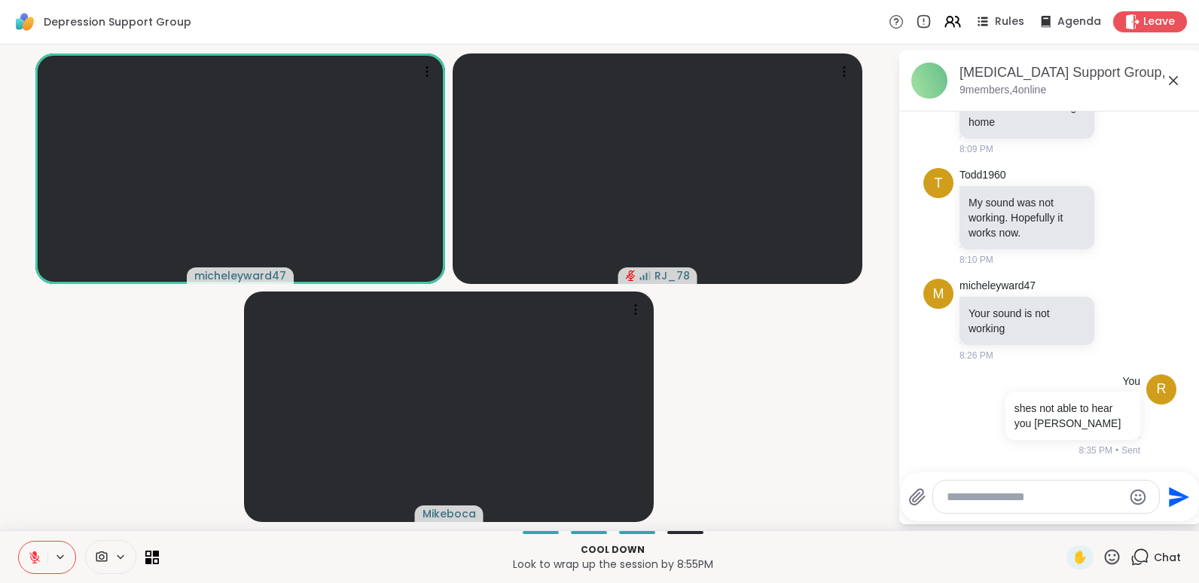
click at [1031, 501] on textarea "Type your message" at bounding box center [1034, 497] width 175 height 15
type textarea "*"
click at [1031, 501] on textarea "Type your message" at bounding box center [1034, 497] width 175 height 15
click at [1159, 17] on span "Leave" at bounding box center [1159, 22] width 33 height 16
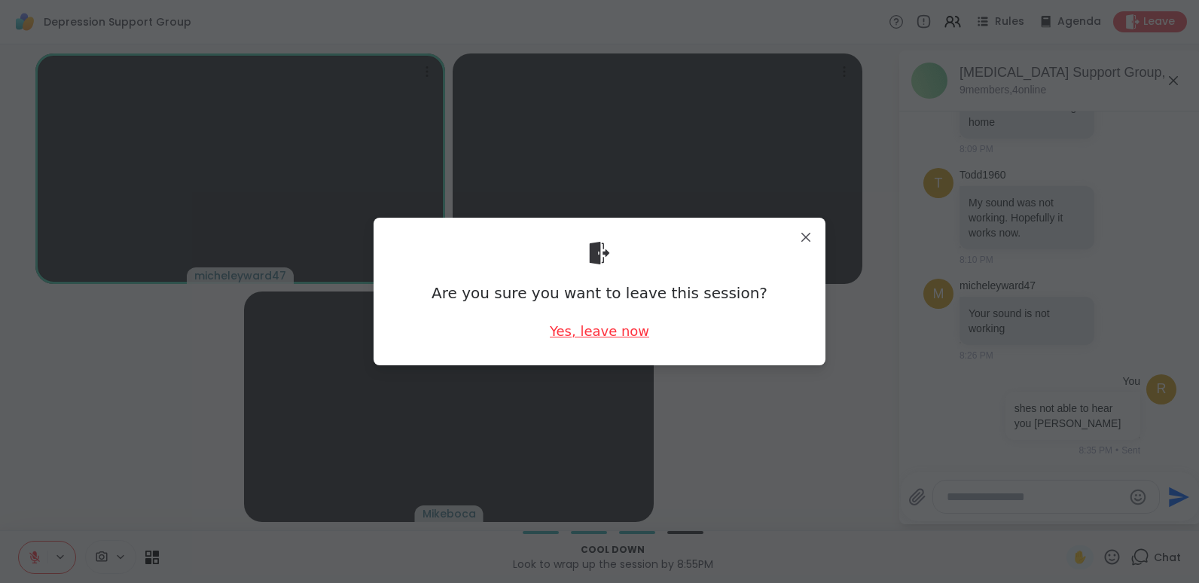
click at [612, 335] on div "Yes, leave now" at bounding box center [599, 331] width 99 height 19
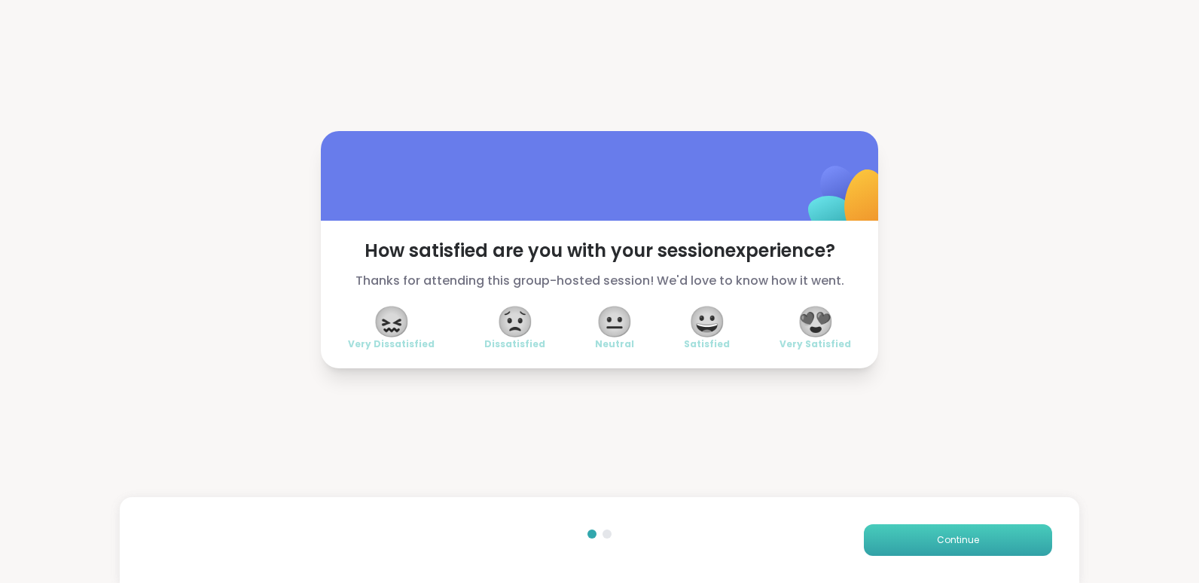
click at [1007, 544] on button "Continue" at bounding box center [958, 540] width 188 height 32
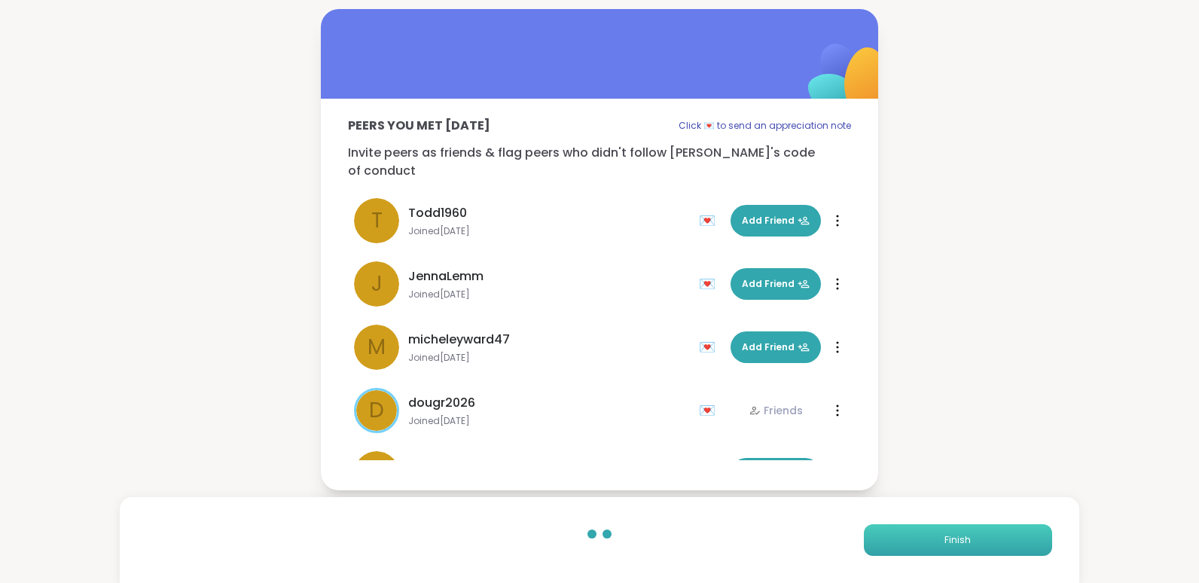
click at [1007, 544] on button "Finish" at bounding box center [958, 540] width 188 height 32
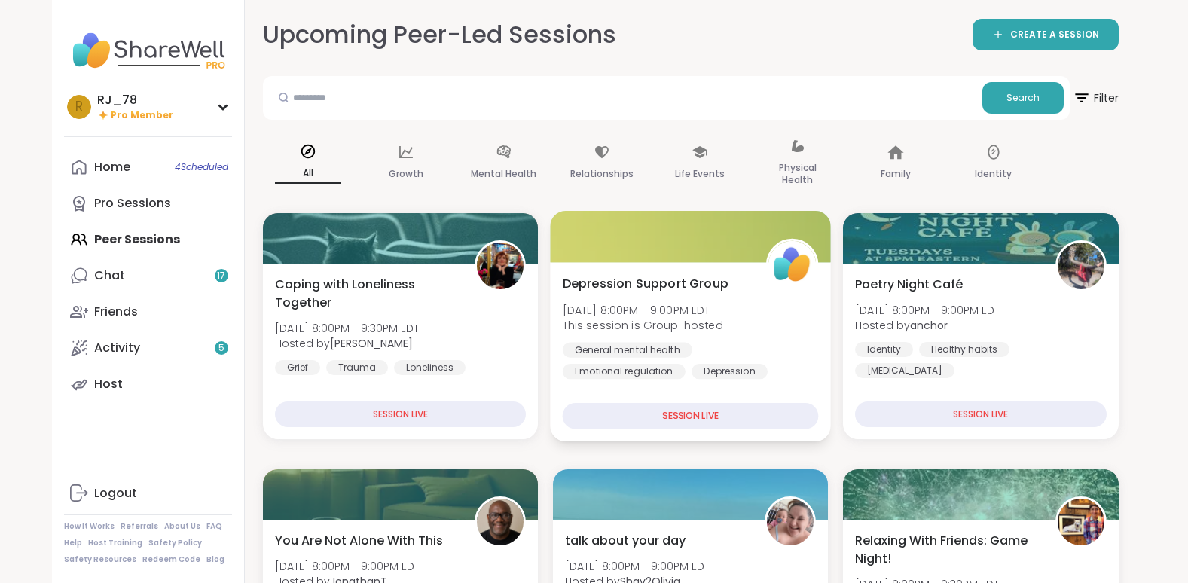
click at [703, 310] on span "[DATE] 8:00PM - 9:00PM EDT" at bounding box center [642, 309] width 160 height 15
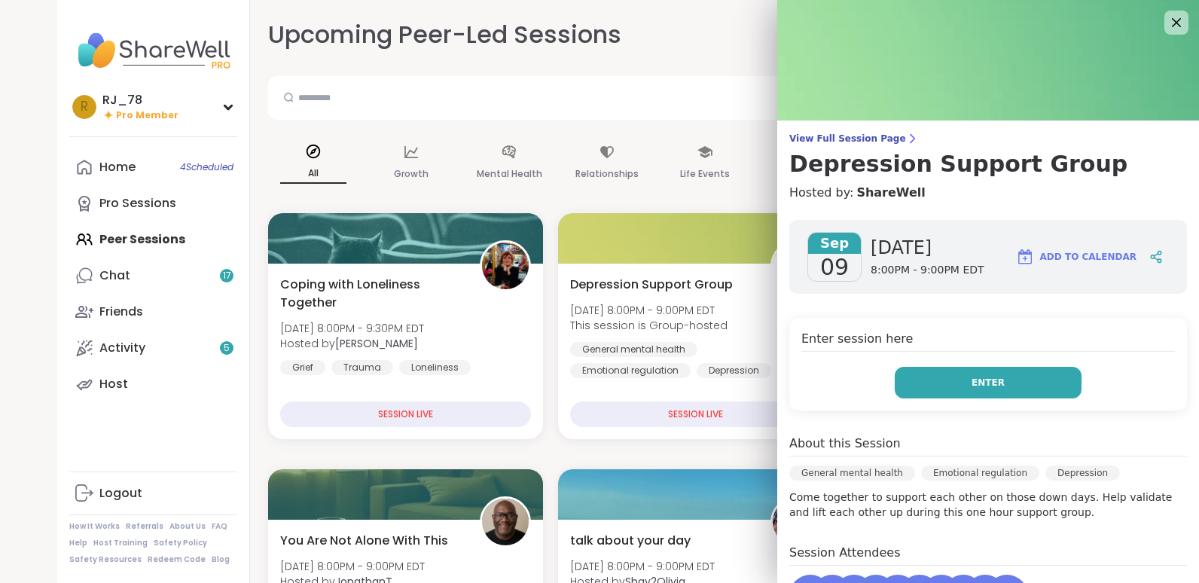
click at [949, 378] on button "Enter" at bounding box center [988, 383] width 187 height 32
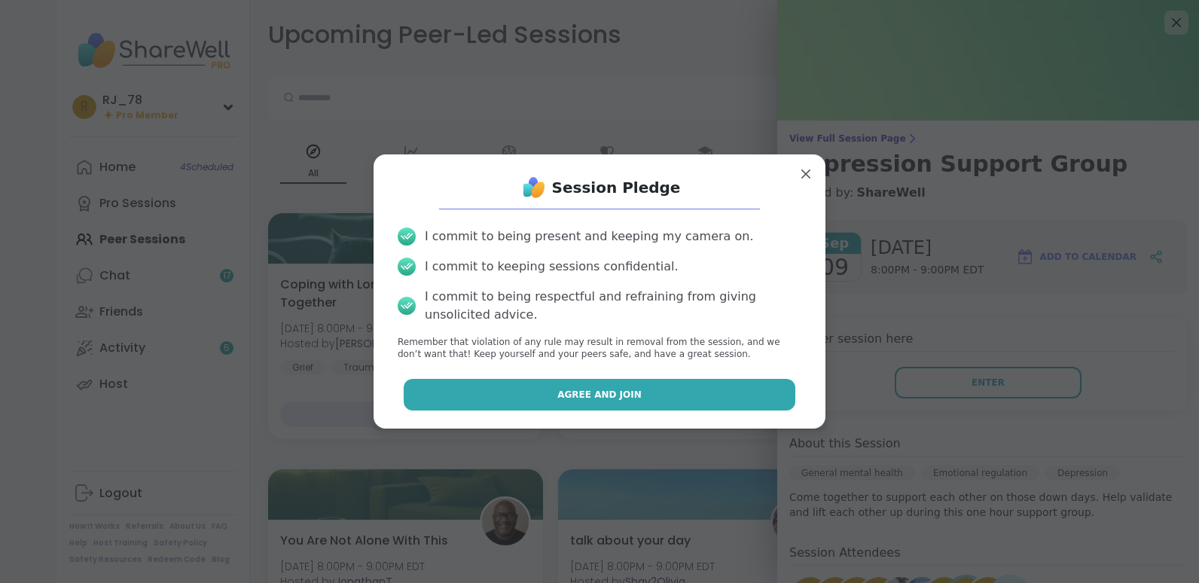
click at [603, 395] on span "Agree and Join" at bounding box center [599, 395] width 84 height 14
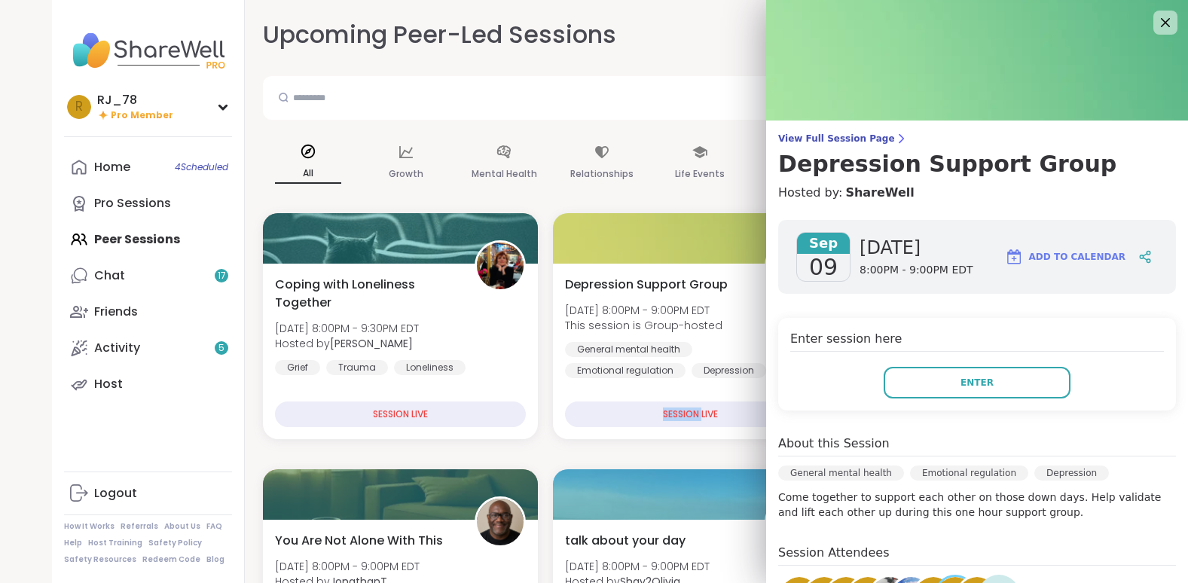
click at [603, 395] on div "[MEDICAL_DATA] Support Group [DATE] 8:00PM - 9:00PM EDT This session is Group-h…" at bounding box center [690, 351] width 275 height 175
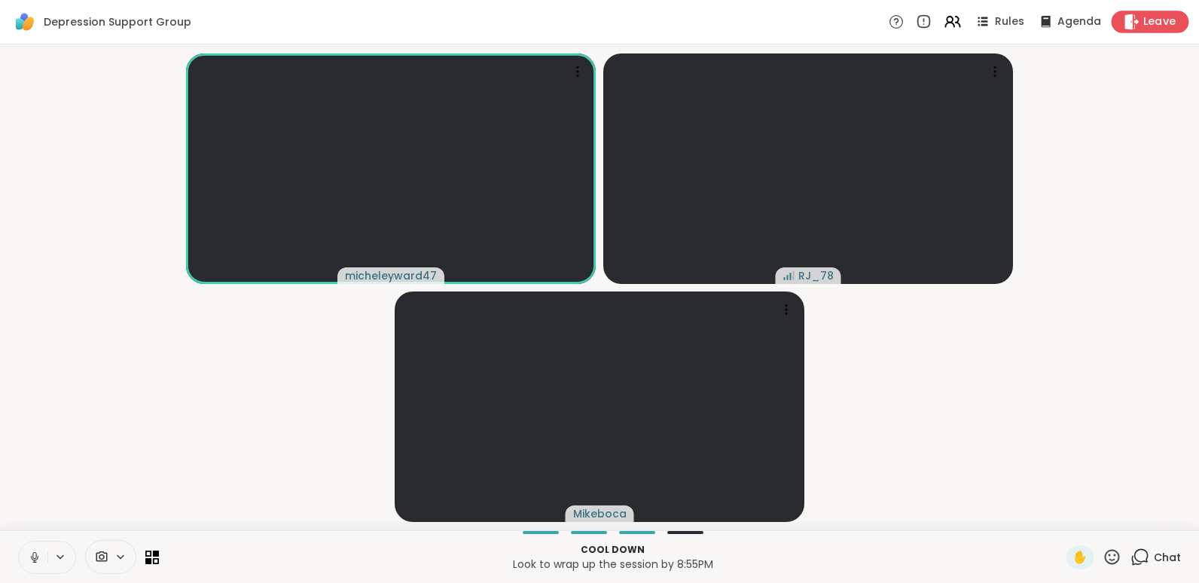
click at [1143, 22] on span "Leave" at bounding box center [1159, 22] width 33 height 16
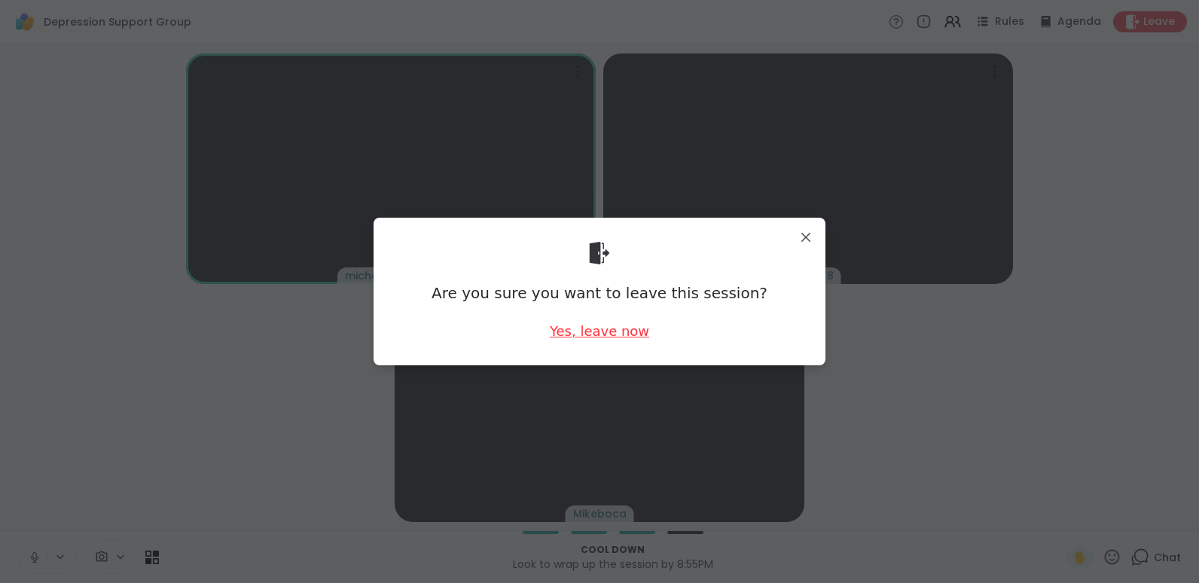
click at [569, 330] on div "Yes, leave now" at bounding box center [599, 331] width 99 height 19
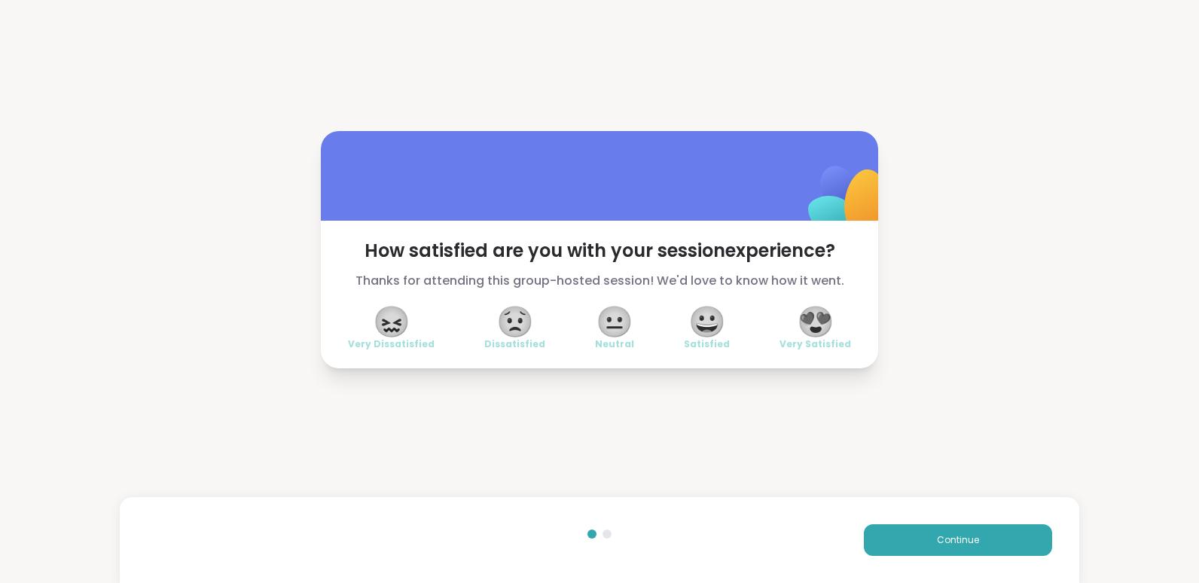
click at [812, 326] on span "😍" at bounding box center [816, 321] width 38 height 27
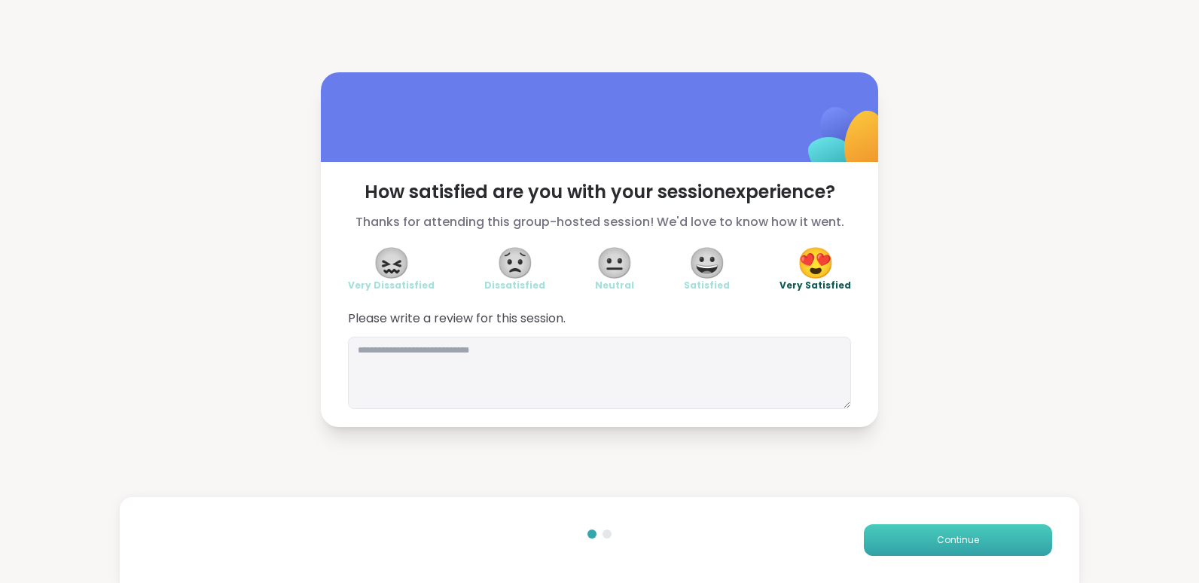
click at [937, 539] on span "Continue" at bounding box center [958, 540] width 42 height 14
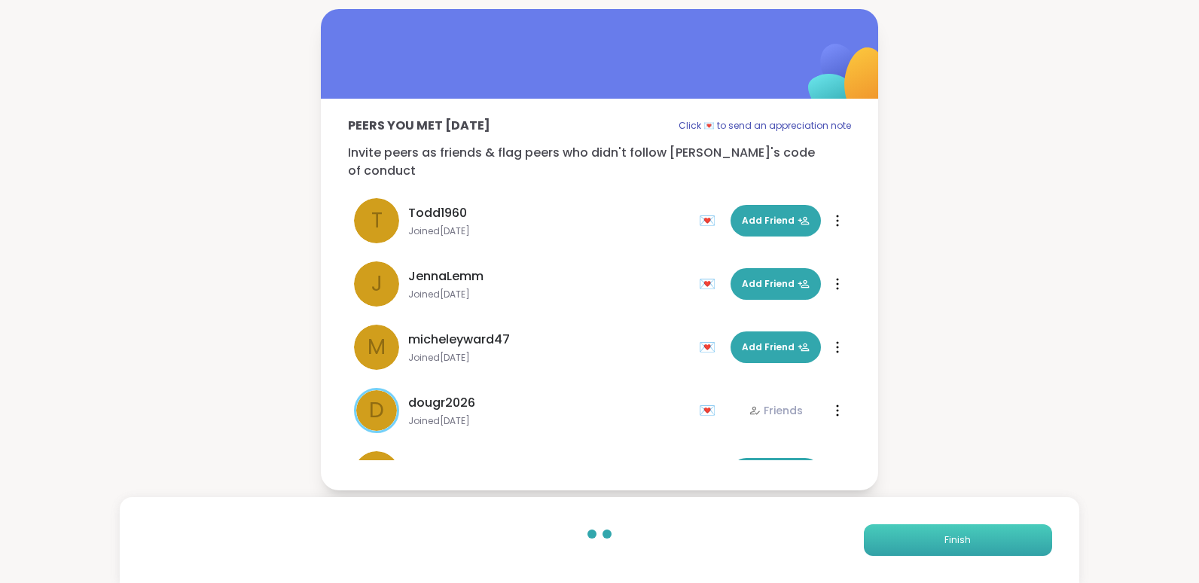
click at [944, 539] on span "Finish" at bounding box center [957, 540] width 26 height 14
